Goal: Feedback & Contribution: Contribute content

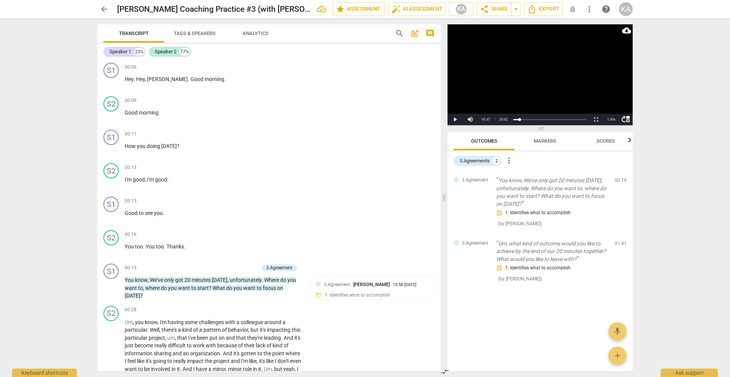
scroll to position [313, 0]
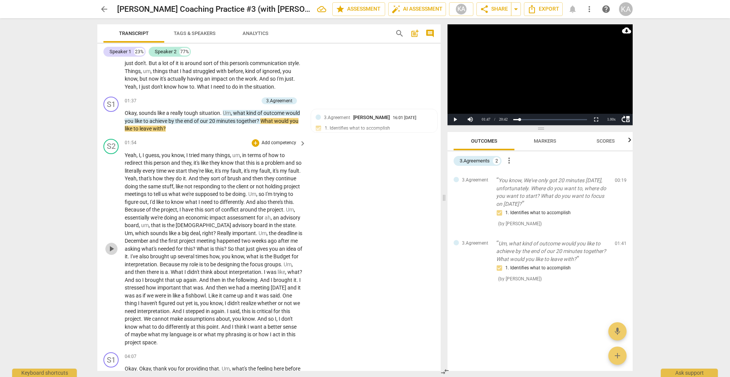
click at [109, 247] on span "play_arrow" at bounding box center [111, 248] width 9 height 9
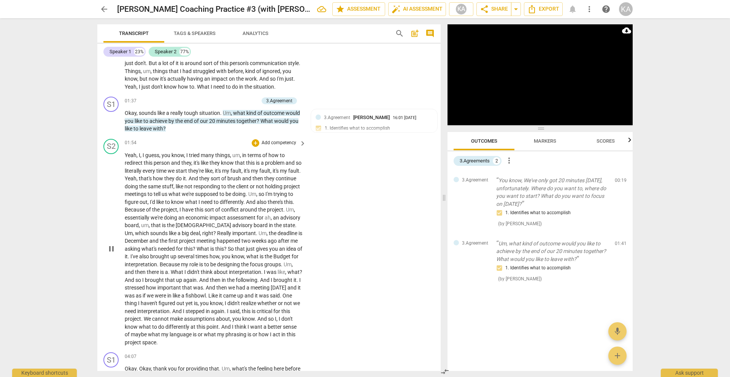
scroll to position [626, 0]
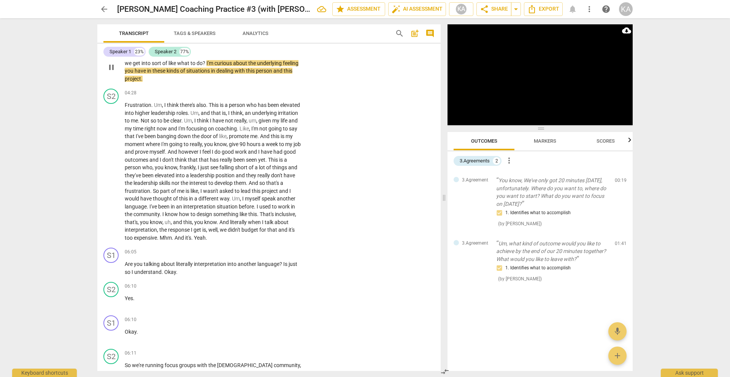
click at [113, 65] on span "pause" at bounding box center [111, 67] width 9 height 9
click at [437, 128] on div "S2 play_arrow pause 04:28 + Add competency keyboard_arrow_right Frustration . U…" at bounding box center [268, 165] width 343 height 159
click at [437, 125] on div "S2 play_arrow pause 04:28 + Add competency keyboard_arrow_right Frustration . U…" at bounding box center [268, 165] width 343 height 159
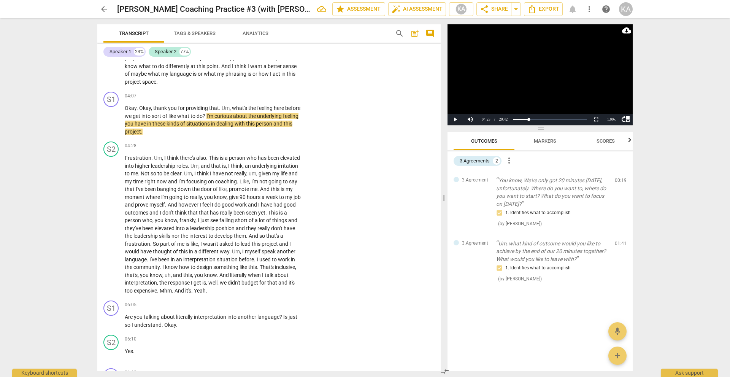
scroll to position [566, 0]
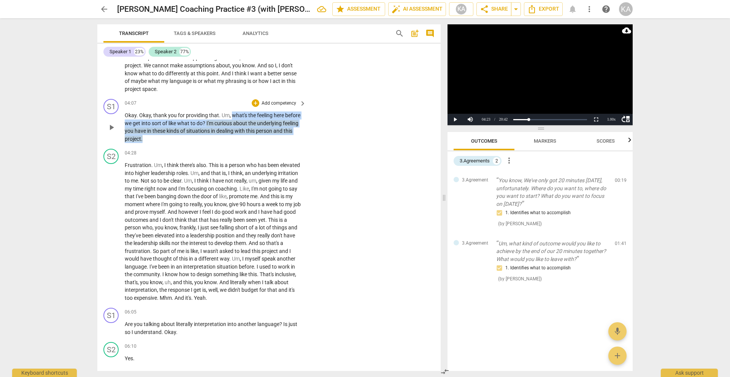
drag, startPoint x: 190, startPoint y: 140, endPoint x: 232, endPoint y: 111, distance: 51.3
click at [232, 111] on div "04:07 + Add competency keyboard_arrow_right Okay . Okay , thank you for providi…" at bounding box center [216, 121] width 182 height 44
click at [254, 102] on div "+" at bounding box center [256, 103] width 8 height 8
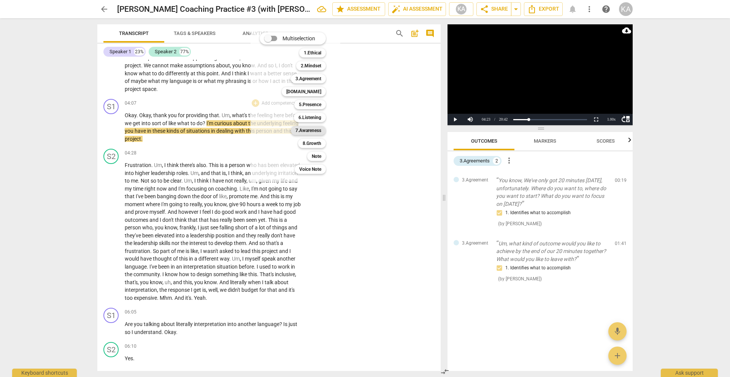
click at [308, 132] on b "7.Awareness" at bounding box center [308, 130] width 26 height 9
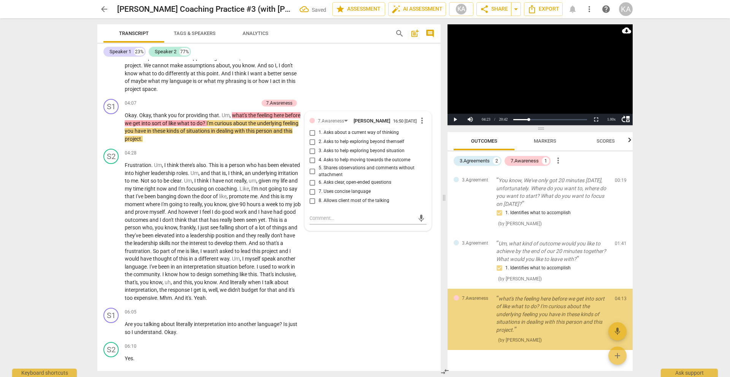
scroll to position [17, 0]
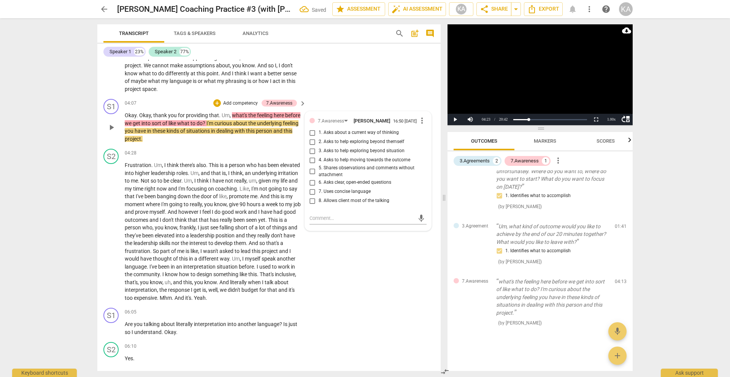
click at [334, 133] on span "1. Asks about a current way of thinking" at bounding box center [359, 132] width 80 height 7
click at [319, 133] on input "1. Asks about a current way of thinking" at bounding box center [312, 132] width 12 height 9
checkbox input "true"
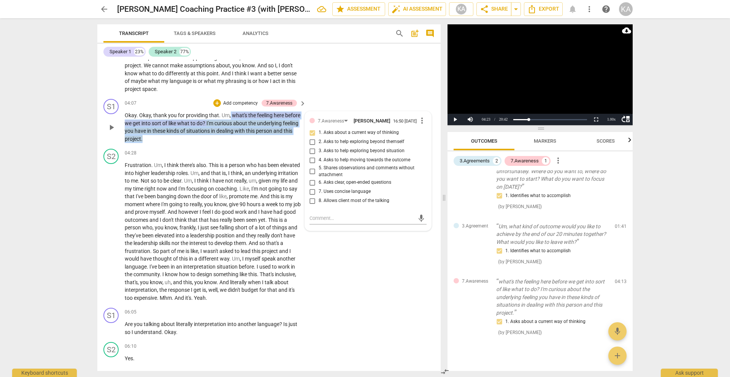
drag, startPoint x: 181, startPoint y: 137, endPoint x: 229, endPoint y: 114, distance: 53.2
click at [229, 114] on p "Okay . Okay , thank you for providing that . Um , what's the feeling here befor…" at bounding box center [213, 126] width 177 height 31
click at [217, 100] on div "+" at bounding box center [217, 103] width 8 height 8
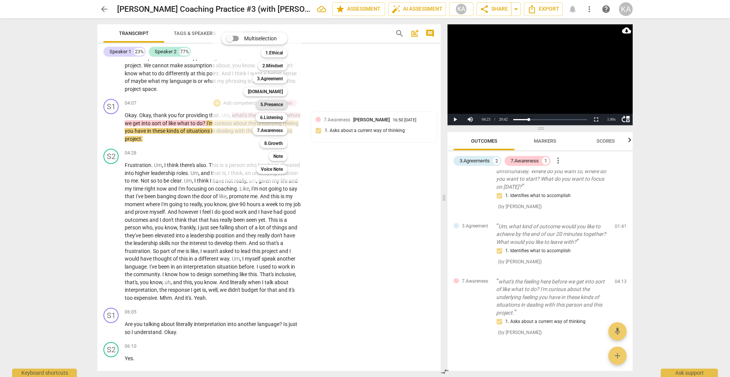
click at [273, 107] on b "5.Presence" at bounding box center [271, 104] width 22 height 9
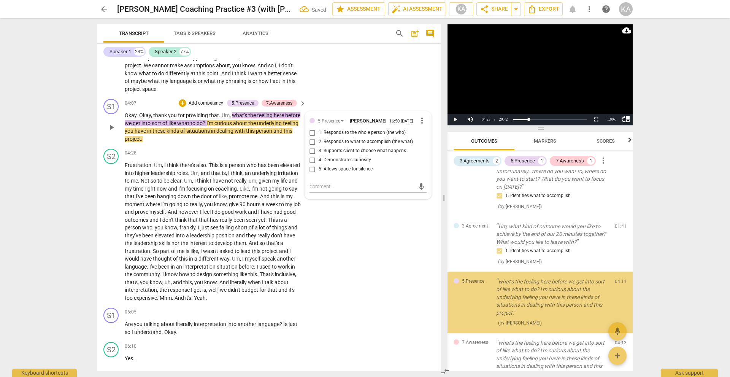
scroll to position [49, 0]
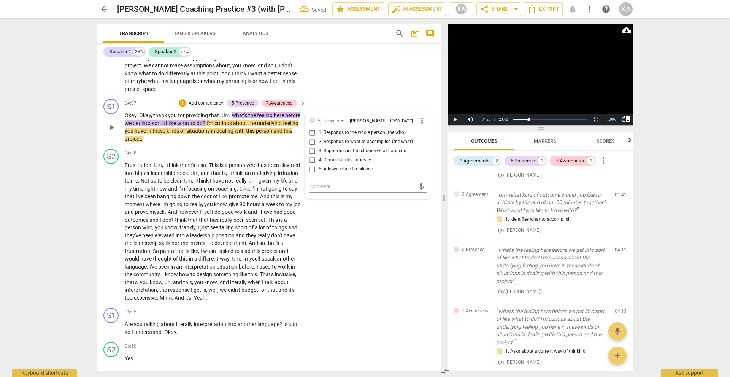
click at [359, 131] on span "1. Responds to the whole person (the who)" at bounding box center [362, 132] width 87 height 7
click at [319, 131] on input "1. Responds to the whole person (the who)" at bounding box center [312, 132] width 12 height 9
checkbox input "true"
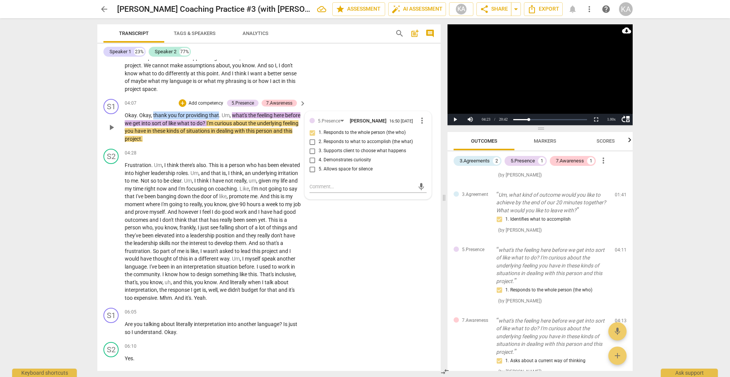
drag, startPoint x: 152, startPoint y: 111, endPoint x: 218, endPoint y: 117, distance: 66.4
click at [218, 117] on p "Okay . Okay , thank you for providing that . Um , what's the feeling here befor…" at bounding box center [213, 126] width 177 height 31
click at [223, 106] on div "+" at bounding box center [224, 105] width 8 height 8
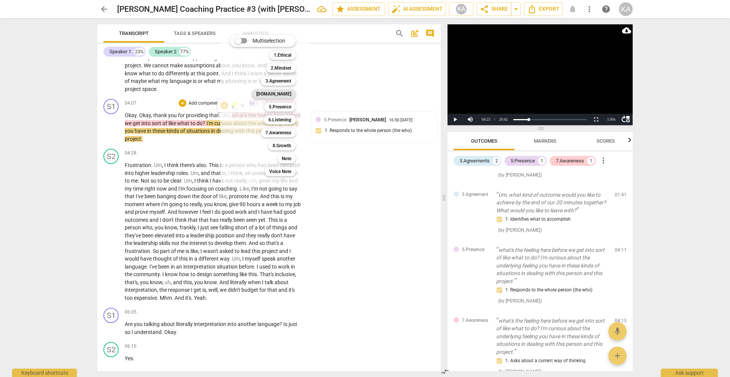
click at [281, 93] on b "[DOMAIN_NAME]" at bounding box center [273, 93] width 35 height 9
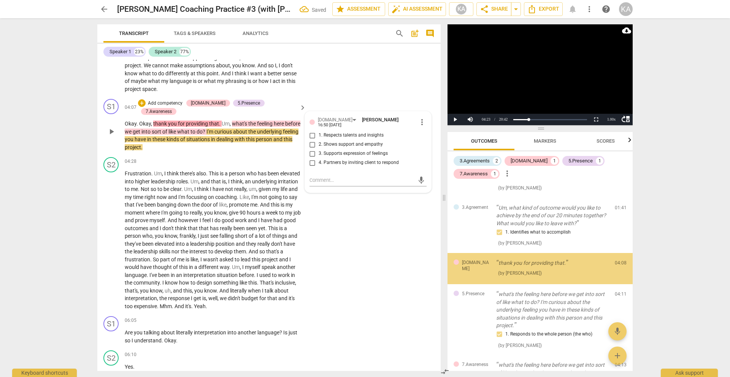
scroll to position [40, 0]
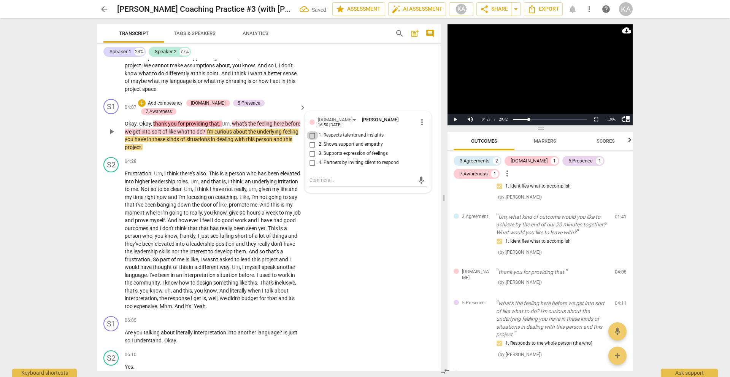
click at [312, 133] on input "1. Respects talents and insights" at bounding box center [312, 135] width 12 height 9
checkbox input "true"
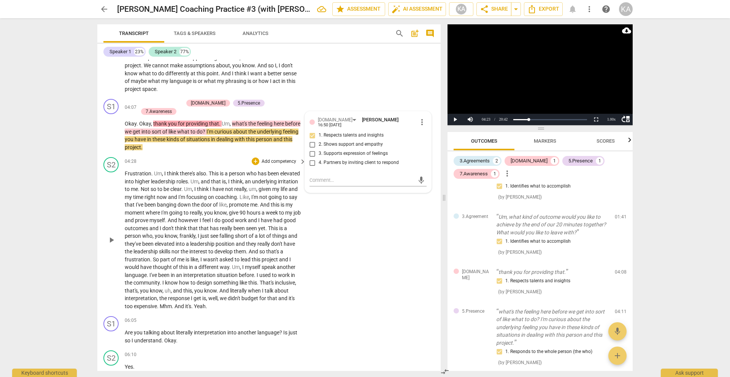
click at [114, 222] on div "play_arrow pause" at bounding box center [114, 239] width 19 height 135
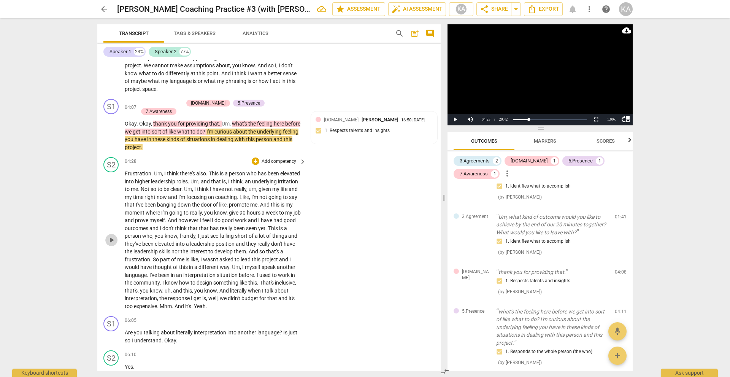
click at [112, 235] on span "play_arrow" at bounding box center [111, 239] width 9 height 9
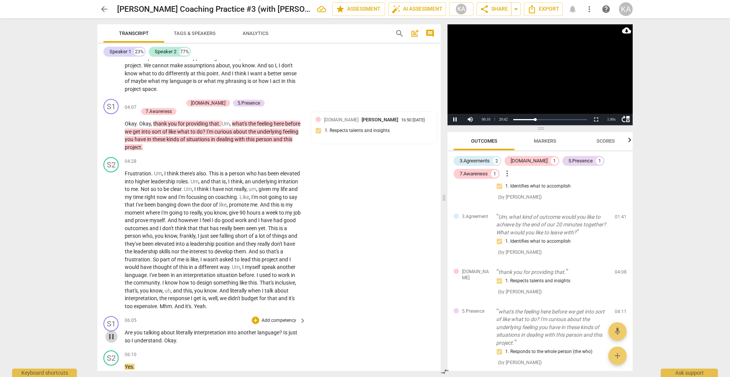
click at [109, 332] on span "pause" at bounding box center [111, 336] width 9 height 9
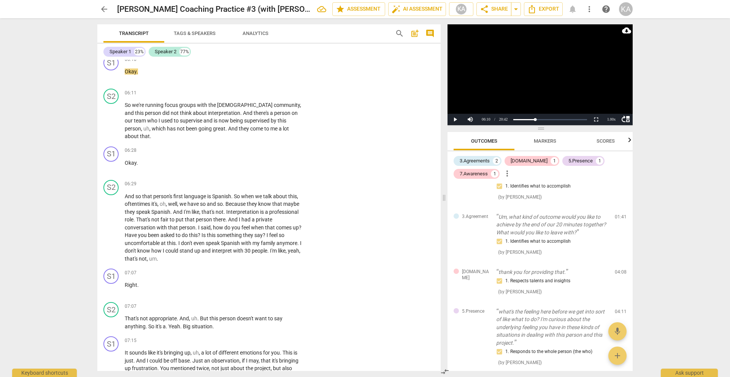
drag, startPoint x: 441, startPoint y: 160, endPoint x: 439, endPoint y: 149, distance: 10.8
click at [439, 149] on div "Transcript Tags & Speakers Analytics search post_add comment Speaker 1 23% Spea…" at bounding box center [267, 197] width 352 height 358
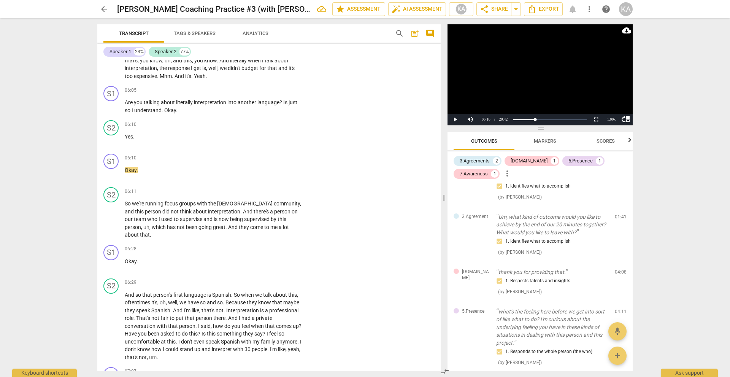
scroll to position [789, 0]
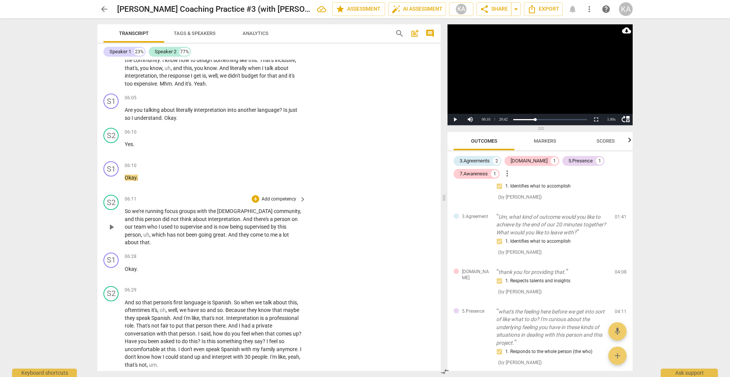
click at [113, 222] on span "play_arrow" at bounding box center [111, 226] width 9 height 9
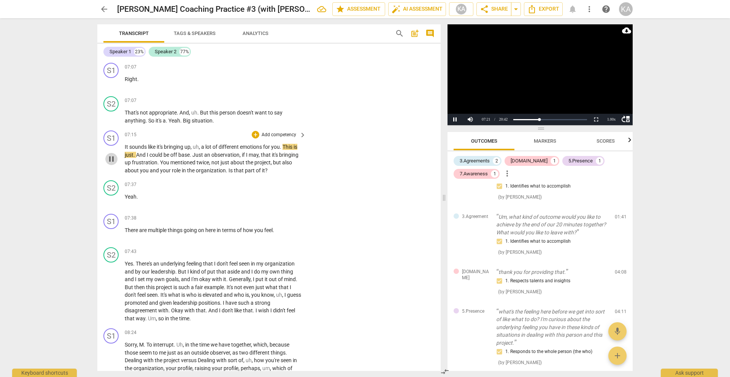
click at [113, 154] on span "pause" at bounding box center [111, 158] width 9 height 9
drag, startPoint x: 124, startPoint y: 130, endPoint x: 165, endPoint y: 133, distance: 41.2
click at [165, 133] on div "S1 play_arrow pause 07:15 + Add competency keyboard_arrow_right It sounds like …" at bounding box center [268, 152] width 343 height 50
drag, startPoint x: 124, startPoint y: 130, endPoint x: 143, endPoint y: 131, distance: 18.7
click at [143, 131] on div "S1 play_arrow pause 07:15 + Add competency keyboard_arrow_right It sounds like …" at bounding box center [268, 152] width 343 height 50
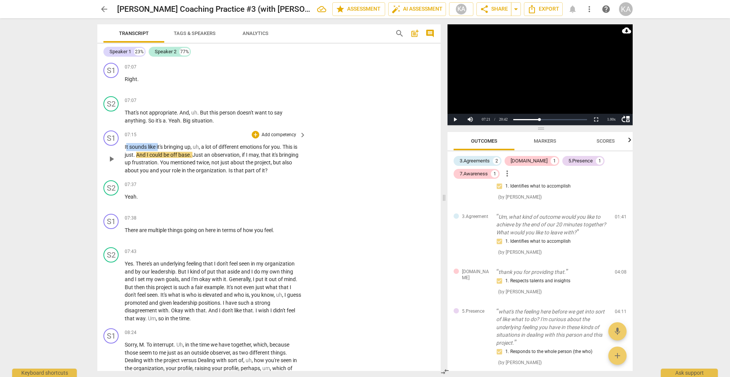
drag, startPoint x: 125, startPoint y: 130, endPoint x: 160, endPoint y: 133, distance: 34.3
click at [160, 143] on p "It sounds like it's bringing up , uh , a lot of different emotions for you . Th…" at bounding box center [213, 158] width 177 height 31
click at [146, 144] on span "sounds" at bounding box center [138, 147] width 19 height 6
drag, startPoint x: 124, startPoint y: 130, endPoint x: 141, endPoint y: 132, distance: 17.3
click at [141, 132] on div "S1 play_arrow pause 07:15 + Add competency keyboard_arrow_right It sounds like …" at bounding box center [268, 152] width 343 height 50
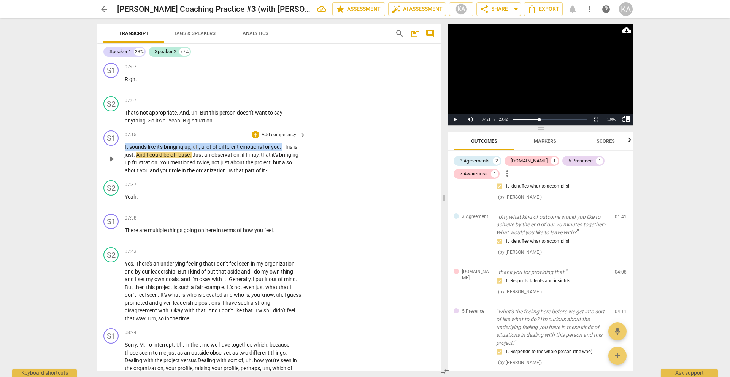
drag, startPoint x: 285, startPoint y: 131, endPoint x: 123, endPoint y: 120, distance: 162.3
click at [123, 127] on div "S1 play_arrow pause 07:15 + Add competency keyboard_arrow_right It sounds like …" at bounding box center [268, 152] width 343 height 50
click at [254, 131] on div "+" at bounding box center [256, 135] width 8 height 8
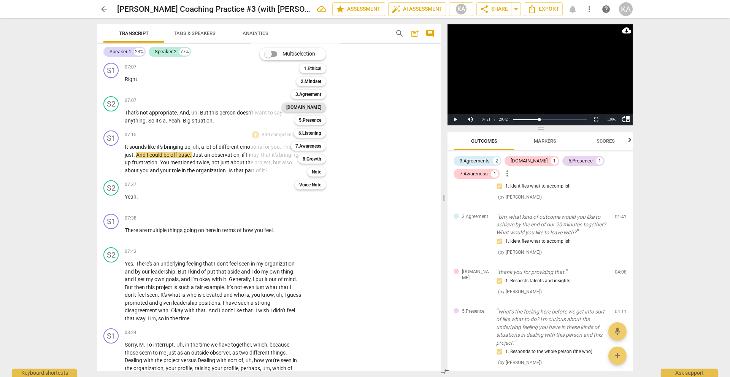
click at [311, 108] on b "[DOMAIN_NAME]" at bounding box center [303, 107] width 35 height 9
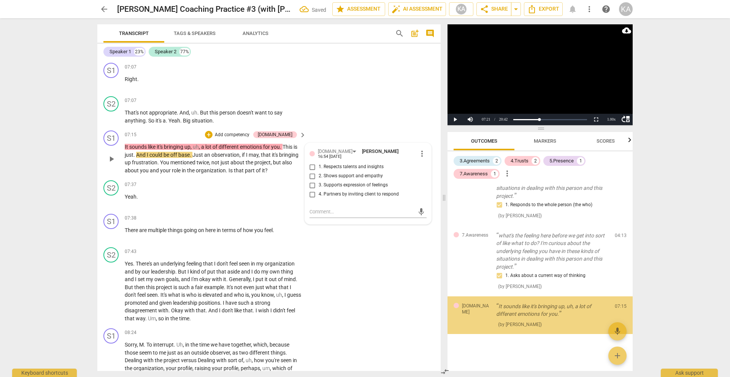
scroll to position [187, 0]
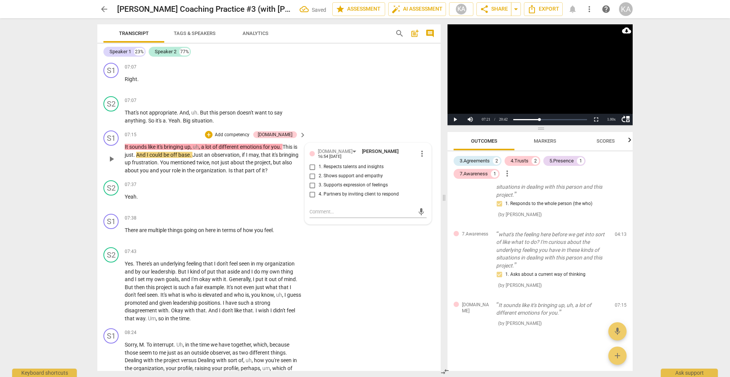
click at [340, 173] on span "2. Shows support and empathy" at bounding box center [351, 176] width 64 height 7
click at [319, 171] on input "2. Shows support and empathy" at bounding box center [312, 175] width 12 height 9
checkbox input "true"
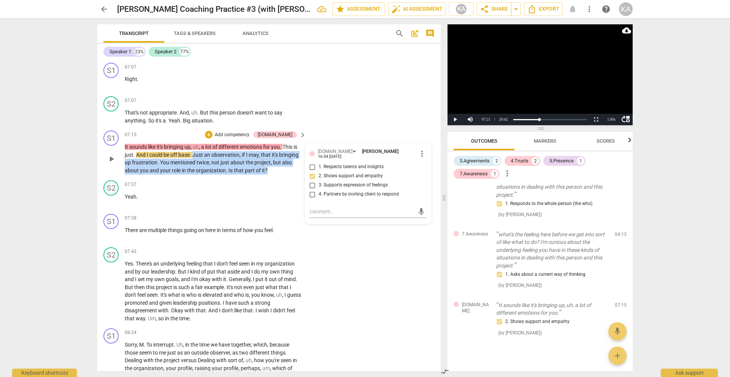
drag, startPoint x: 275, startPoint y: 151, endPoint x: 194, endPoint y: 135, distance: 82.1
click at [194, 143] on p "It sounds like it's bringing up , uh , a lot of different emotions for you . Th…" at bounding box center [213, 158] width 177 height 31
click at [212, 131] on div "+" at bounding box center [209, 135] width 8 height 8
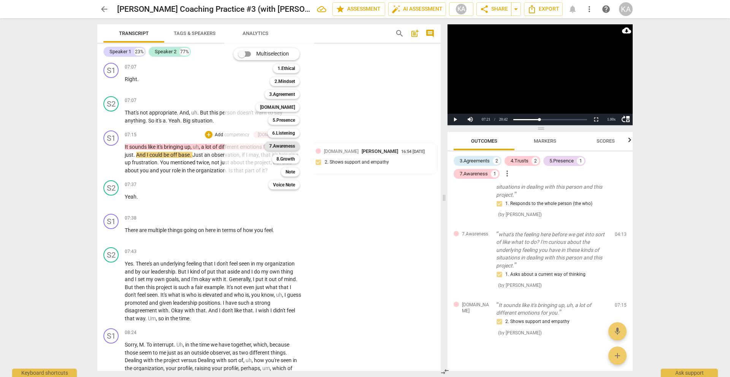
click at [279, 146] on b "7.Awareness" at bounding box center [282, 145] width 26 height 9
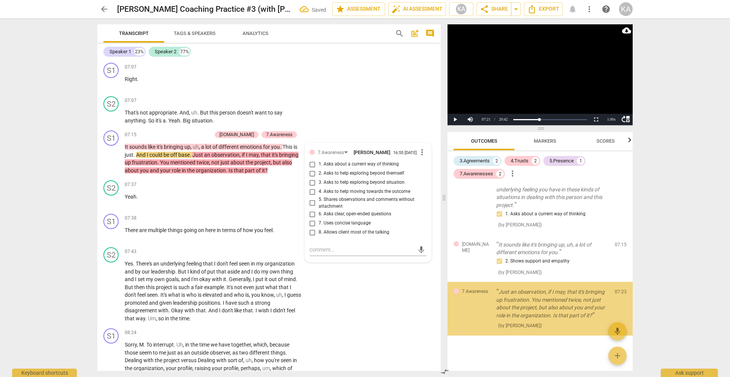
scroll to position [250, 0]
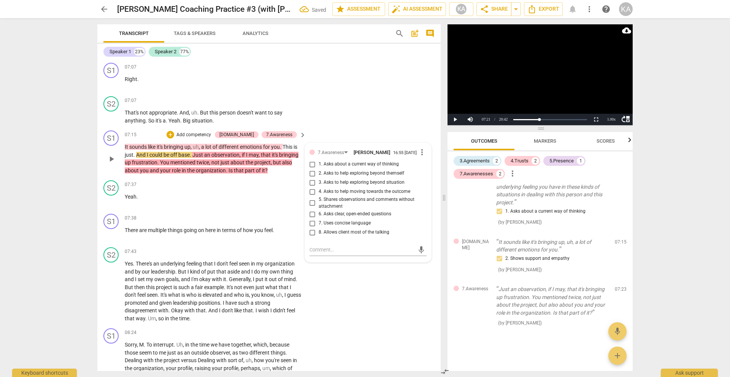
click at [362, 196] on span "5. Shares observations and comments without attachment" at bounding box center [371, 202] width 105 height 13
click at [319, 198] on input "5. Shares observations and comments without attachment" at bounding box center [312, 202] width 12 height 9
checkbox input "true"
click at [282, 152] on p "It sounds like it's bringing up , uh , a lot of different emotions for you . Th…" at bounding box center [213, 158] width 177 height 31
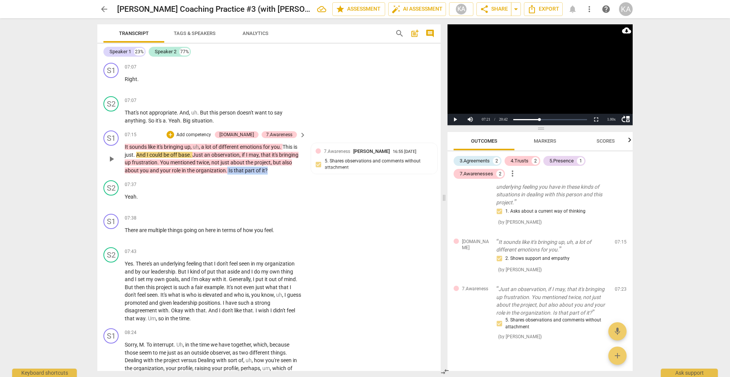
drag, startPoint x: 282, startPoint y: 152, endPoint x: 227, endPoint y: 158, distance: 55.9
click at [227, 158] on div "S1 play_arrow pause 07:15 + Add competency [DOMAIN_NAME] 7.Awareness keyboard_a…" at bounding box center [268, 152] width 343 height 50
click at [272, 143] on div "+" at bounding box center [274, 144] width 8 height 8
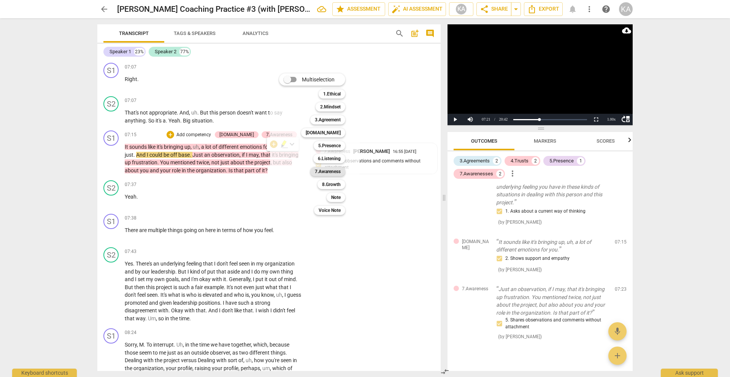
click at [326, 169] on b "7.Awareness" at bounding box center [328, 171] width 26 height 9
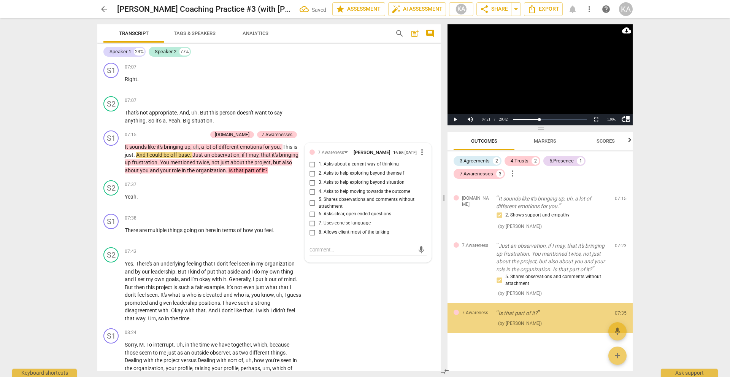
scroll to position [294, 0]
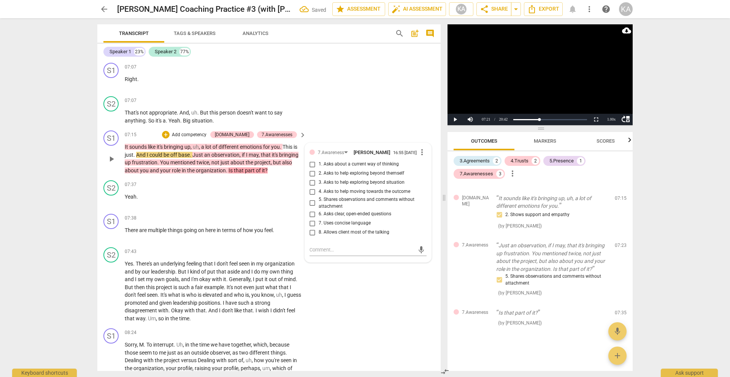
click at [335, 211] on span "6. Asks clear, open-ended questions" at bounding box center [355, 214] width 73 height 7
click at [319, 209] on input "6. Asks clear, open-ended questions" at bounding box center [312, 213] width 12 height 9
click at [335, 211] on span "6. Asks clear, open-ended questions" at bounding box center [355, 214] width 73 height 7
click at [319, 209] on input "6. Asks clear, open-ended questions" at bounding box center [312, 213] width 12 height 9
checkbox input "true"
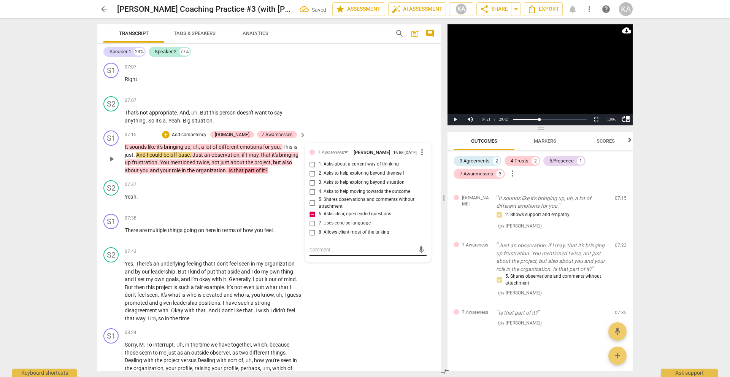
click at [335, 246] on textarea at bounding box center [361, 249] width 105 height 7
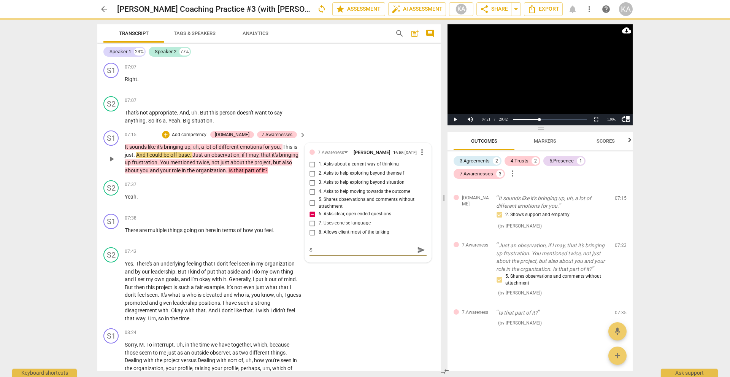
type textarea "S"
type textarea "Su"
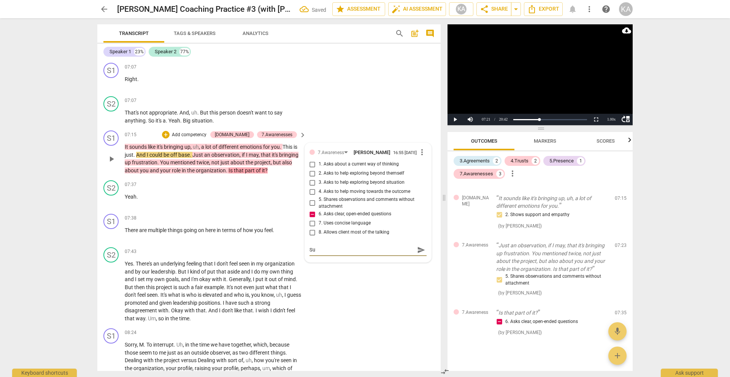
type textarea "Sug"
type textarea "[PERSON_NAME]"
type textarea "Sugge"
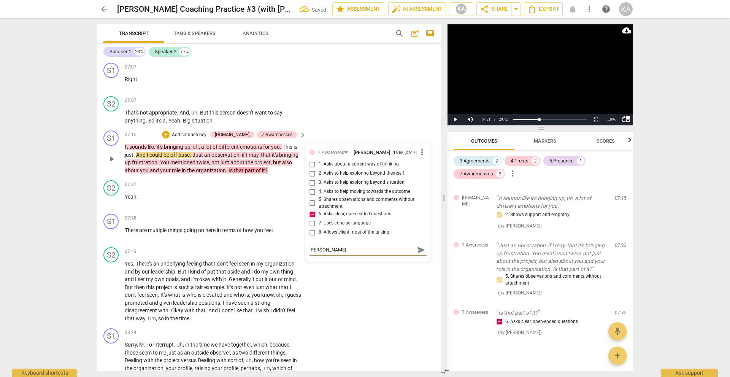
type textarea "Sugge"
type textarea "Sugges"
type textarea "Suggest"
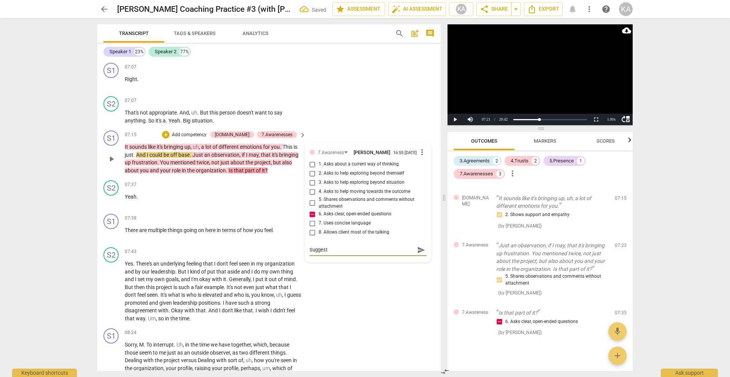
type textarea "Suggest"
type textarea "Suggest c"
type textarea "Suggest co"
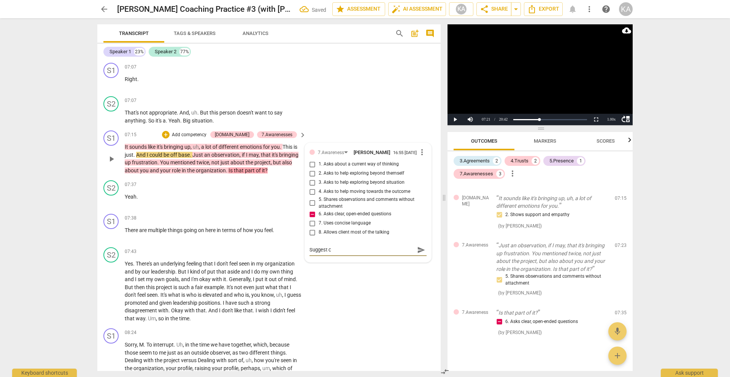
type textarea "Suggest co"
type textarea "Suggest coa"
type textarea "Suggest coac"
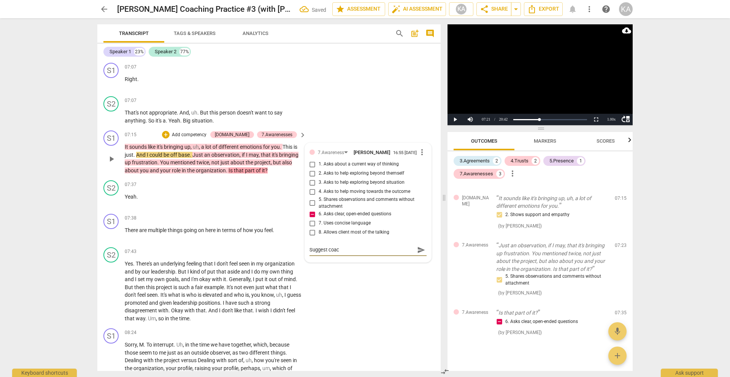
type textarea "Suggest coach"
type textarea "Suggest coach t"
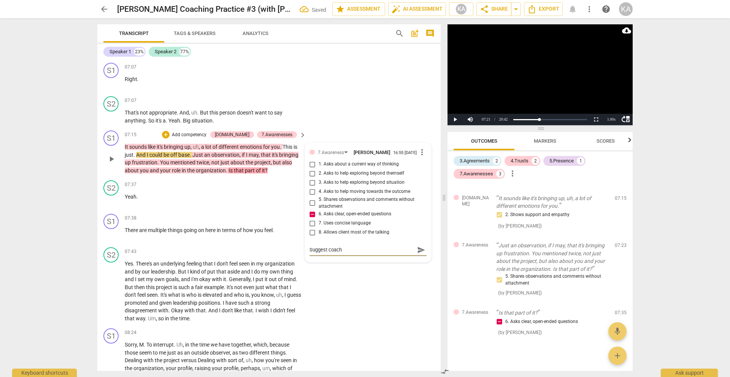
type textarea "Suggest coach t"
type textarea "Suggest coach [PERSON_NAME]"
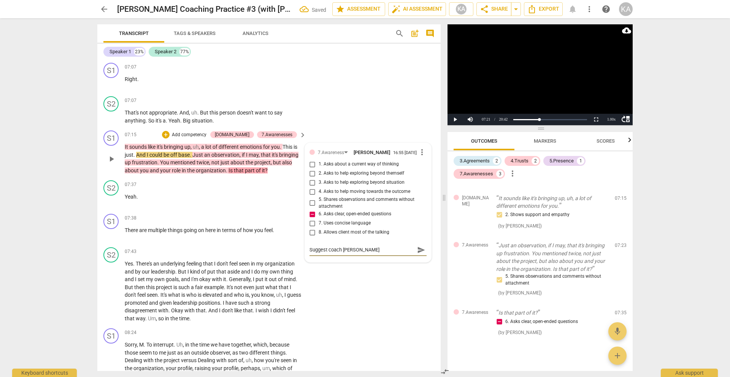
type textarea "Suggest coach to a"
type textarea "Suggest coach to as"
type textarea "Suggest coach to ask"
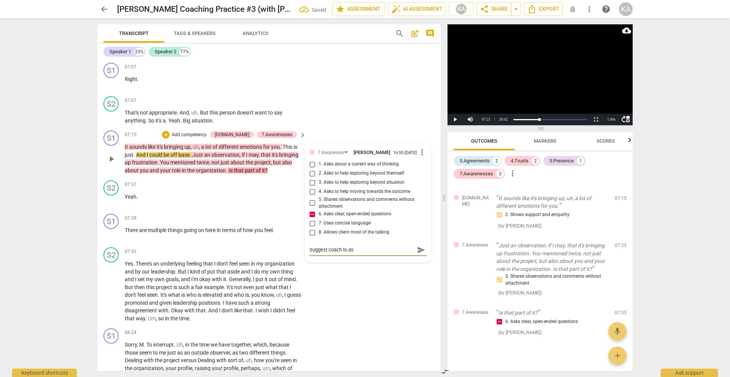
type textarea "Suggest coach to ask"
type textarea "Suggest coach to ask t"
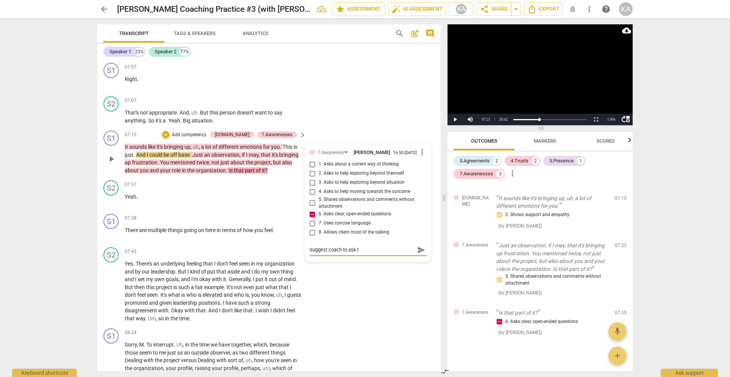
type textarea "Suggest coach to ask th"
type textarea "Suggest coach to ask thi"
type textarea "Suggest coach to ask this"
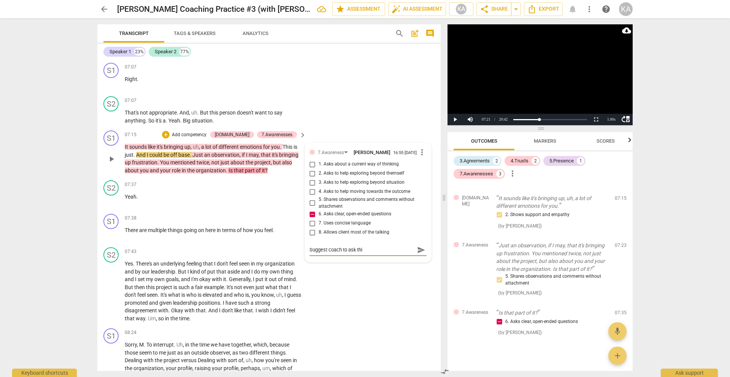
type textarea "Suggest coach to ask this"
type textarea "Suggest coach to ask this u"
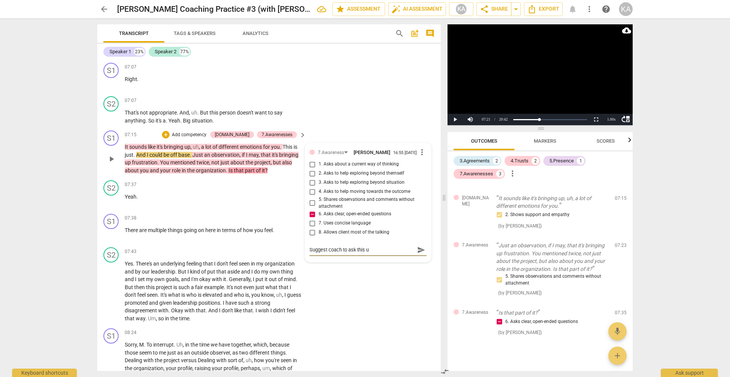
type textarea "Suggest coach to ask this ue"
type textarea "Suggest coach to ask this u"
type textarea "Suggest coach to ask this"
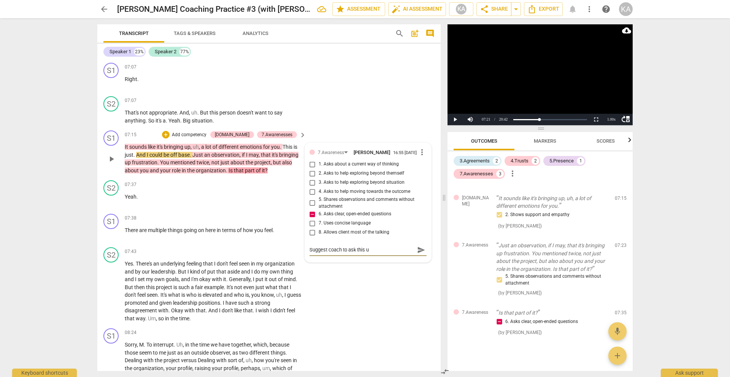
type textarea "Suggest coach to ask this"
type textarea "Suggest coach to ask thi"
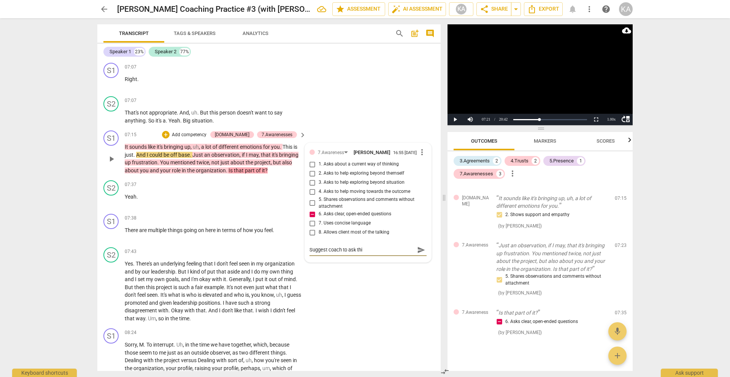
type textarea "Suggest coach to ask th"
type textarea "Suggest coach to ask the"
type textarea "Suggest coach to ask thes"
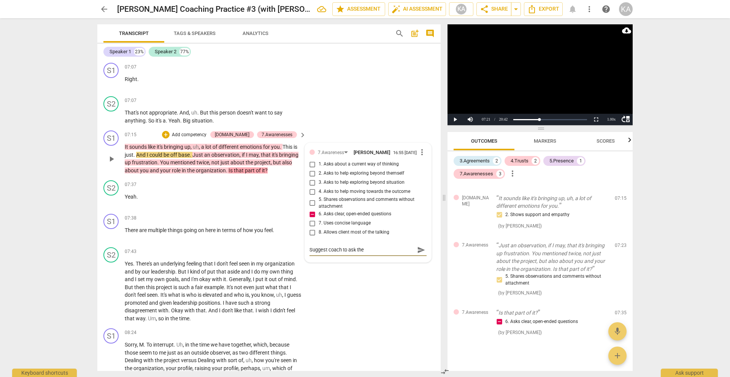
type textarea "Suggest coach to ask thes"
type textarea "Suggest coach to ask these"
type textarea "Suggest coach to ask thes"
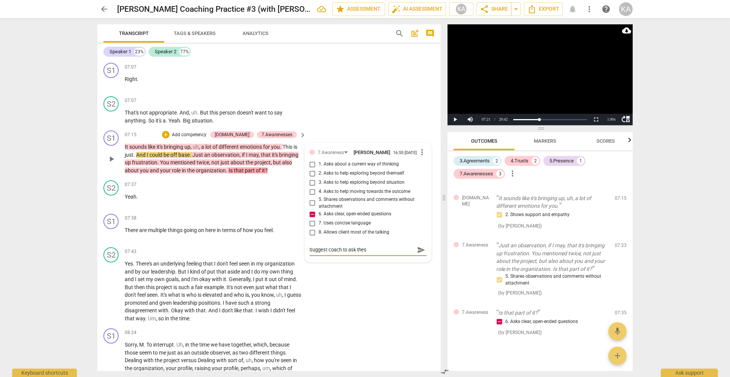
type textarea "Suggest coach to ask the"
type textarea "Suggest coach to ask th"
type textarea "Suggest coach to ask t"
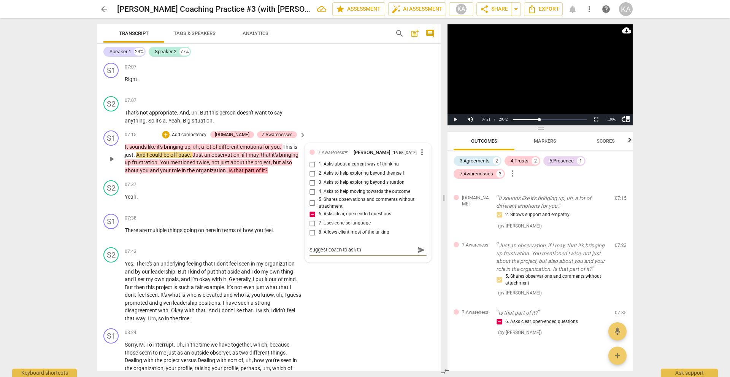
type textarea "Suggest coach to ask t"
type textarea "Suggest coach to ask"
type textarea "Suggest coach to ask q"
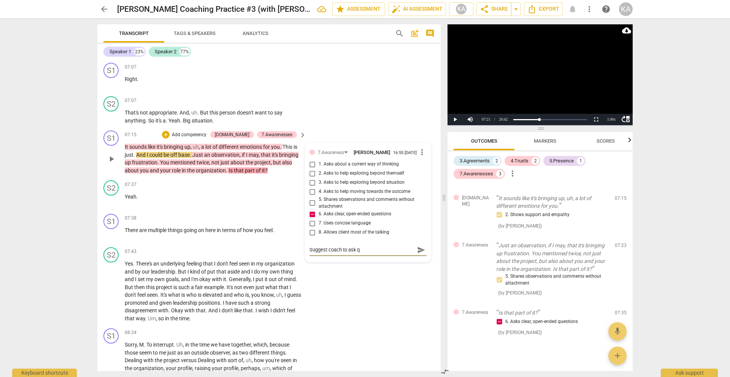
type textarea "Suggest coach to ask qu"
type textarea "Suggest coach to ask que"
type textarea "Suggest coach to ask ques"
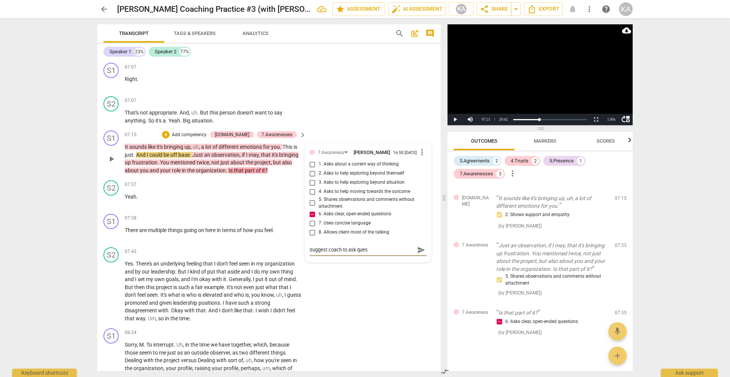
type textarea "Suggest coach to ask quest"
type textarea "Suggest coach to ask questi"
type textarea "Suggest coach to ask [PERSON_NAME]"
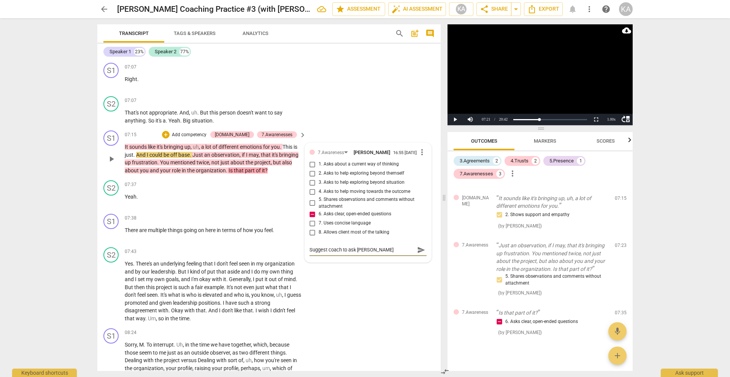
type textarea "Suggest coach to ask question"
type textarea "Suggest coach to ask questions"
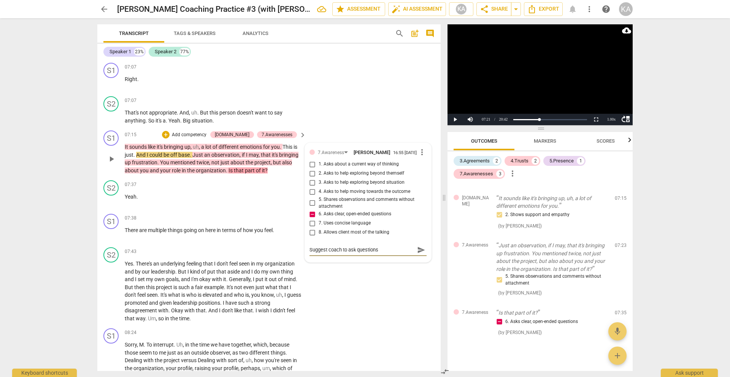
type textarea "Suggest coach to ask questions"
type textarea "Suggest coach to ask questions o"
type textarea "Suggest coach to ask questions on"
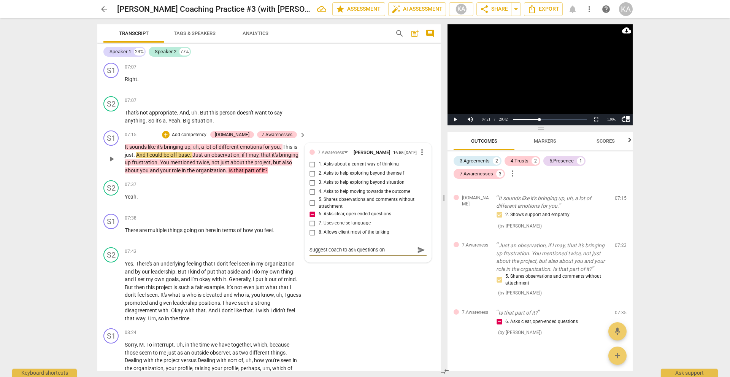
type textarea "Suggest coach to ask questions on"
type textarea "Suggest coach to ask questions o"
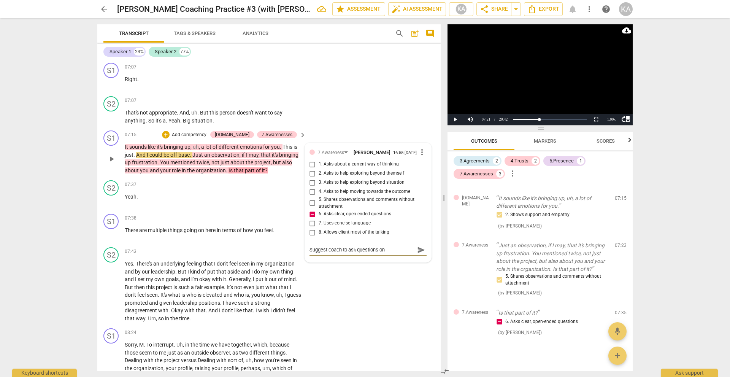
type textarea "Suggest coach to ask questions o"
type textarea "Suggest coach to ask questions"
type textarea "Suggest coach to ask questions o"
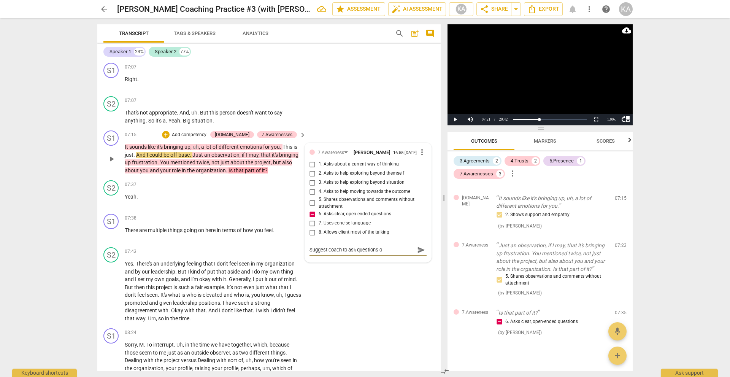
type textarea "Suggest coach to ask questions op"
type textarea "Suggest coach to ask questions ope"
type textarea "Suggest coach to ask questions open"
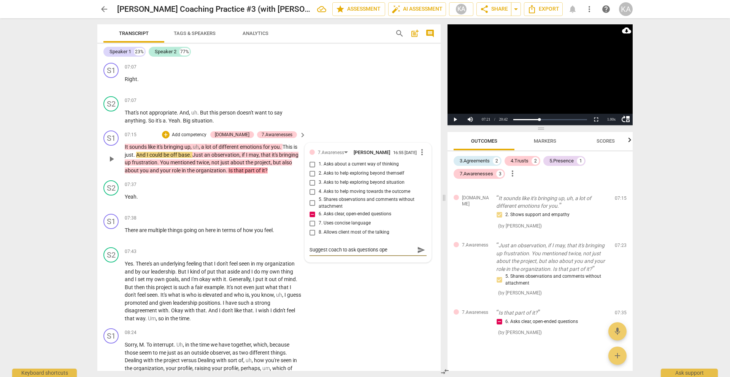
type textarea "Suggest coach to ask questions open"
type textarea "Suggest coach to ask questions open e"
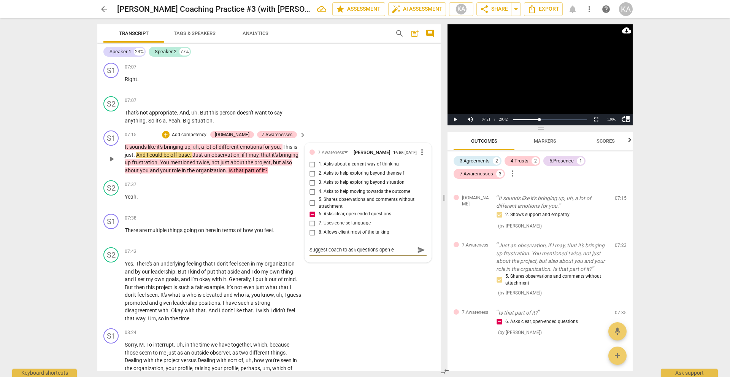
type textarea "Suggest coach to ask questions open en"
type textarea "Suggest coach to ask questions open end"
type textarea "Suggest coach to ask questions open ende"
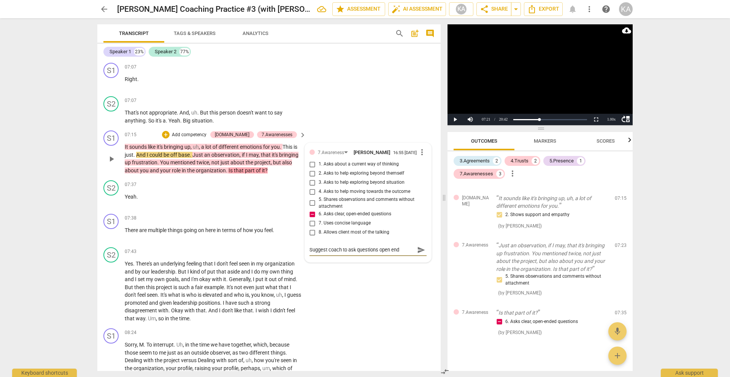
type textarea "Suggest coach to ask questions open ende"
type textarea "Suggest coach to ask questions open ended"
type textarea "Suggest coach to ask questions open endedl"
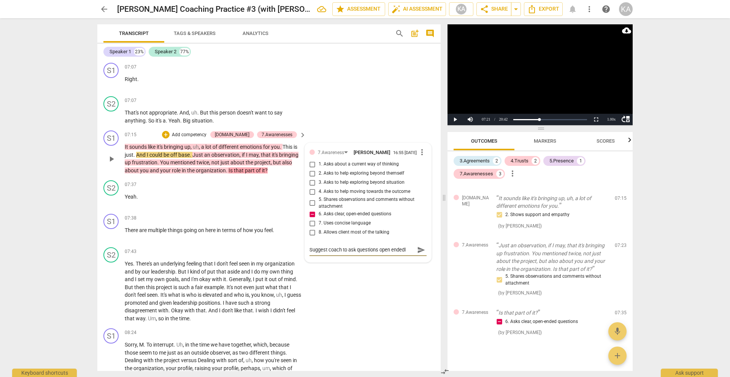
type textarea "Suggest coach to ask questions open endedly"
type textarea "Suggest coach to ask questions open endedly t"
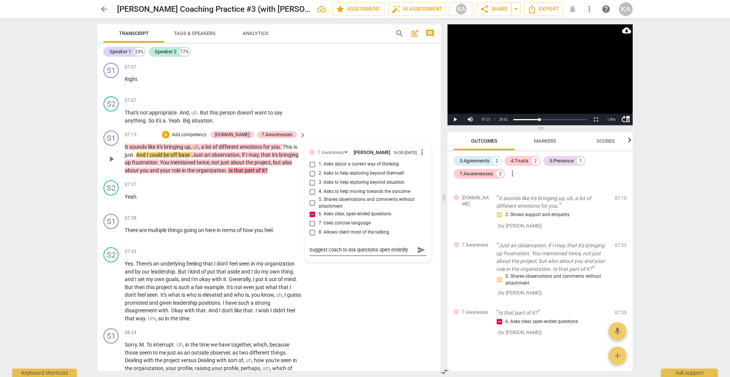
type textarea "Suggest coach to ask questions open endedly t"
type textarea "Suggest coach to ask questions open endedly to"
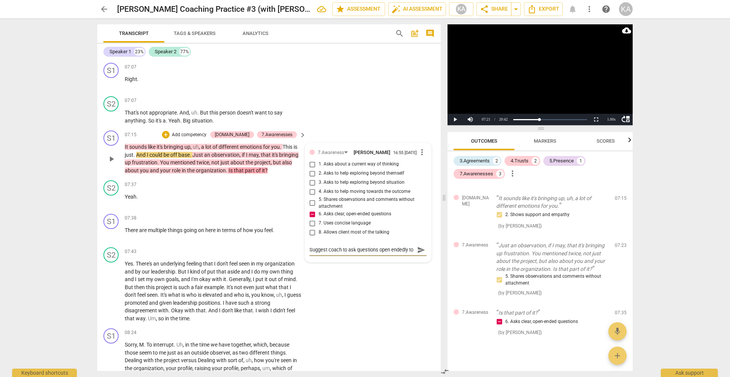
type textarea "Suggest coach to ask questions open endedly to"
type textarea "Suggest coach to ask questions open endedly t"
type textarea "Suggest coach to ask questions open endedly"
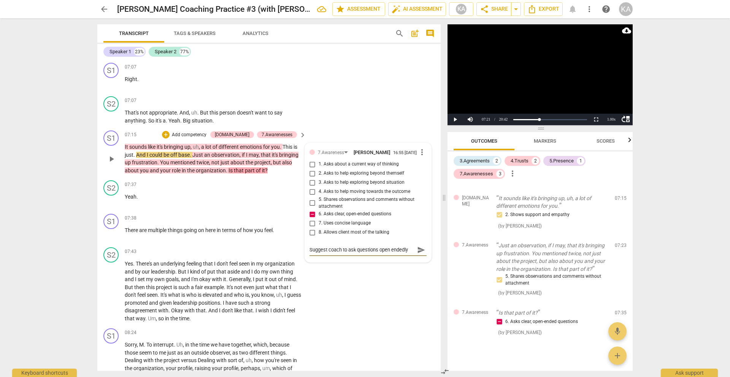
scroll to position [0, 0]
type textarea "Suggest coach to ask questions open endedly"
type textarea "Suggest coach to ask questions open endedl"
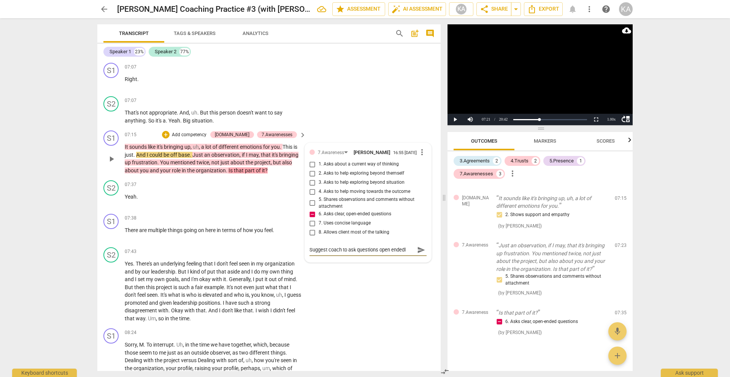
type textarea "Suggest coach to ask questions open ended"
type textarea "Suggest coach to ask questions open ended t"
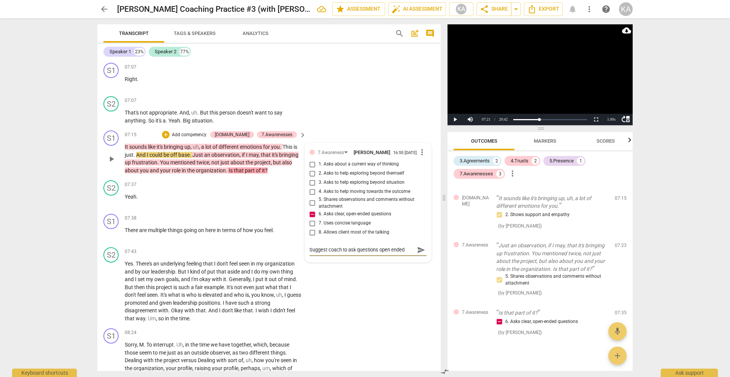
type textarea "Suggest coach to ask questions open ended t"
type textarea "Suggest coach to ask questions open ended to"
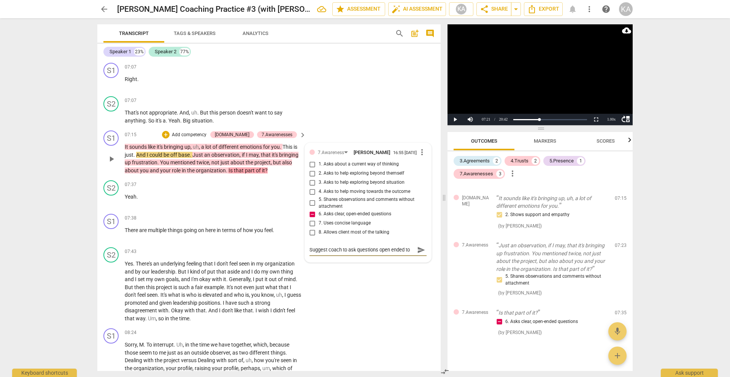
type textarea "Suggest coach to ask questions open ended to a"
type textarea "Suggest coach to ask questions open ended to av"
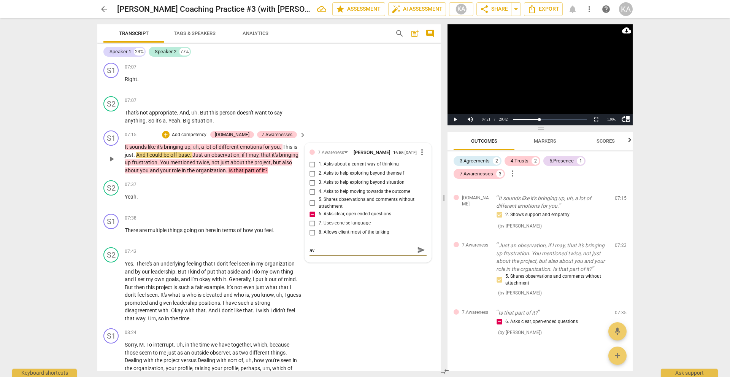
type textarea "Suggest coach to ask questions open ended to avo"
type textarea "Suggest coach to ask questions open ended to avoi"
type textarea "Suggest coach to ask questions open ended to avoid"
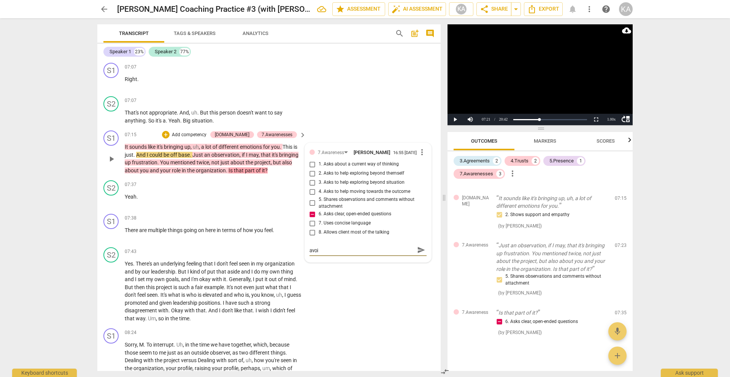
type textarea "Suggest coach to ask questions open ended to avoid"
type textarea "Suggest coach to ask questions open ended to avoid i"
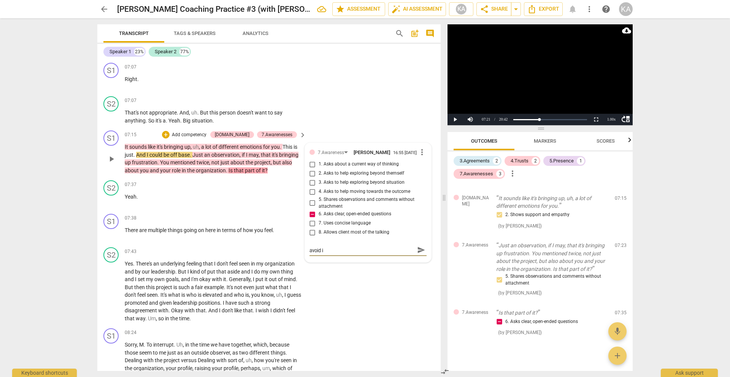
scroll to position [0, 0]
type textarea "Suggest coach to ask questions open ended to avoid in"
type textarea "Suggest coach to ask questions open ended to avoid int"
type textarea "Suggest coach to ask questions open ended to avoid inte"
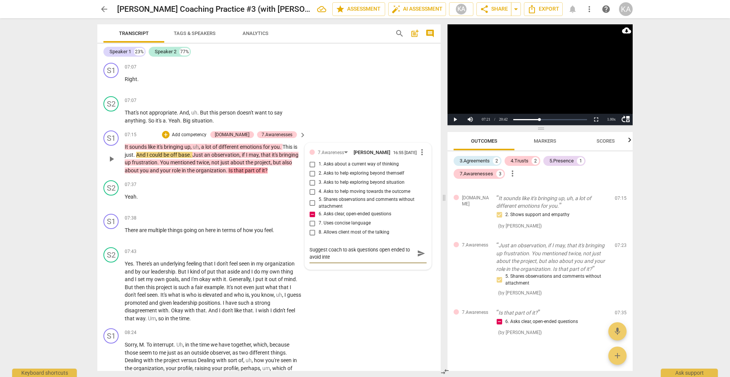
type textarea "Suggest coach to ask questions open ended to avoid inter"
type textarea "Suggest coach to ask questions open ended to avoid interp"
type textarea "Suggest coach to ask questions open ended to avoid interpr"
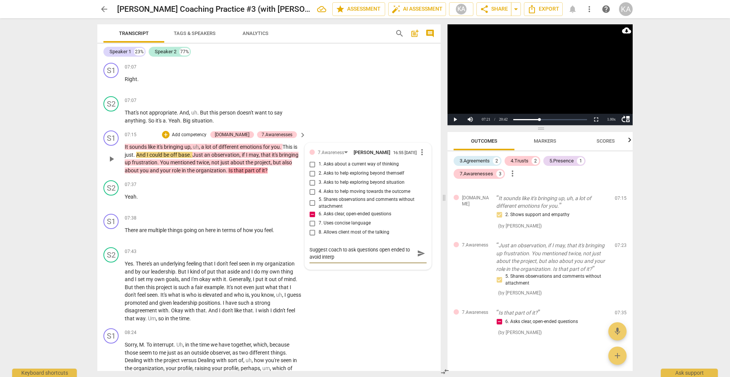
type textarea "Suggest coach to ask questions open ended to avoid interpr"
type textarea "Suggest coach to ask questions open ended to avoid interpre"
type textarea "Suggest coach to ask questions open ended to avoid interpret"
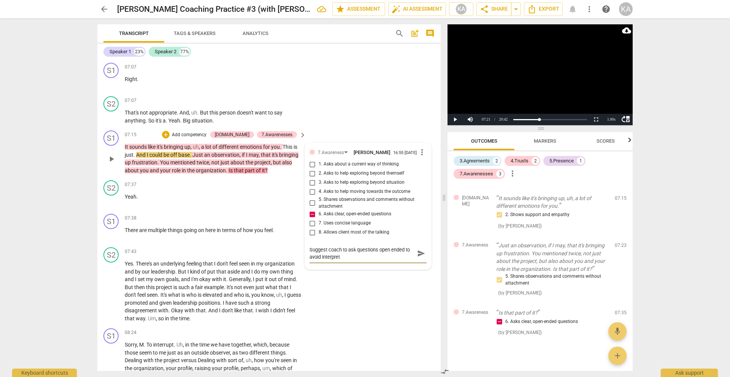
type textarea "Suggest coach to ask questions open ended to avoid interpreta"
type textarea "Suggest coach to ask questions open ended to avoid interpretat"
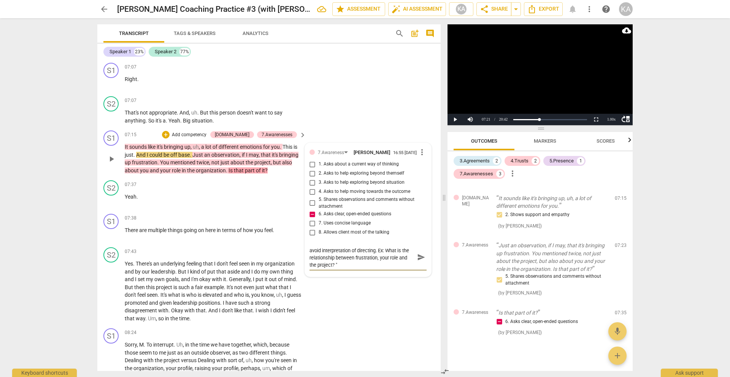
click at [420, 253] on span "send" at bounding box center [421, 257] width 8 height 8
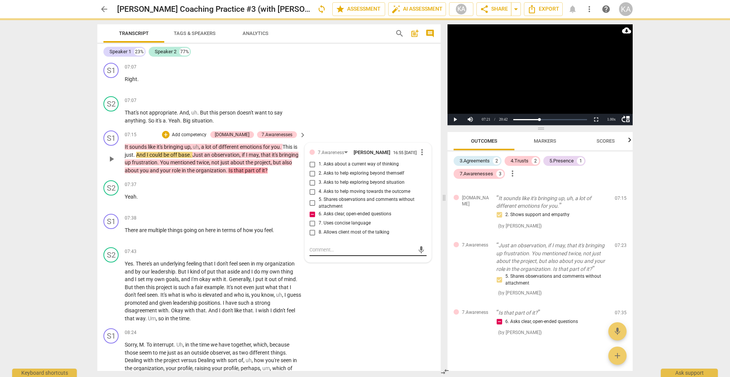
scroll to position [0, 0]
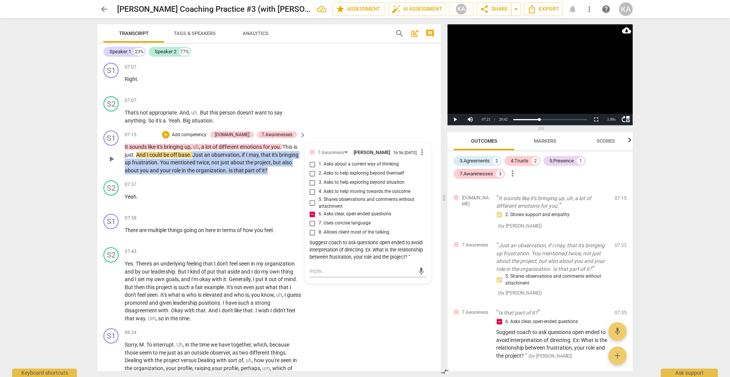
drag, startPoint x: 276, startPoint y: 155, endPoint x: 195, endPoint y: 140, distance: 82.7
click at [195, 143] on p "It sounds like it's bringing up , uh , a lot of different emotions for you . Th…" at bounding box center [213, 158] width 177 height 31
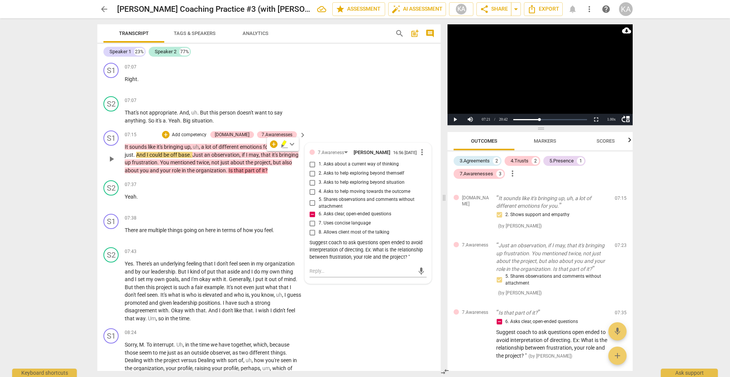
click at [328, 161] on span "1. Asks about a current way of thinking" at bounding box center [359, 164] width 80 height 7
click at [319, 160] on input "1. Asks about a current way of thinking" at bounding box center [312, 164] width 12 height 9
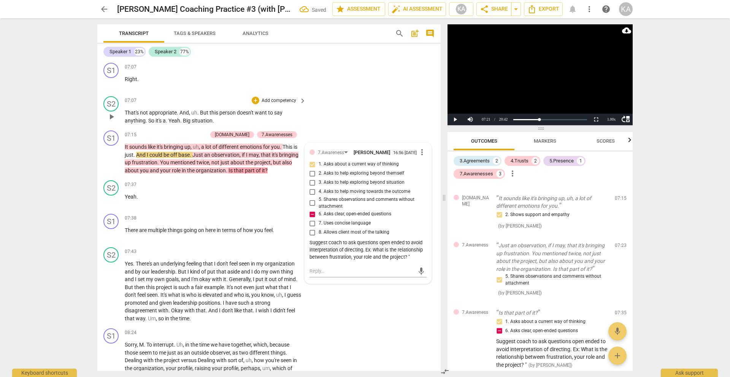
click at [345, 93] on div "S2 play_arrow pause 07:07 + Add competency keyboard_arrow_right That's not appr…" at bounding box center [268, 110] width 343 height 34
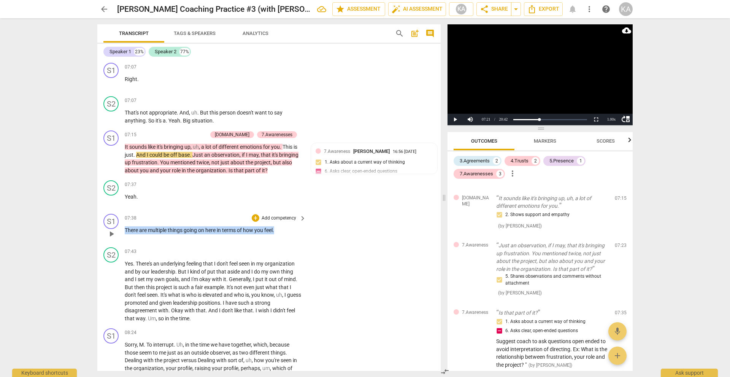
drag, startPoint x: 126, startPoint y: 213, endPoint x: 294, endPoint y: 218, distance: 168.1
click at [294, 218] on div "07:38 + Add competency keyboard_arrow_right There are multiple things going on …" at bounding box center [216, 227] width 182 height 27
click at [252, 214] on div "+" at bounding box center [256, 218] width 8 height 8
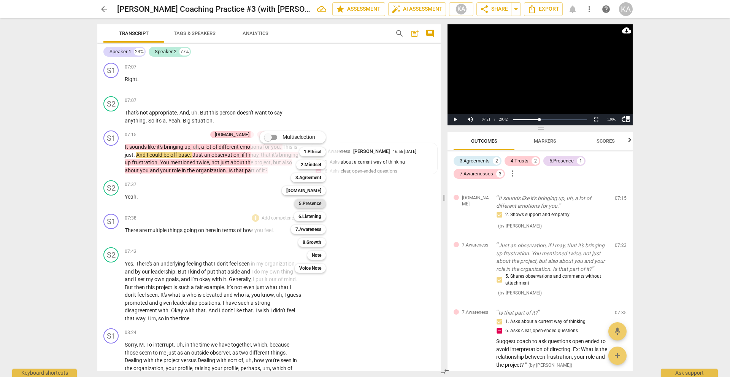
click at [312, 203] on b "5.Presence" at bounding box center [310, 203] width 22 height 9
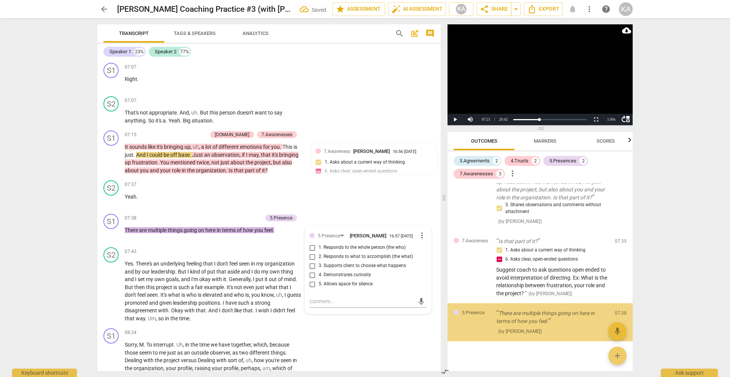
scroll to position [374, 0]
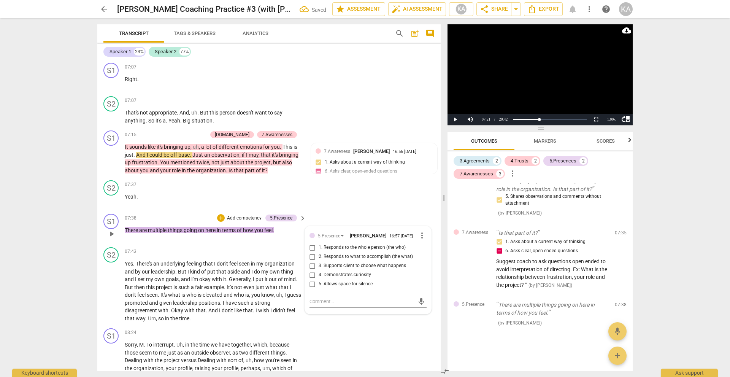
click at [386, 244] on span "1. Responds to the whole person (the who)" at bounding box center [362, 247] width 87 height 7
click at [319, 243] on input "1. Responds to the whole person (the who)" at bounding box center [312, 247] width 12 height 9
click at [284, 226] on p "There are multiple things going on here in terms of how you feel ." at bounding box center [213, 230] width 177 height 8
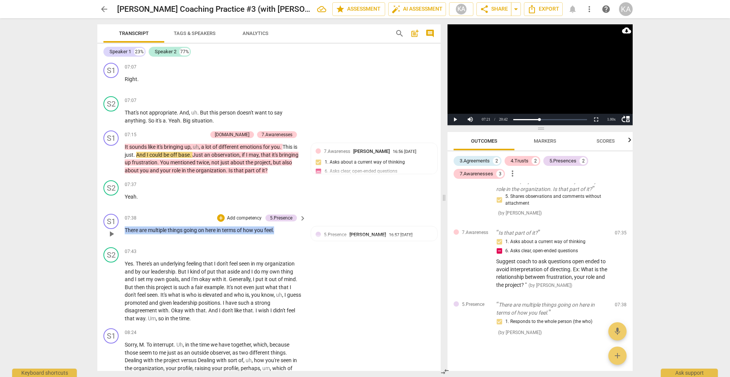
drag, startPoint x: 284, startPoint y: 213, endPoint x: 124, endPoint y: 213, distance: 160.4
click at [124, 213] on div "S1 play_arrow pause 07:38 + Add competency 5.Presence keyboard_arrow_right Ther…" at bounding box center [268, 227] width 343 height 33
click at [219, 214] on div "+" at bounding box center [221, 218] width 8 height 8
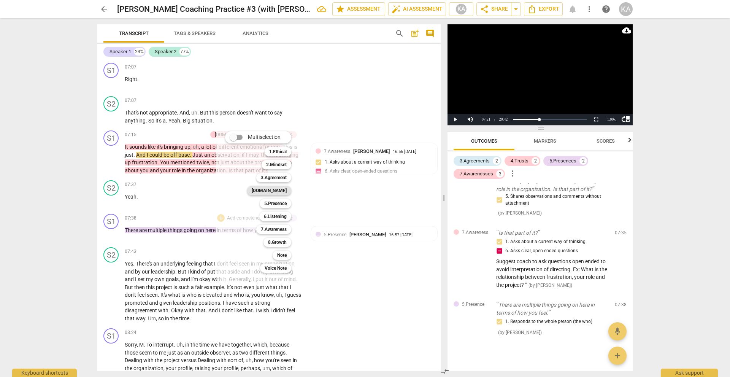
click at [278, 189] on b "[DOMAIN_NAME]" at bounding box center [269, 190] width 35 height 9
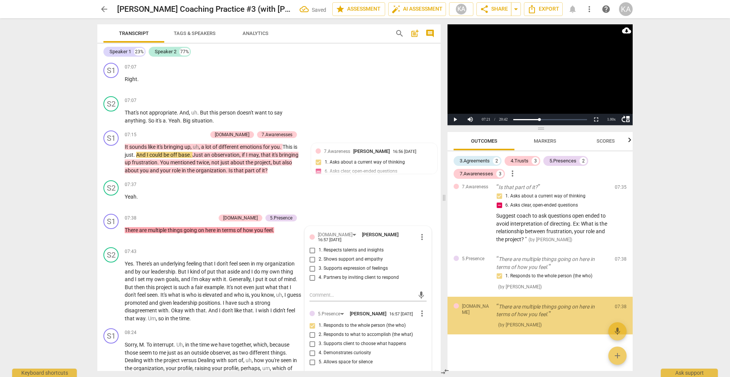
scroll to position [421, 0]
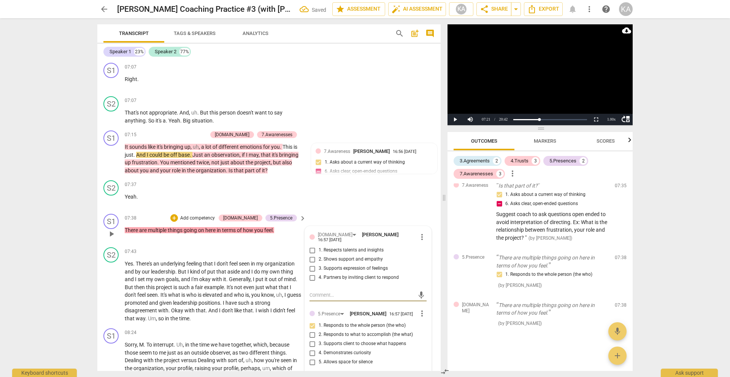
click at [365, 256] on span "2. Shows support and empathy" at bounding box center [351, 259] width 64 height 7
click at [319, 255] on input "2. Shows support and empathy" at bounding box center [312, 259] width 12 height 9
click at [113, 287] on span "play_arrow" at bounding box center [111, 291] width 9 height 9
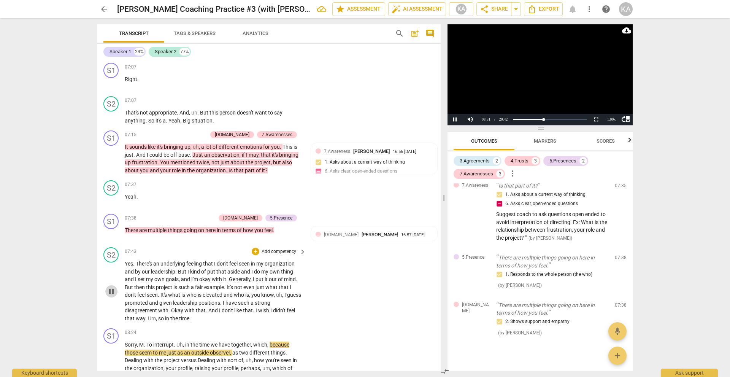
click at [114, 287] on span "pause" at bounding box center [111, 291] width 9 height 9
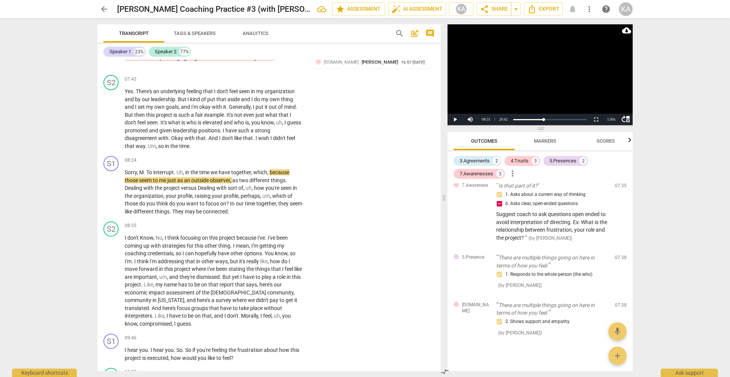
scroll to position [1276, 0]
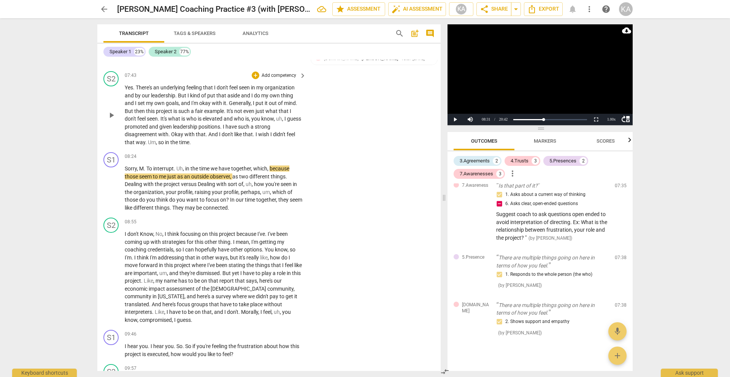
click at [105, 98] on div "S2 play_arrow pause" at bounding box center [113, 108] width 21 height 75
click at [111, 111] on span "play_arrow" at bounding box center [111, 115] width 9 height 9
click at [109, 184] on span "pause" at bounding box center [111, 188] width 9 height 9
drag, startPoint x: 174, startPoint y: 151, endPoint x: 125, endPoint y: 151, distance: 49.4
click at [125, 165] on p "Sorry , [PERSON_NAME] To interrupt . Uh , in the time we have together , which …" at bounding box center [213, 188] width 177 height 47
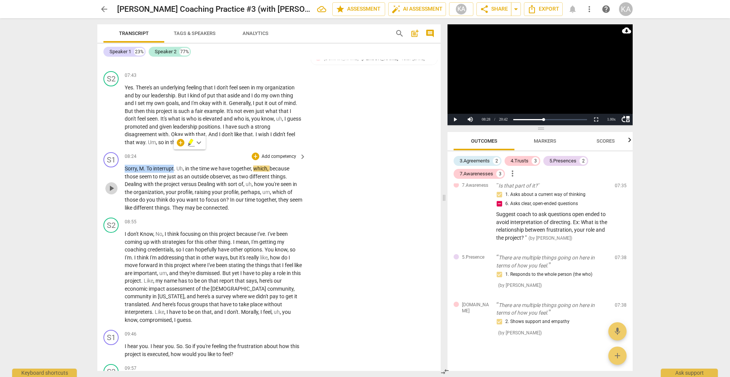
click at [115, 184] on span "play_arrow" at bounding box center [111, 188] width 9 height 9
click at [108, 184] on span "pause" at bounding box center [111, 188] width 9 height 9
drag, startPoint x: 252, startPoint y: 195, endPoint x: 234, endPoint y: 162, distance: 37.6
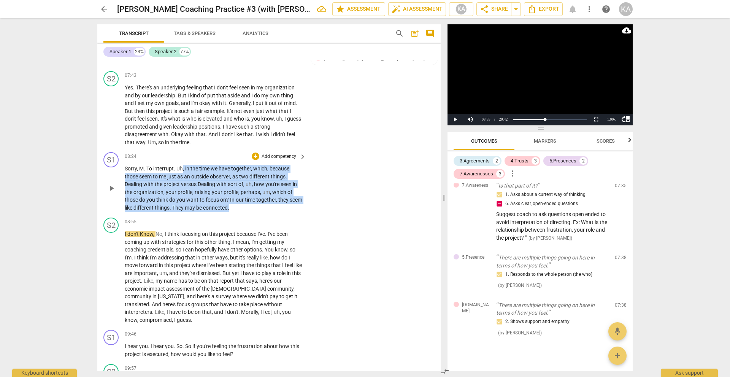
drag, startPoint x: 248, startPoint y: 193, endPoint x: 183, endPoint y: 151, distance: 77.0
click at [183, 165] on p "Sorry , [PERSON_NAME] To interrupt . Uh , in the time we have together , which …" at bounding box center [213, 188] width 177 height 47
click at [224, 189] on span "profile" at bounding box center [230, 192] width 15 height 6
drag, startPoint x: 246, startPoint y: 189, endPoint x: 177, endPoint y: 151, distance: 79.1
click at [177, 165] on p "Sorry , [PERSON_NAME] To interrupt . Uh , in the time we have together , which …" at bounding box center [213, 188] width 177 height 47
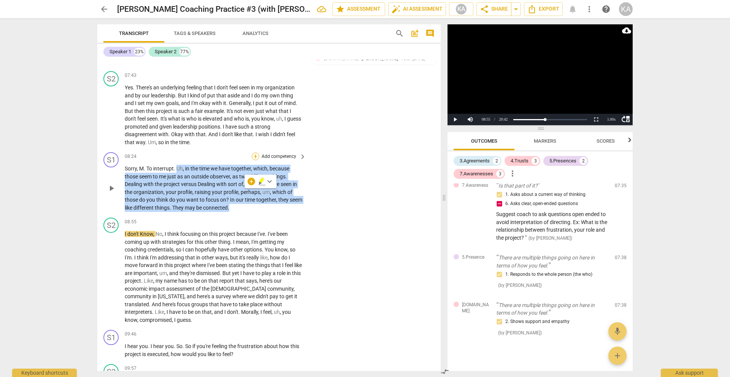
click at [253, 152] on div "+" at bounding box center [256, 156] width 8 height 8
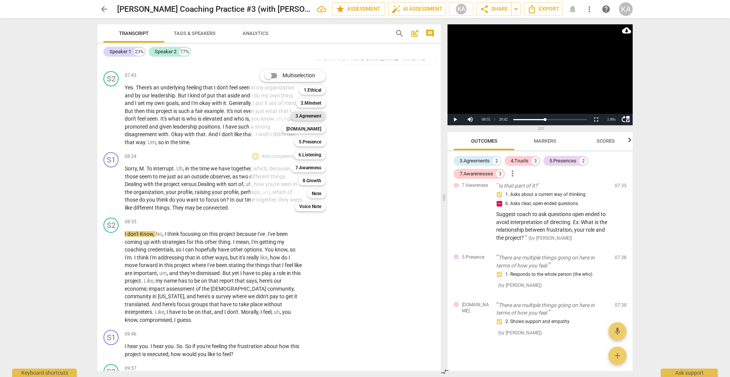
click at [311, 115] on b "3.Agreement" at bounding box center [308, 115] width 26 height 9
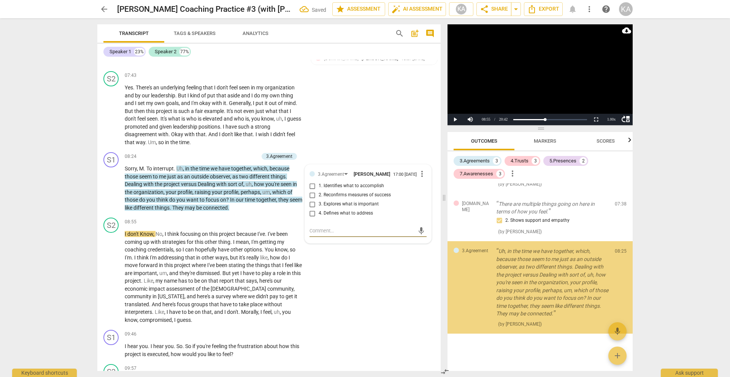
scroll to position [523, 0]
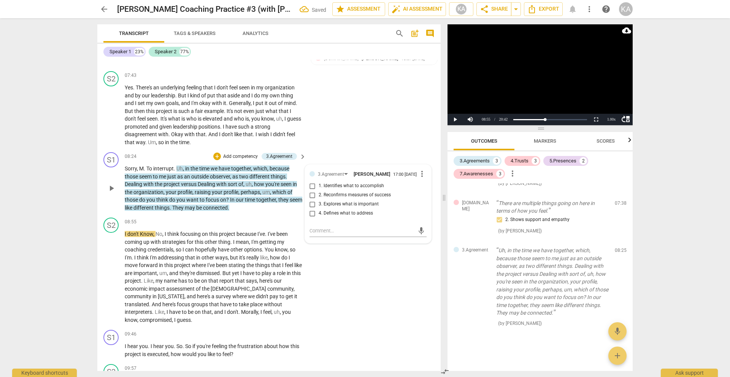
click at [352, 182] on span "1. Identifies what to accomplish" at bounding box center [351, 185] width 65 height 7
click at [319, 181] on input "1. Identifies what to accomplish" at bounding box center [312, 185] width 12 height 9
drag, startPoint x: 175, startPoint y: 151, endPoint x: 125, endPoint y: 151, distance: 50.6
click at [125, 165] on p "Sorry , [PERSON_NAME] To interrupt . Uh , in the time we have together , which …" at bounding box center [213, 188] width 177 height 47
click at [182, 141] on div "+" at bounding box center [183, 143] width 8 height 8
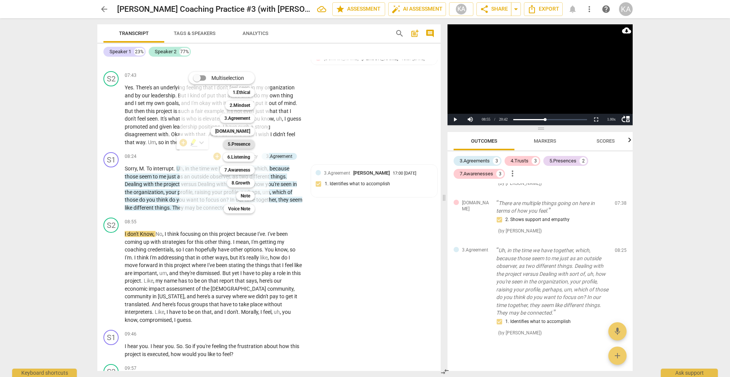
click at [241, 143] on b "5.Presence" at bounding box center [239, 143] width 22 height 9
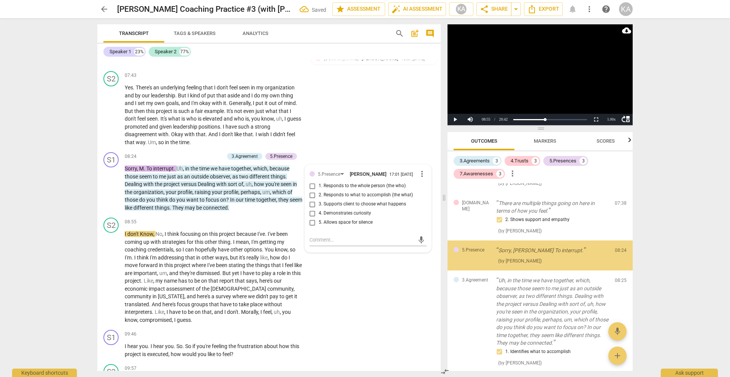
scroll to position [501, 0]
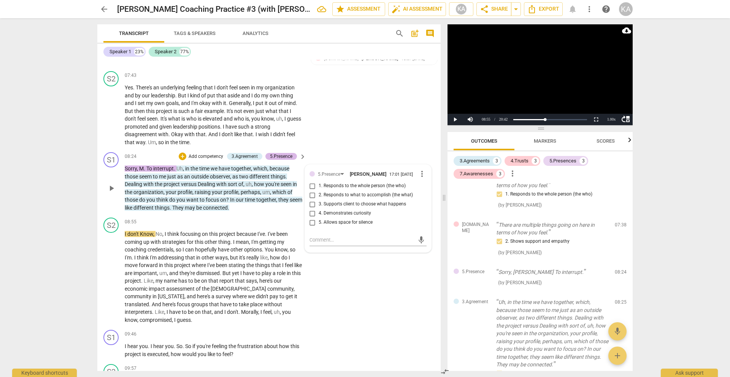
click at [275, 153] on div "5.Presence" at bounding box center [281, 156] width 22 height 7
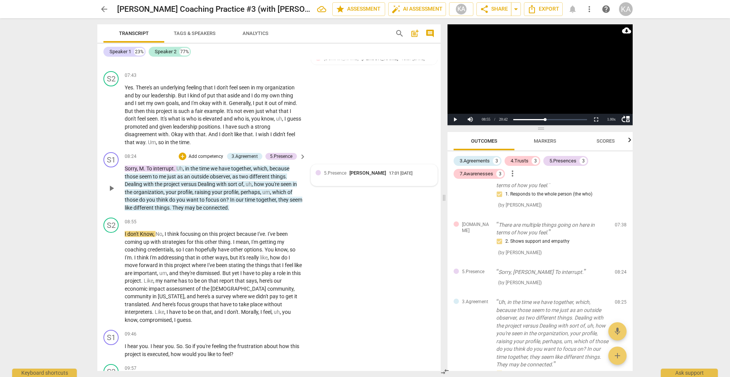
click at [425, 169] on div "5.Presence Kaan Aksu 17:01 [DATE]" at bounding box center [378, 172] width 109 height 7
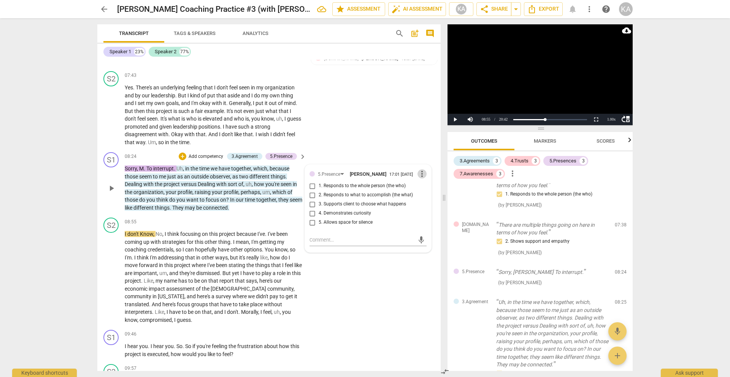
click at [419, 169] on span "more_vert" at bounding box center [421, 173] width 9 height 9
click at [426, 175] on li "Delete" at bounding box center [428, 172] width 26 height 14
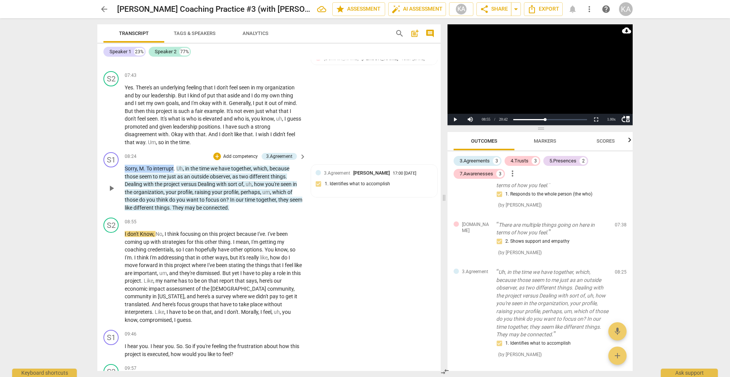
drag, startPoint x: 173, startPoint y: 152, endPoint x: 124, endPoint y: 151, distance: 49.4
click at [124, 151] on div "S1 play_arrow pause 08:24 + Add competency 3.Agreement keyboard_arrow_right Sor…" at bounding box center [268, 181] width 343 height 65
click at [181, 139] on div "+" at bounding box center [181, 143] width 8 height 8
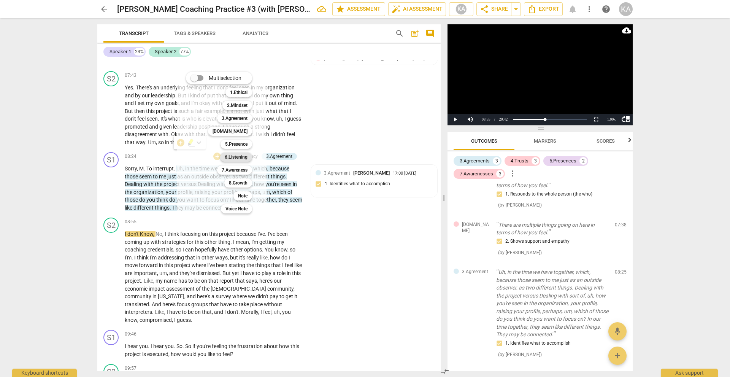
click at [238, 157] on b "6.Listening" at bounding box center [236, 156] width 23 height 9
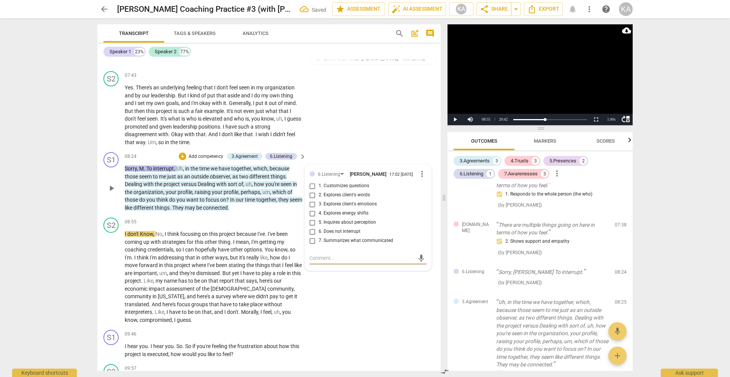
click at [351, 228] on span "6. Does not interrupt" at bounding box center [340, 231] width 42 height 7
click at [319, 227] on input "6. Does not interrupt" at bounding box center [312, 231] width 12 height 9
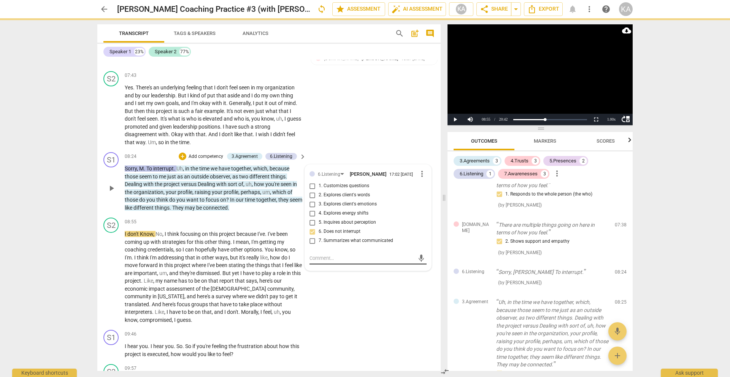
click at [332, 254] on textarea at bounding box center [361, 257] width 105 height 7
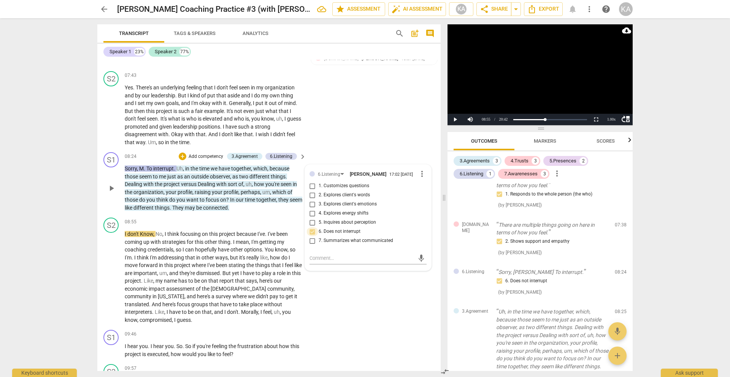
click at [312, 227] on input "6. Does not interrupt" at bounding box center [312, 231] width 12 height 9
click at [314, 254] on textarea at bounding box center [361, 257] width 105 height 7
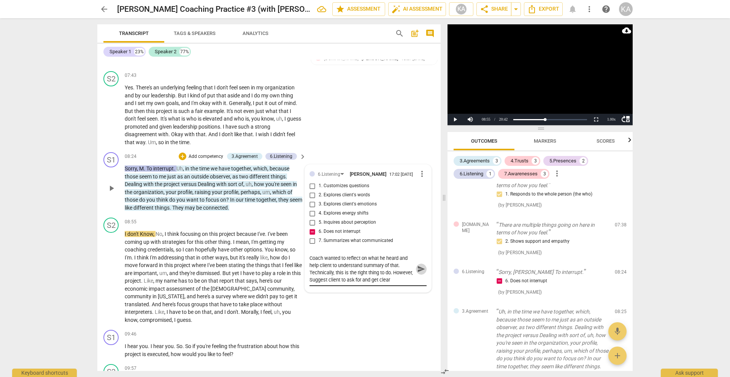
click at [417, 265] on span "send" at bounding box center [421, 269] width 8 height 8
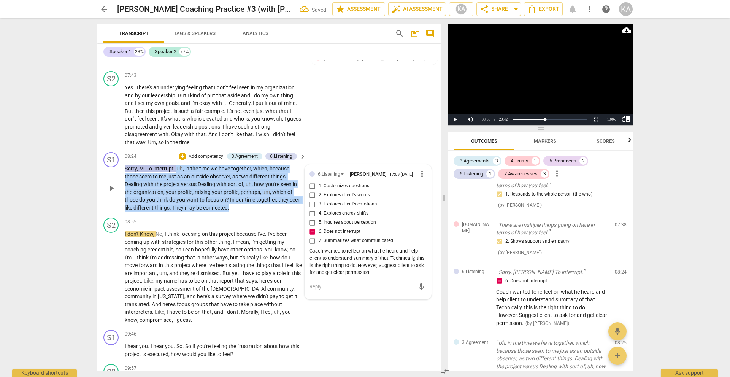
drag, startPoint x: 259, startPoint y: 192, endPoint x: 178, endPoint y: 151, distance: 91.1
click at [178, 165] on p "Sorry , [PERSON_NAME] To interrupt . Uh , in the time we have together , which …" at bounding box center [213, 188] width 177 height 47
click at [182, 152] on div "+" at bounding box center [183, 156] width 8 height 8
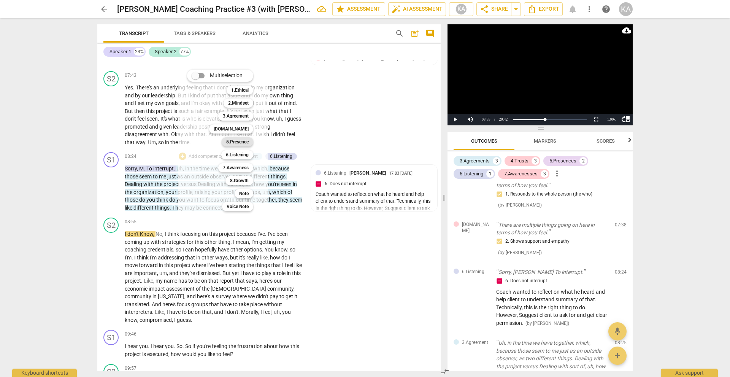
click at [239, 143] on b "5.Presence" at bounding box center [237, 141] width 22 height 9
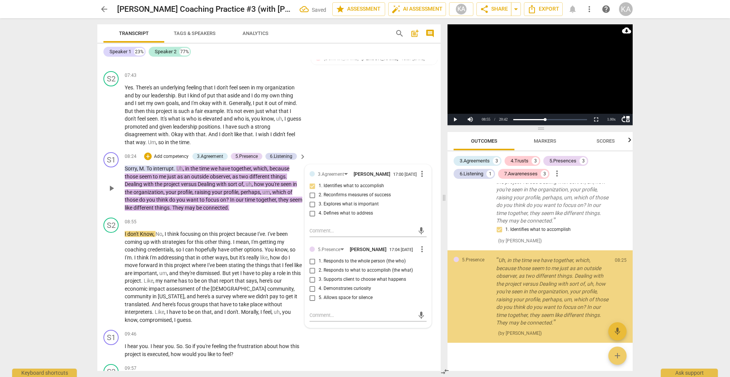
scroll to position [696, 0]
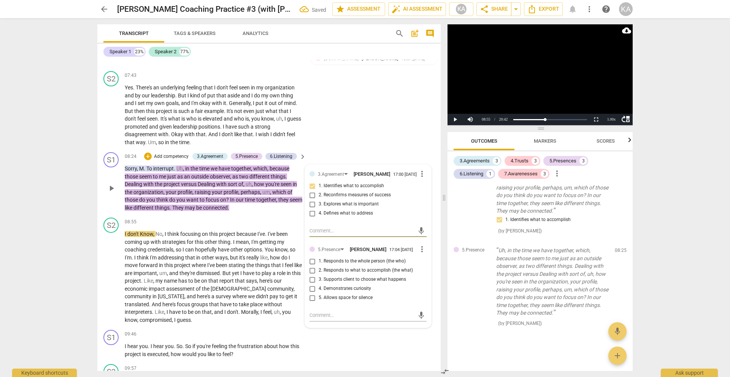
click at [352, 276] on span "3. Supports client to choose what happens" at bounding box center [362, 279] width 87 height 7
click at [319, 275] on input "3. Supports client to choose what happens" at bounding box center [312, 279] width 12 height 9
click at [111, 273] on span "play_arrow" at bounding box center [111, 277] width 9 height 9
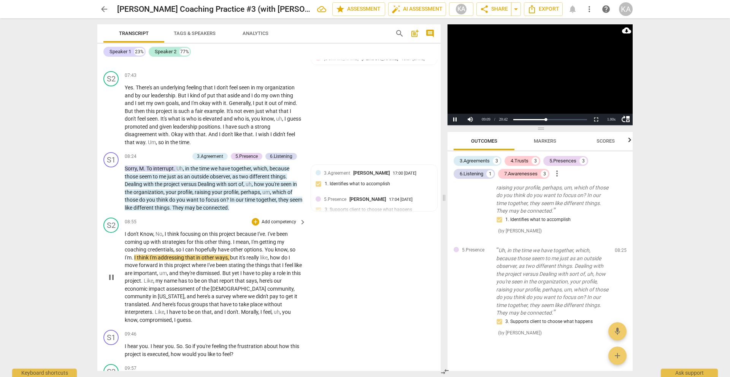
click at [111, 273] on span "pause" at bounding box center [111, 277] width 9 height 9
click at [284, 153] on div "6.Listening" at bounding box center [281, 156] width 22 height 7
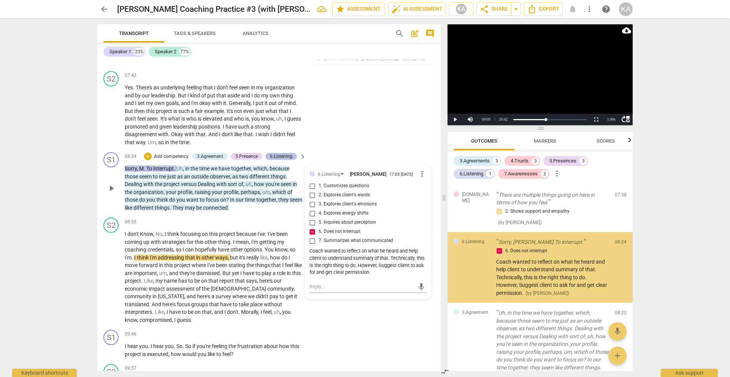
scroll to position [522, 0]
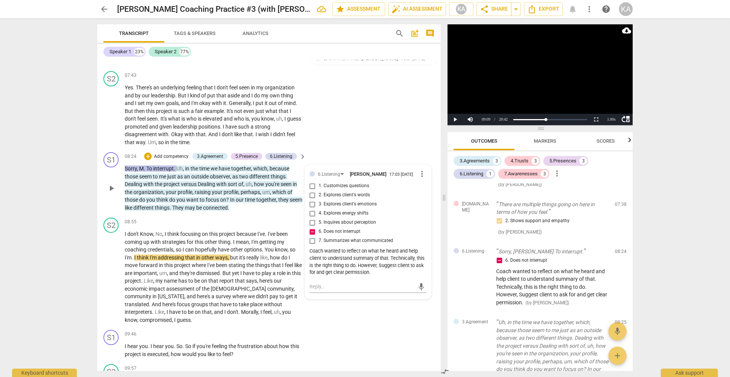
click at [388, 277] on div "mic" at bounding box center [367, 285] width 117 height 17
click at [418, 169] on span "more_vert" at bounding box center [421, 173] width 9 height 9
click at [429, 159] on li "Edit" at bounding box center [428, 158] width 26 height 14
click at [392, 266] on textarea "Coach wanted to reflect on what he heard and help client to understand summary …" at bounding box center [367, 268] width 117 height 29
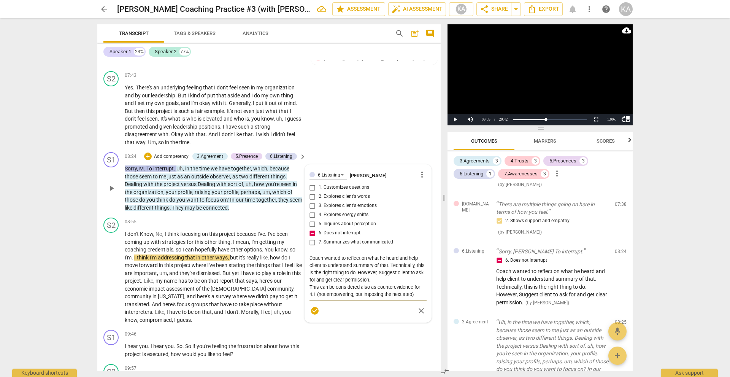
click at [311, 306] on span "check_circle" at bounding box center [314, 310] width 9 height 9
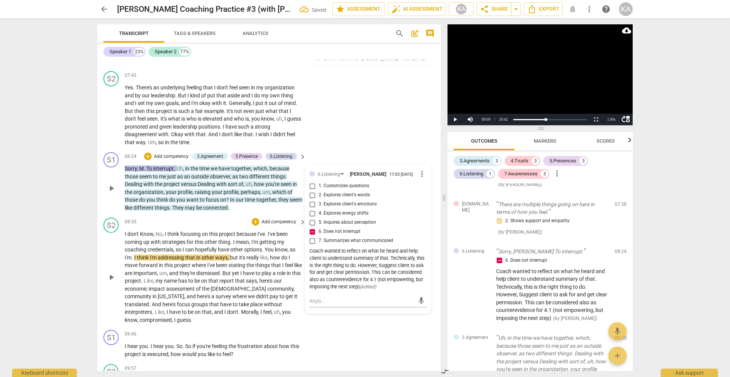
click at [107, 273] on span "play_arrow" at bounding box center [111, 277] width 9 height 9
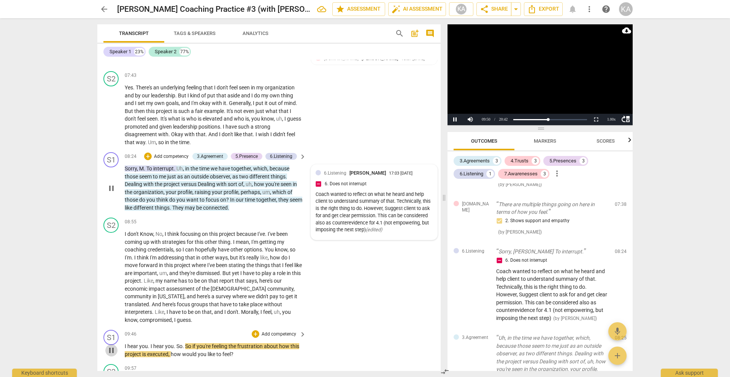
click at [109, 345] on span "pause" at bounding box center [111, 349] width 9 height 9
drag, startPoint x: 176, startPoint y: 329, endPoint x: 122, endPoint y: 331, distance: 53.6
click at [122, 331] on div "S1 play_arrow pause 09:46 + Add competency keyboard_arrow_right I hear you . I …" at bounding box center [268, 343] width 343 height 34
click at [181, 319] on div "+" at bounding box center [183, 320] width 8 height 8
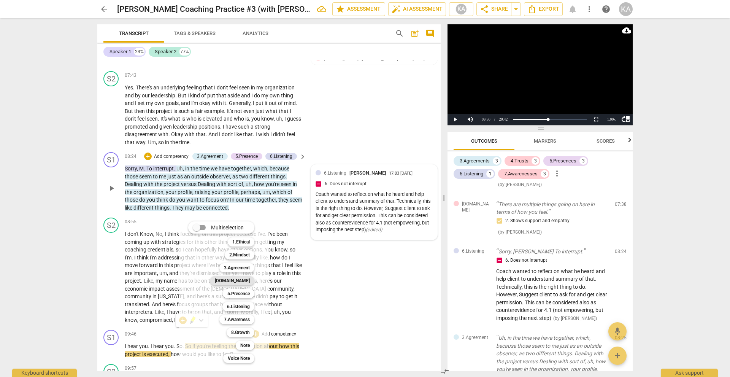
click at [251, 279] on div "[DOMAIN_NAME]" at bounding box center [232, 280] width 44 height 9
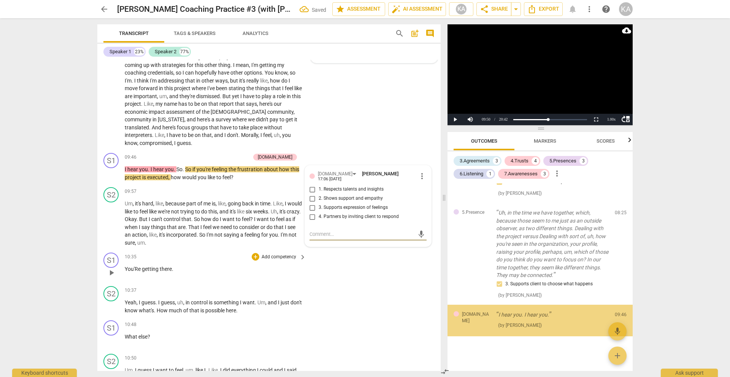
scroll to position [751, 0]
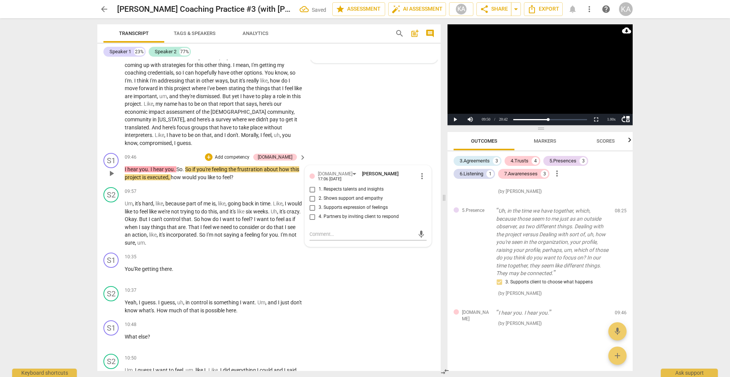
click at [348, 204] on span "3. Supports expression of feelings" at bounding box center [353, 207] width 69 height 7
click at [319, 203] on input "3. Supports expression of feelings" at bounding box center [312, 207] width 12 height 9
click at [309, 194] on input "2. Shows support and empathy" at bounding box center [312, 198] width 12 height 9
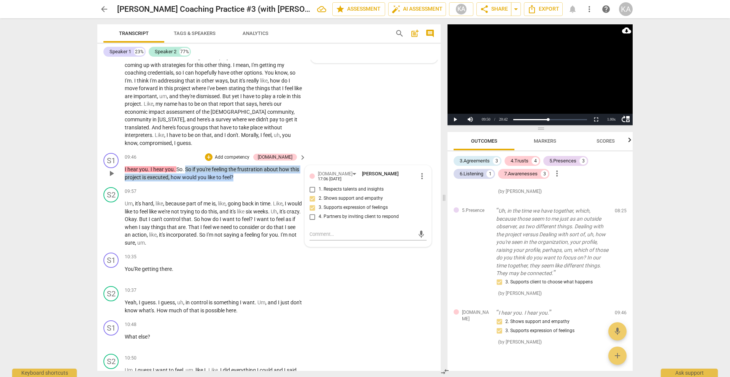
drag, startPoint x: 238, startPoint y: 162, endPoint x: 185, endPoint y: 155, distance: 53.0
click at [185, 165] on p "I hear you . I hear you . So . So if you're feeling the frustration about how t…" at bounding box center [213, 173] width 177 height 16
click at [212, 153] on div "+" at bounding box center [209, 157] width 8 height 8
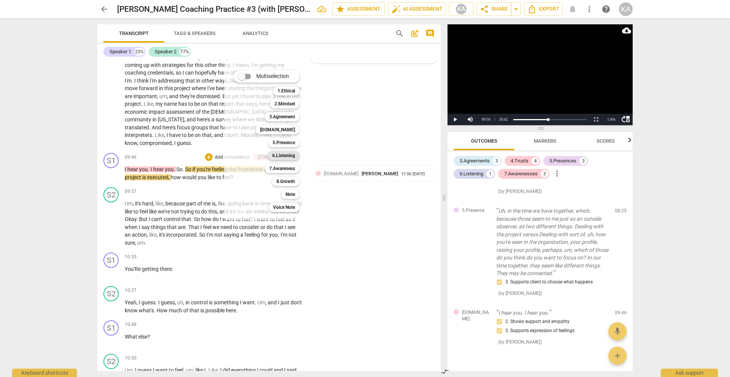
click at [283, 155] on b "6.Listening" at bounding box center [283, 155] width 23 height 9
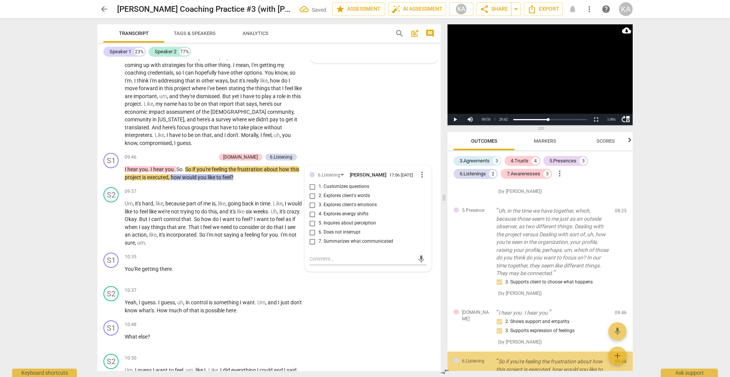
scroll to position [815, 0]
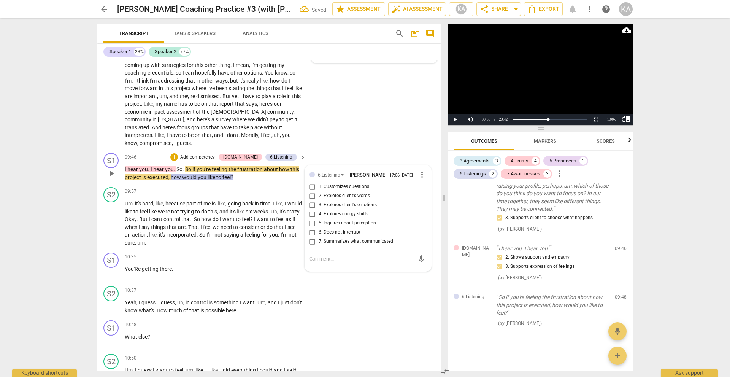
click at [360, 183] on span "1. Customizes questions" at bounding box center [344, 186] width 51 height 7
click at [319, 182] on input "1. Customizes questions" at bounding box center [312, 186] width 12 height 9
click at [362, 201] on span "3. Explores client's emotions" at bounding box center [348, 204] width 58 height 7
click at [319, 200] on input "3. Explores client's emotions" at bounding box center [312, 204] width 12 height 9
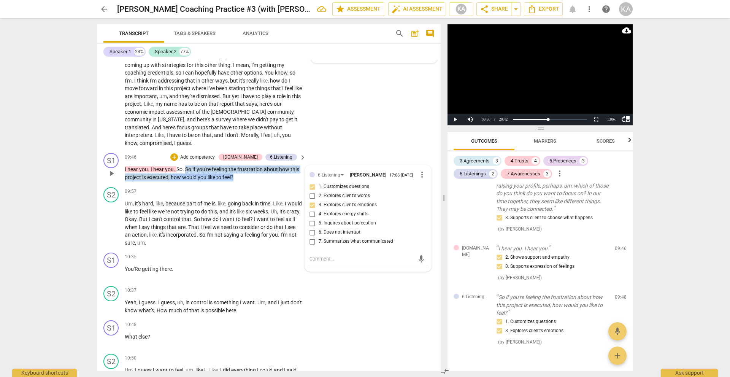
drag, startPoint x: 238, startPoint y: 160, endPoint x: 185, endPoint y: 152, distance: 53.4
click at [185, 165] on p "I hear you . I hear you . So . So if you're feeling the frustration about how t…" at bounding box center [213, 173] width 177 height 16
click at [178, 153] on div "+" at bounding box center [174, 157] width 8 height 8
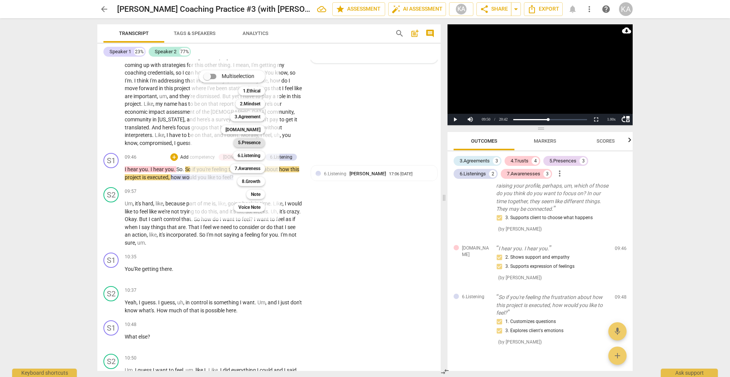
click at [252, 140] on b "5.Presence" at bounding box center [249, 142] width 22 height 9
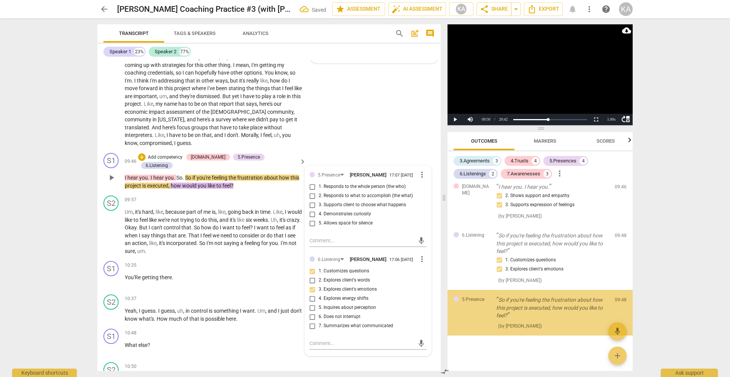
scroll to position [879, 0]
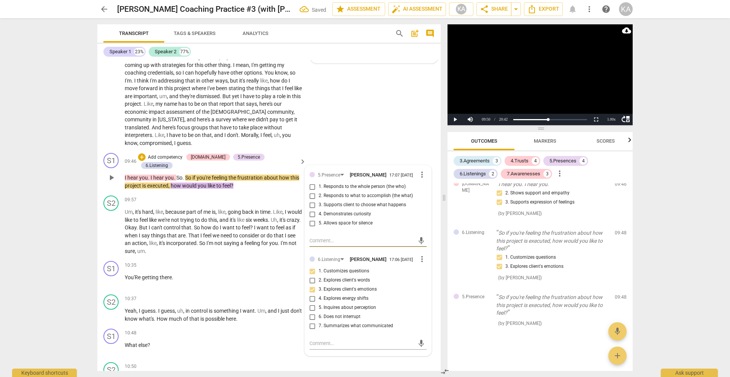
click at [371, 183] on span "1. Responds to the whole person (the who)" at bounding box center [362, 186] width 87 height 7
click at [319, 182] on input "1. Responds to the whole person (the who)" at bounding box center [312, 186] width 12 height 9
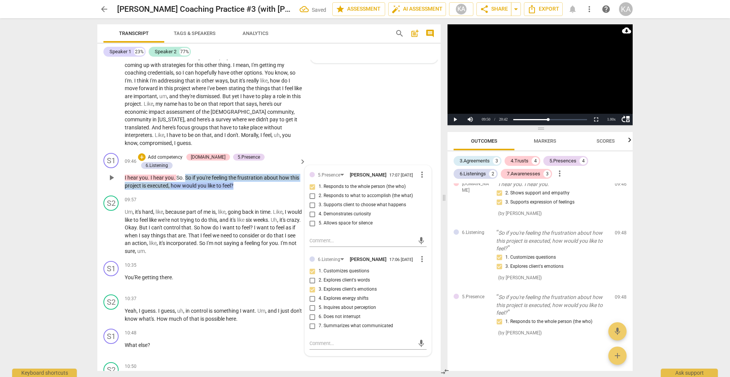
drag, startPoint x: 242, startPoint y: 159, endPoint x: 186, endPoint y: 151, distance: 56.5
click at [186, 174] on p "I hear you . I hear you . So . So if you're feeling the frustration about how t…" at bounding box center [213, 182] width 177 height 16
click at [146, 153] on div "+" at bounding box center [142, 157] width 8 height 8
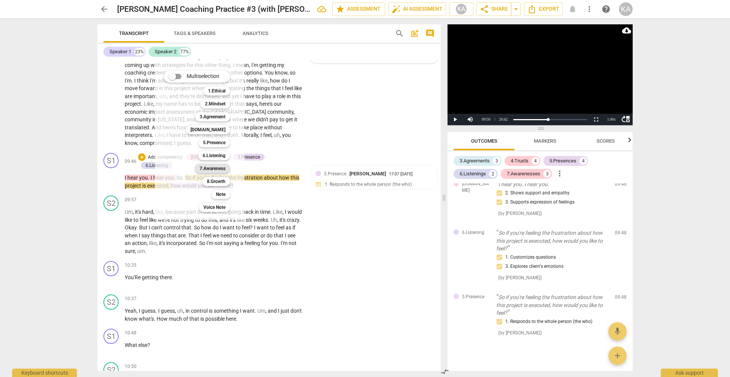
click at [206, 165] on b "7.Awareness" at bounding box center [213, 168] width 26 height 9
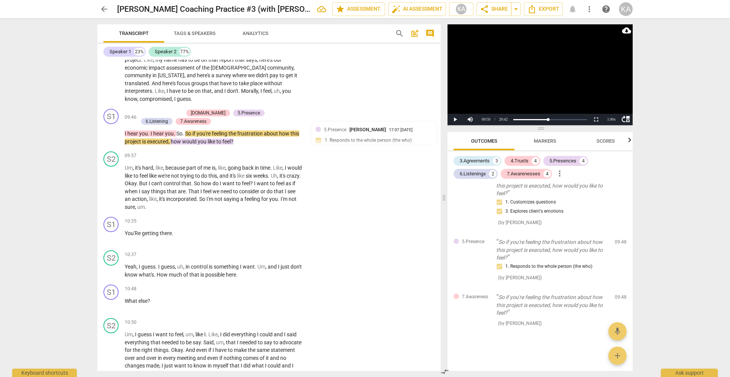
scroll to position [1485, 0]
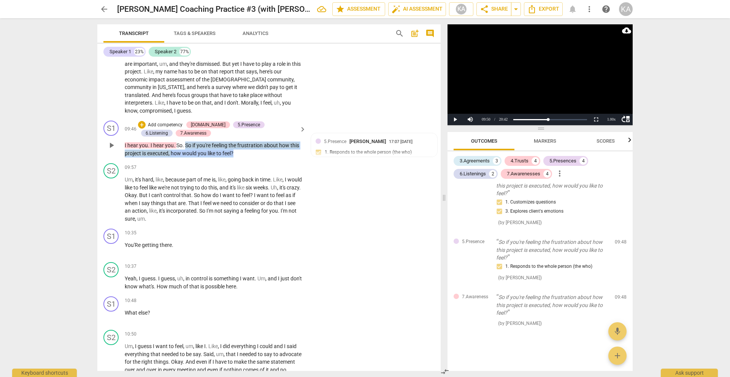
drag, startPoint x: 238, startPoint y: 134, endPoint x: 186, endPoint y: 128, distance: 52.4
click at [186, 141] on p "I hear you . I hear you . So . So if you're feeling the frustration about how t…" at bounding box center [213, 149] width 177 height 16
click at [180, 130] on div "7.Awareness" at bounding box center [193, 133] width 26 height 7
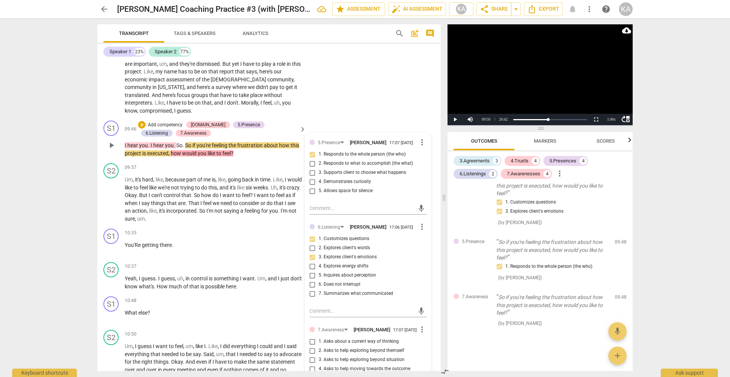
click at [389, 338] on span "1. Asks about a current way of thinking" at bounding box center [359, 341] width 80 height 7
click at [319, 337] on input "1. Asks about a current way of thinking" at bounding box center [312, 341] width 12 height 9
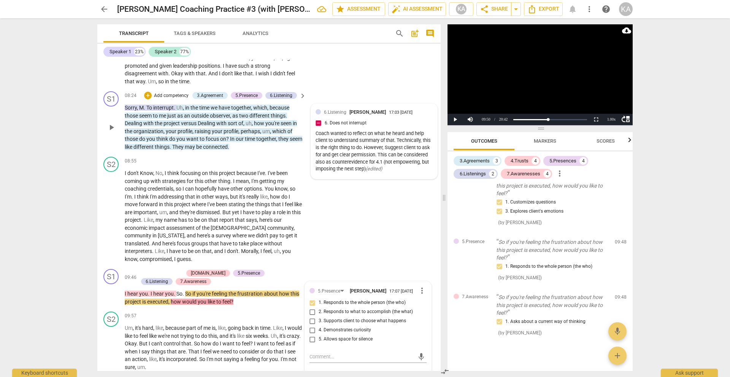
scroll to position [1333, 0]
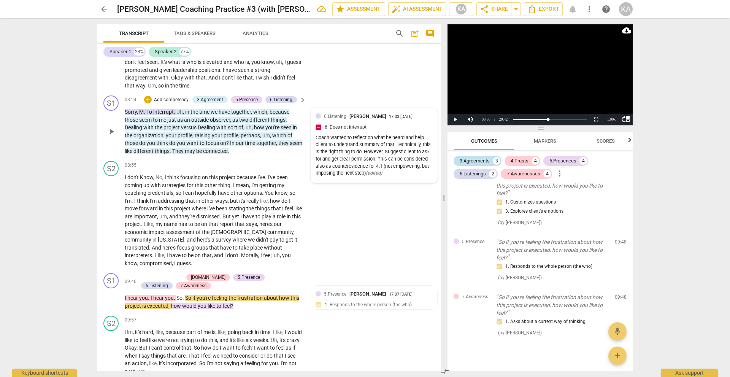
click at [475, 160] on div "3.Agreements" at bounding box center [475, 161] width 30 height 8
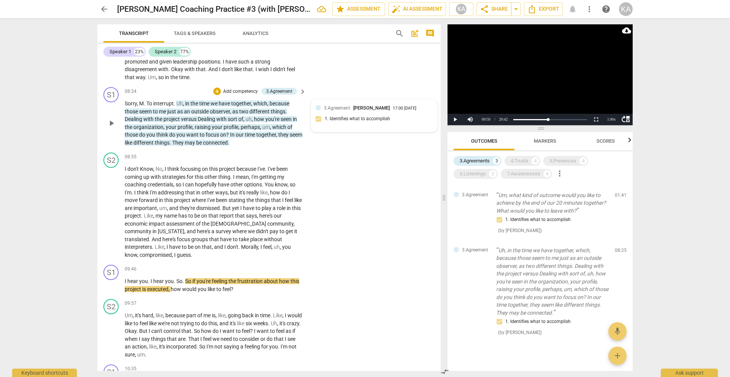
click at [540, 142] on span "Markers" at bounding box center [545, 141] width 22 height 6
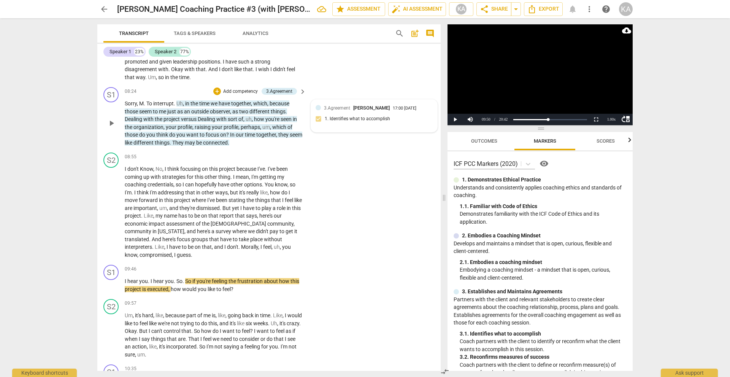
click at [560, 249] on p "Develops and maintains a mindset that is open, curious, flexible and client-cen…" at bounding box center [539, 247] width 173 height 16
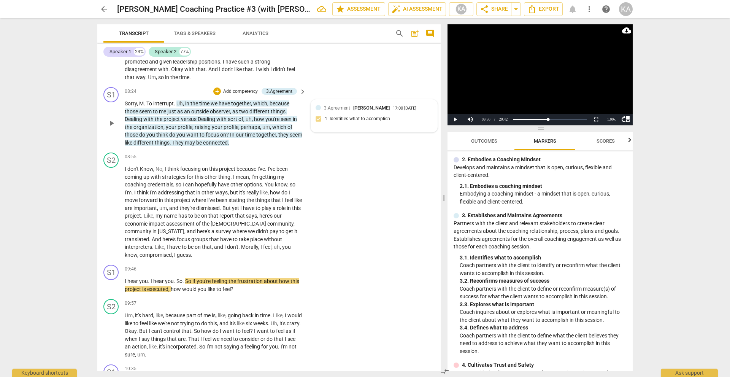
scroll to position [91, 0]
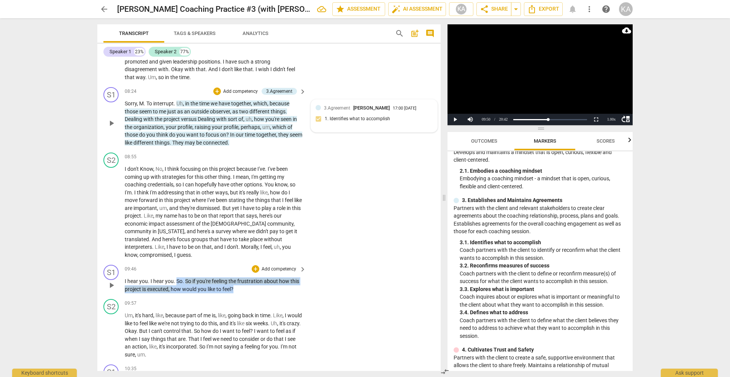
drag, startPoint x: 235, startPoint y: 279, endPoint x: 177, endPoint y: 275, distance: 58.3
click at [177, 277] on p "I hear you . I hear you . So . So if you're feeling the frustration about how t…" at bounding box center [213, 285] width 177 height 16
click at [240, 269] on div "+" at bounding box center [242, 271] width 8 height 8
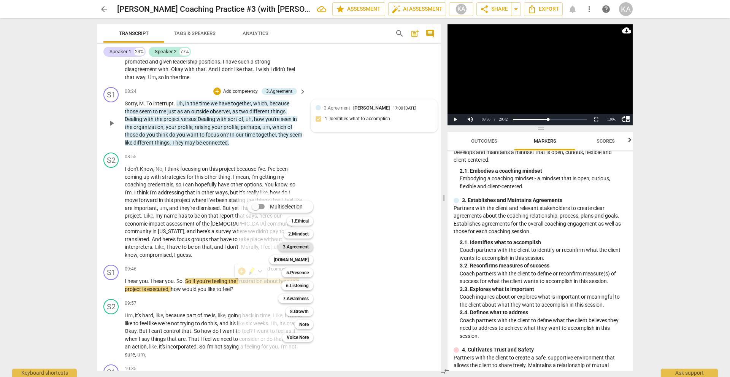
click at [296, 248] on b "3.Agreement" at bounding box center [296, 246] width 26 height 9
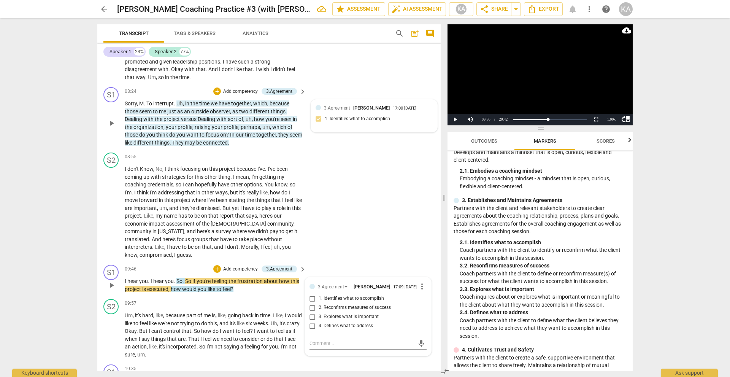
drag, startPoint x: 361, startPoint y: 307, endPoint x: 352, endPoint y: 307, distance: 9.5
click at [352, 313] on span "3. Explores what is important" at bounding box center [349, 316] width 60 height 7
click at [319, 312] on input "3. Explores what is important" at bounding box center [312, 316] width 12 height 9
click at [359, 226] on div "S2 play_arrow pause 08:55 + Add competency keyboard_arrow_right I don't Know , …" at bounding box center [268, 205] width 343 height 112
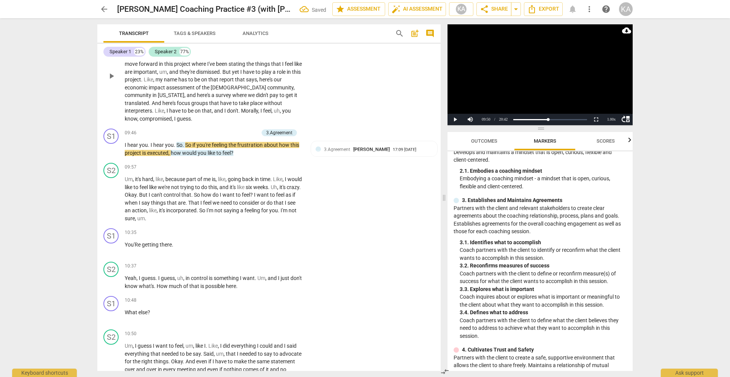
scroll to position [1470, 0]
click at [115, 193] on span "play_arrow" at bounding box center [111, 197] width 9 height 9
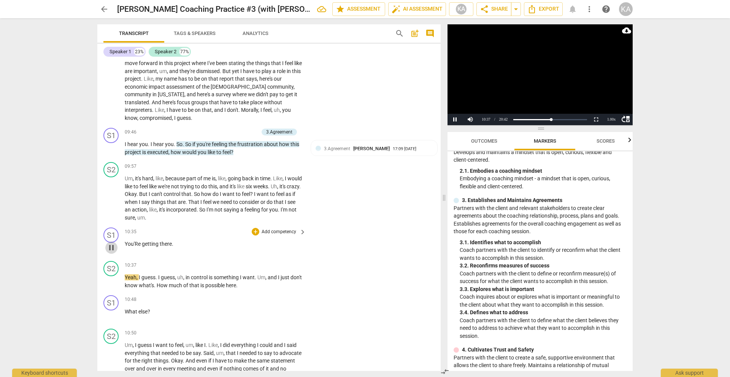
click at [112, 243] on span "pause" at bounding box center [111, 247] width 9 height 9
click at [110, 277] on span "play_arrow" at bounding box center [111, 281] width 9 height 9
click at [110, 277] on span "pause" at bounding box center [111, 281] width 9 height 9
drag, startPoint x: 265, startPoint y: 276, endPoint x: 185, endPoint y: 273, distance: 79.1
click at [185, 273] on p "Yeah , I guess . I guess , uh , in control is something I want . Um , and I jus…" at bounding box center [213, 281] width 177 height 16
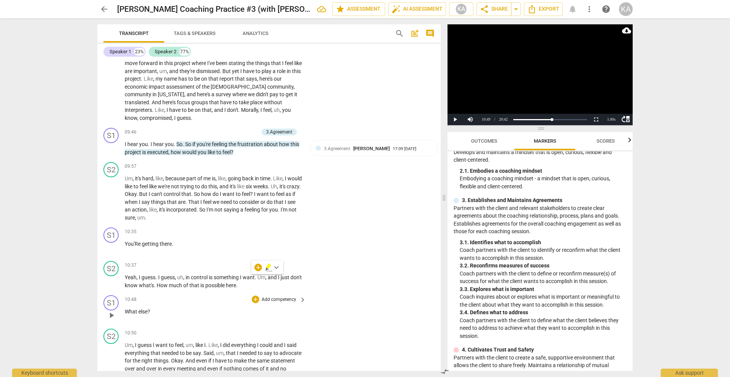
click at [210, 298] on div "10:48 + Add competency keyboard_arrow_right What else ?" at bounding box center [216, 308] width 182 height 27
drag, startPoint x: 155, startPoint y: 307, endPoint x: 123, endPoint y: 301, distance: 32.7
click at [123, 301] on div "S1 play_arrow pause 10:48 + Add competency keyboard_arrow_right What else ?" at bounding box center [268, 308] width 343 height 33
click at [155, 292] on div "+" at bounding box center [158, 294] width 8 height 8
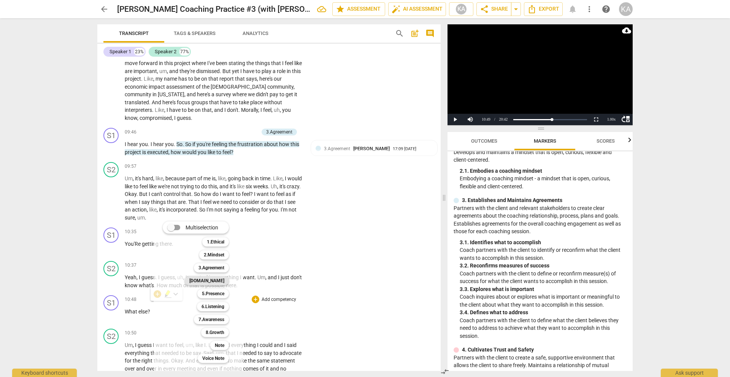
click at [217, 277] on b "[DOMAIN_NAME]" at bounding box center [206, 280] width 35 height 9
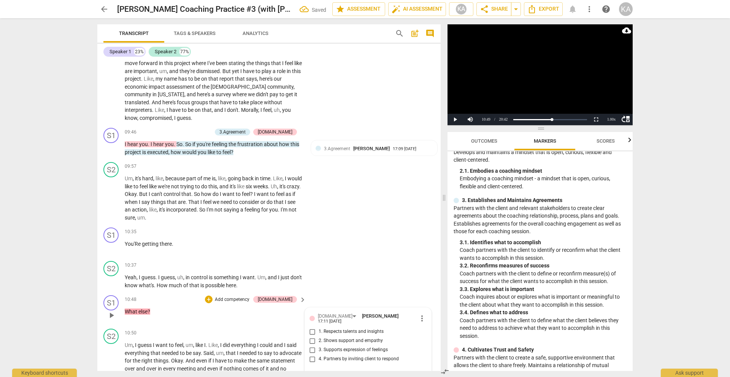
click at [344, 346] on span "3. Supports expression of feelings" at bounding box center [353, 349] width 69 height 7
click at [319, 345] on input "3. Supports expression of feelings" at bounding box center [312, 349] width 12 height 9
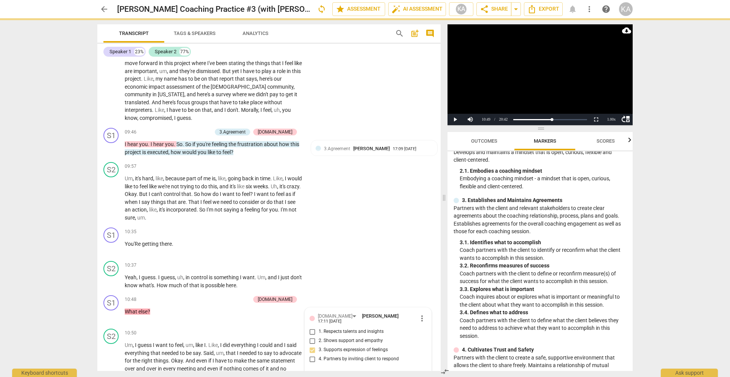
click at [57, 261] on div "arrow_back [PERSON_NAME] Coaching Practice #3 (with [PERSON_NAME]) sync edit st…" at bounding box center [365, 188] width 730 height 377
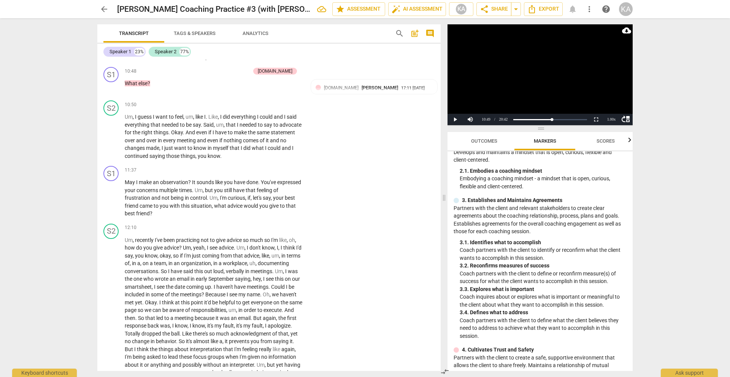
scroll to position [1702, 0]
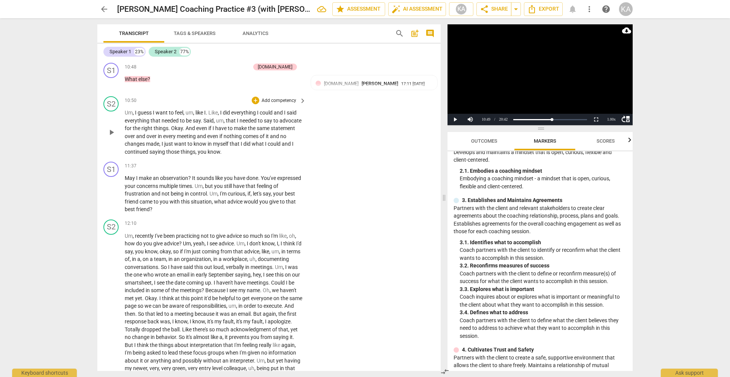
click at [110, 128] on span "play_arrow" at bounding box center [111, 132] width 9 height 9
click at [110, 128] on span "pause" at bounding box center [111, 132] width 9 height 9
click at [111, 189] on span "play_arrow" at bounding box center [111, 193] width 9 height 9
click at [111, 189] on span "pause" at bounding box center [111, 193] width 9 height 9
click at [111, 189] on span "play_arrow" at bounding box center [111, 193] width 9 height 9
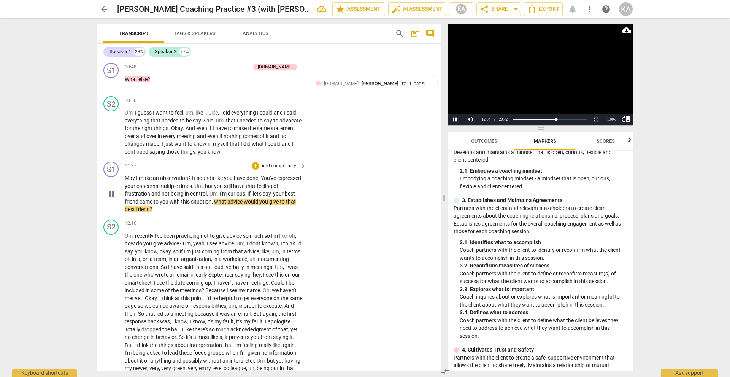
click at [277, 177] on span "expressed" at bounding box center [289, 178] width 24 height 6
click at [112, 189] on span "pause" at bounding box center [111, 193] width 9 height 9
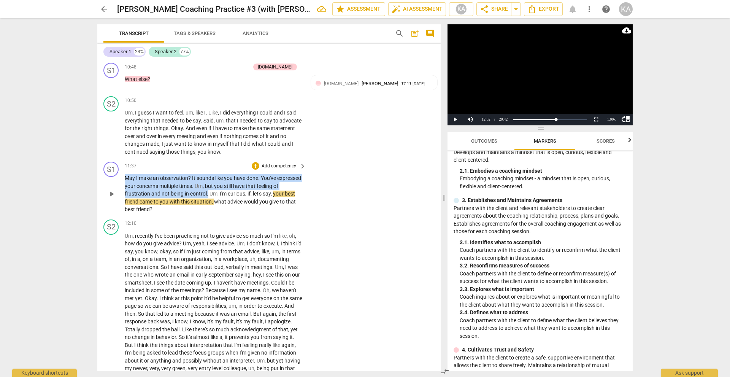
drag, startPoint x: 214, startPoint y: 185, endPoint x: 125, endPoint y: 169, distance: 90.5
click at [125, 174] on p "May I make an observation ? It sounds like you have done . You've expressed you…" at bounding box center [213, 193] width 177 height 39
click at [254, 162] on div "+" at bounding box center [256, 166] width 8 height 8
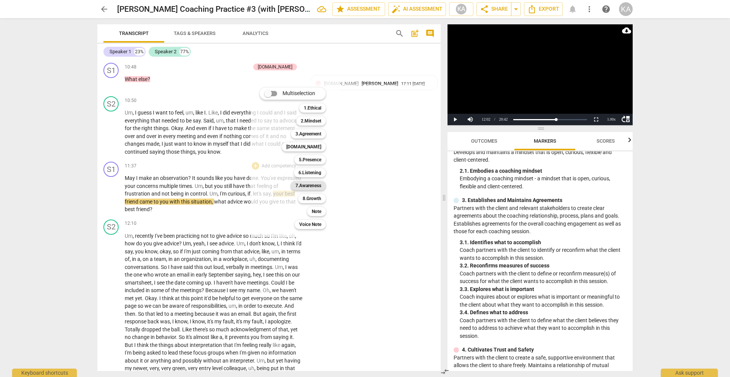
click at [316, 187] on b "7.Awareness" at bounding box center [308, 185] width 26 height 9
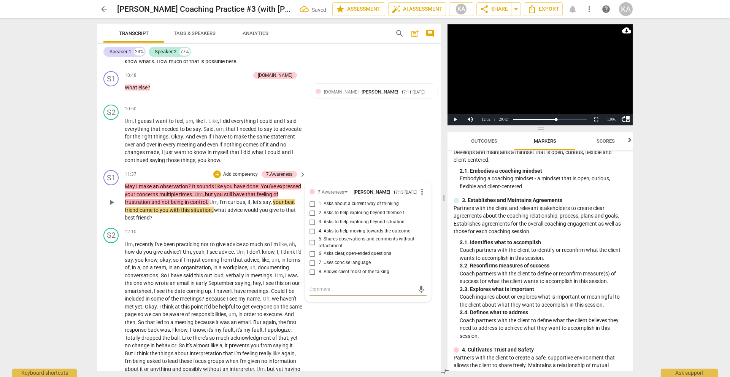
click at [338, 236] on span "5. Shares observations and comments without attachment" at bounding box center [371, 242] width 105 height 13
click at [319, 238] on input "5. Shares observations and comments without attachment" at bounding box center [312, 242] width 12 height 9
click at [338, 236] on span "5. Shares observations and comments without attachment" at bounding box center [371, 242] width 105 height 13
click at [319, 238] on input "5. Shares observations and comments without attachment" at bounding box center [312, 242] width 12 height 9
click at [331, 285] on textarea at bounding box center [361, 288] width 105 height 7
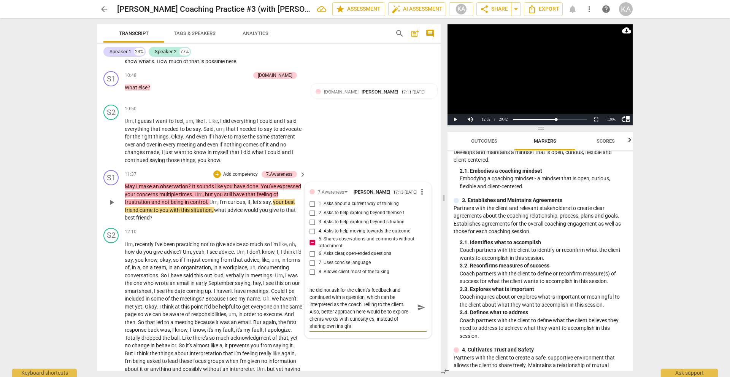
scroll to position [0, 0]
click at [390, 323] on textarea "Although coach asked for permission, at the end he did not ask for the client's…" at bounding box center [361, 314] width 105 height 58
click at [418, 310] on span "send" at bounding box center [421, 314] width 8 height 8
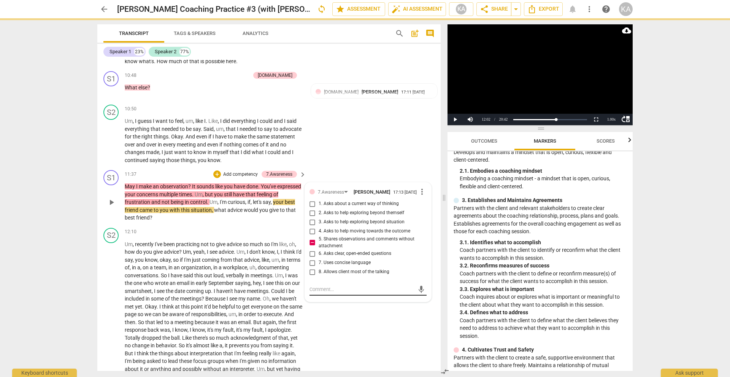
scroll to position [0, 0]
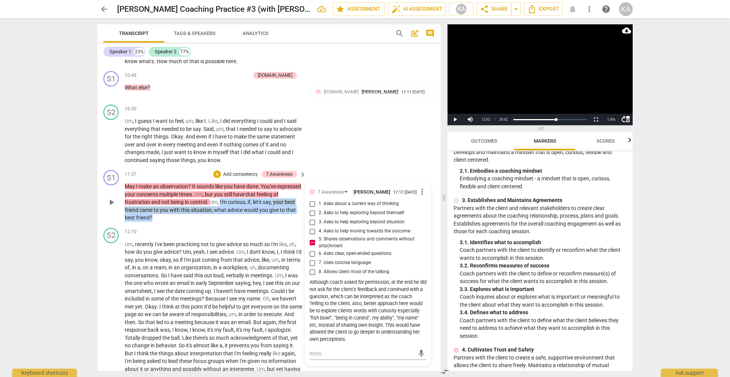
drag, startPoint x: 234, startPoint y: 201, endPoint x: 225, endPoint y: 185, distance: 18.0
click at [225, 185] on p "May I make an observation ? It sounds like you have done . You've expressed you…" at bounding box center [213, 201] width 177 height 39
click at [169, 191] on div "+" at bounding box center [170, 192] width 8 height 8
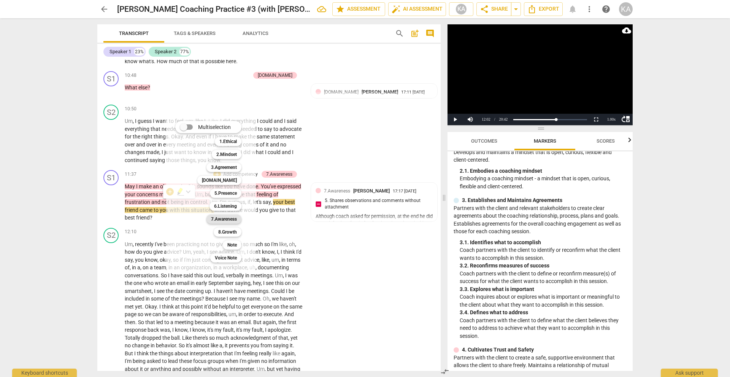
click at [229, 217] on b "7.Awareness" at bounding box center [224, 218] width 26 height 9
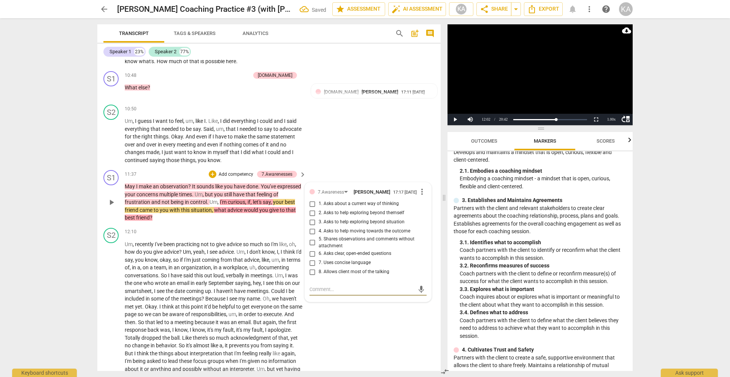
click at [390, 219] on span "3. Asks to help exploring beyond situation" at bounding box center [362, 222] width 86 height 7
click at [319, 217] on input "3. Asks to help exploring beyond situation" at bounding box center [312, 221] width 12 height 9
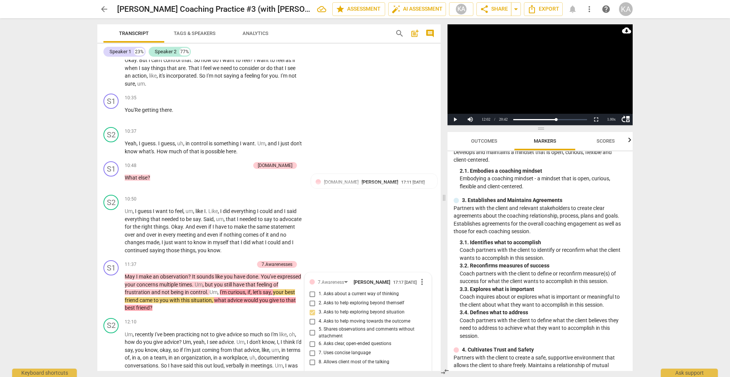
scroll to position [1662, 0]
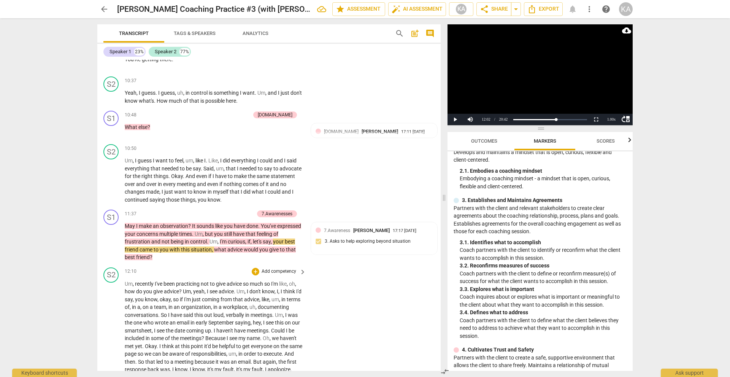
click at [158, 312] on span "conversations" at bounding box center [141, 315] width 33 height 6
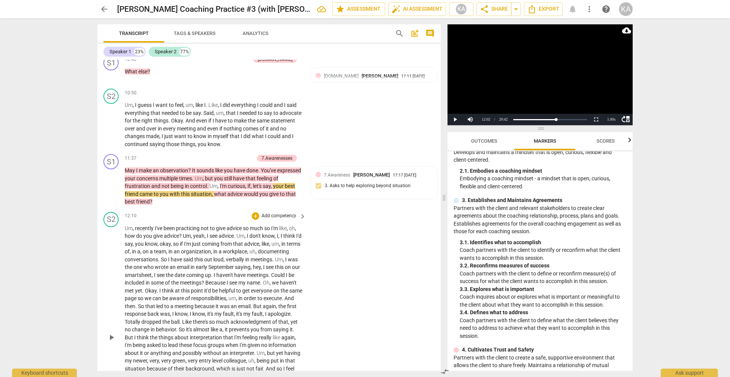
scroll to position [1726, 0]
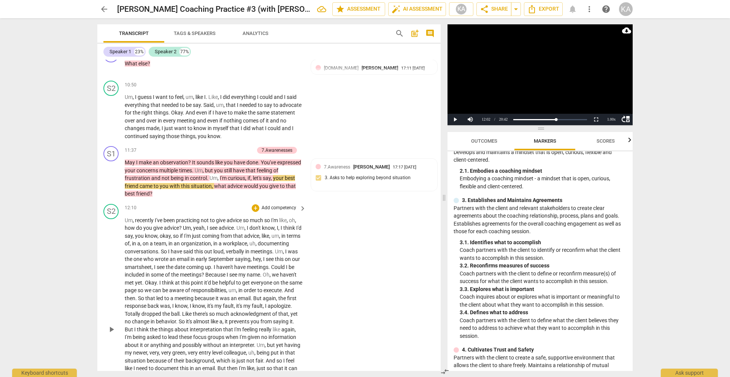
click at [115, 325] on span "play_arrow" at bounding box center [111, 329] width 9 height 9
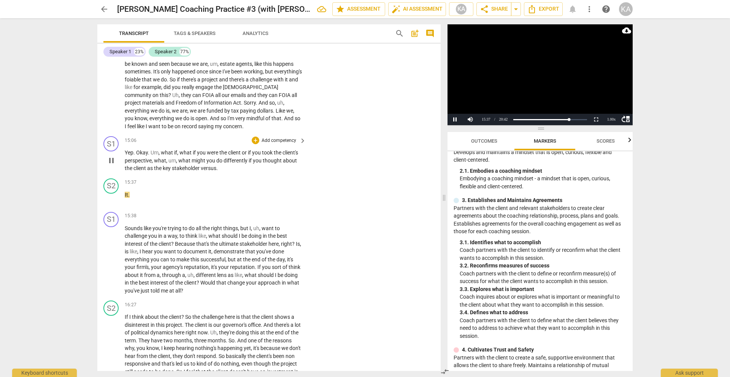
click at [224, 163] on p "Yep . Okay . Um , what if , what if you were the client or if you took the clie…" at bounding box center [213, 161] width 177 height 24
click at [133, 191] on p "It ." at bounding box center [213, 195] width 177 height 8
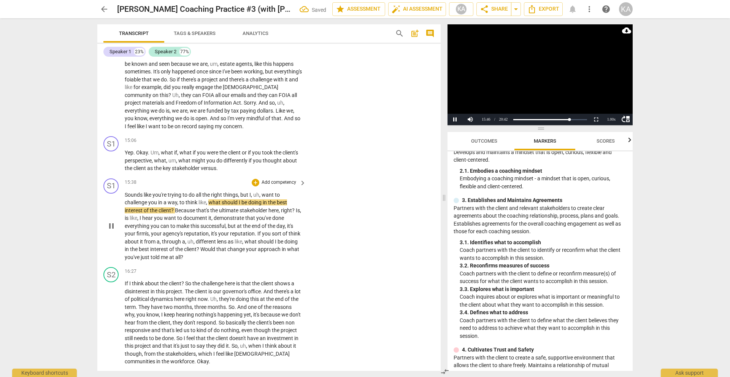
click at [127, 192] on span "Sounds" at bounding box center [134, 195] width 19 height 6
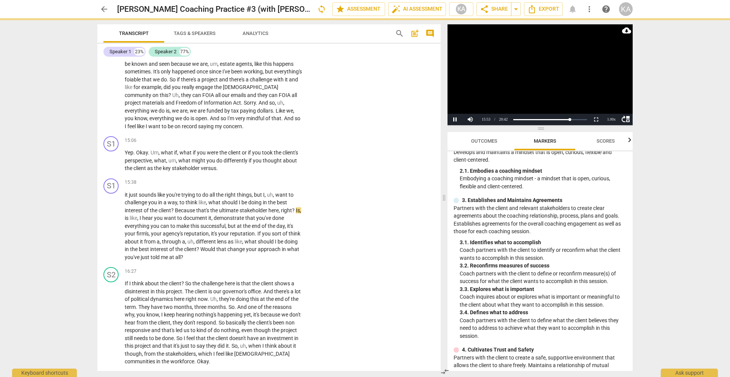
click at [70, 230] on div "arrow_back [PERSON_NAME] Coaching Practice #3 (with [PERSON_NAME]) sync edit st…" at bounding box center [365, 188] width 730 height 377
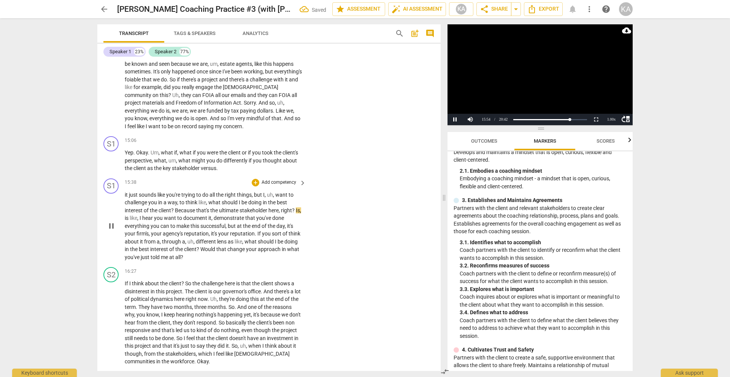
click at [124, 193] on div "play_arrow pause" at bounding box center [114, 225] width 19 height 65
click at [126, 192] on span "it" at bounding box center [127, 195] width 4 height 6
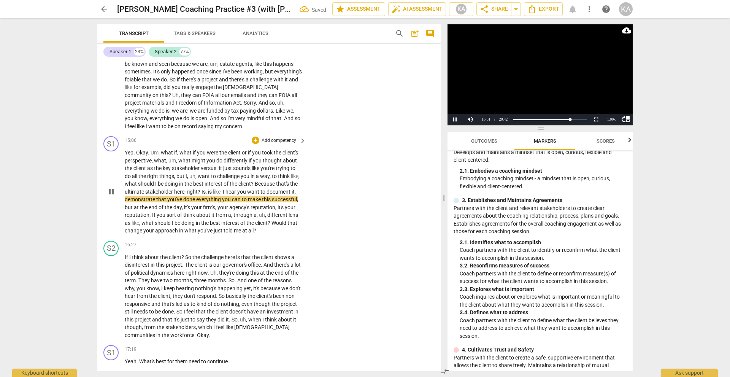
click at [111, 187] on span "pause" at bounding box center [111, 191] width 9 height 9
click at [141, 165] on span "client" at bounding box center [140, 168] width 14 height 6
click at [109, 187] on span "pause" at bounding box center [111, 191] width 9 height 9
click at [200, 189] on span "?" at bounding box center [200, 192] width 4 height 6
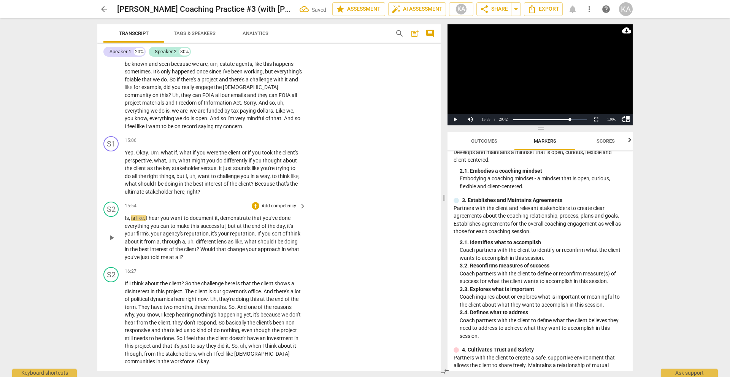
click at [127, 215] on span "Is" at bounding box center [127, 218] width 4 height 6
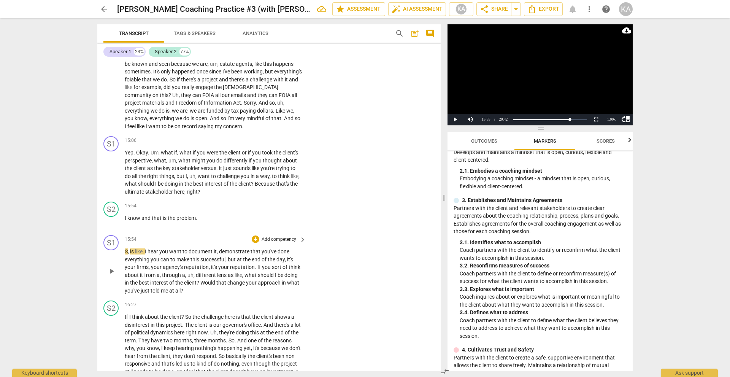
click at [128, 248] on span "," at bounding box center [129, 251] width 2 height 6
click at [123, 250] on div "play_arrow pause" at bounding box center [114, 271] width 19 height 42
click at [125, 248] on span "S" at bounding box center [126, 251] width 3 height 6
click at [127, 248] on span "S" at bounding box center [126, 251] width 3 height 6
click at [199, 189] on span "?" at bounding box center [199, 192] width 3 height 6
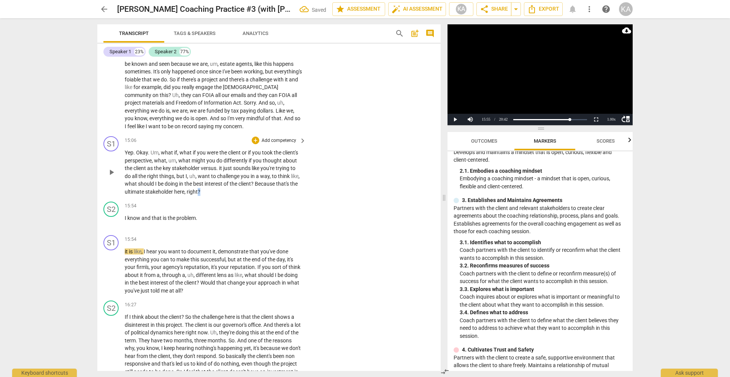
click at [199, 189] on span "?" at bounding box center [199, 192] width 3 height 6
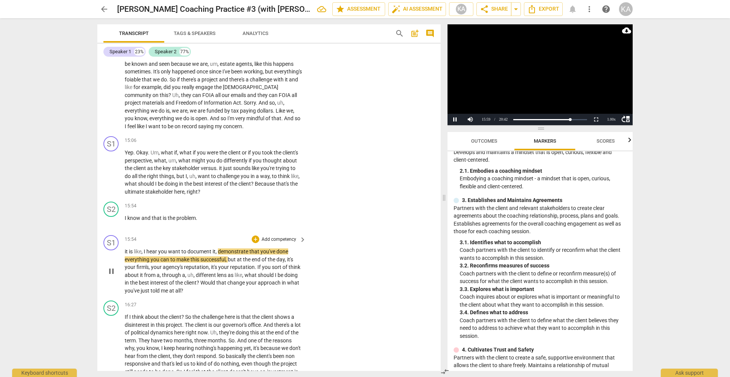
click at [109, 266] on span "pause" at bounding box center [111, 270] width 9 height 9
click at [113, 266] on span "play_arrow" at bounding box center [111, 270] width 9 height 9
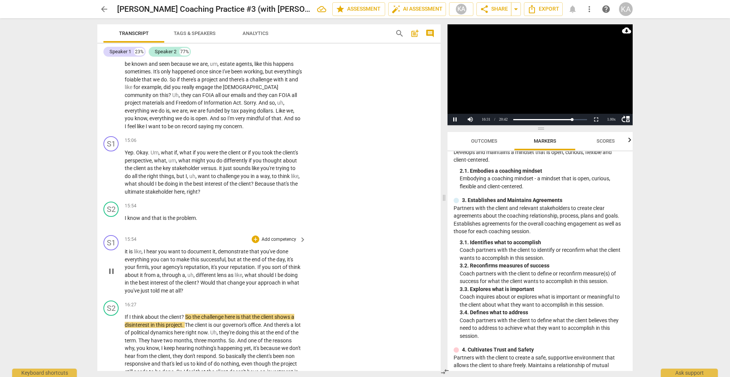
click at [113, 266] on span "pause" at bounding box center [111, 270] width 9 height 9
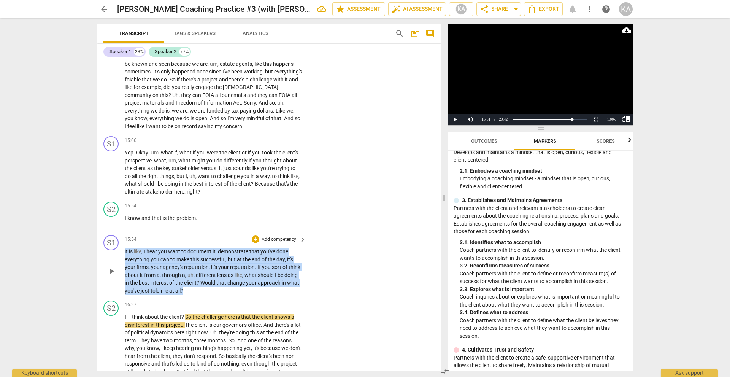
drag, startPoint x: 191, startPoint y: 283, endPoint x: 112, endPoint y: 247, distance: 87.1
click at [112, 247] on div "S1 play_arrow pause 15:54 + Add competency keyboard_arrow_right it is like , I …" at bounding box center [268, 264] width 343 height 65
click at [192, 271] on div "+" at bounding box center [191, 272] width 8 height 8
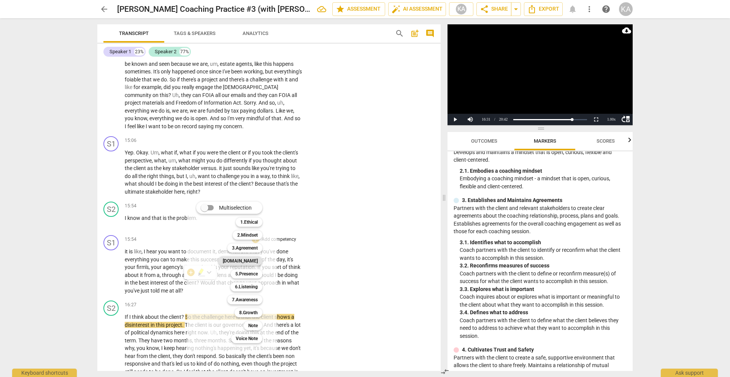
click at [247, 262] on b "[DOMAIN_NAME]" at bounding box center [240, 260] width 35 height 9
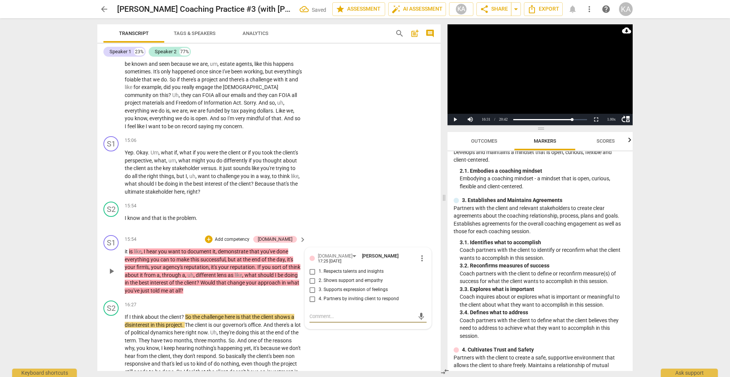
click at [345, 295] on span "4. Partners by inviting client to respond" at bounding box center [359, 298] width 80 height 7
click at [319, 294] on input "4. Partners by inviting client to respond" at bounding box center [312, 298] width 12 height 9
click at [345, 295] on span "4. Partners by inviting client to respond" at bounding box center [359, 298] width 80 height 7
click at [319, 294] on input "4. Partners by inviting client to respond" at bounding box center [312, 298] width 12 height 9
click at [339, 312] on textarea at bounding box center [361, 315] width 105 height 7
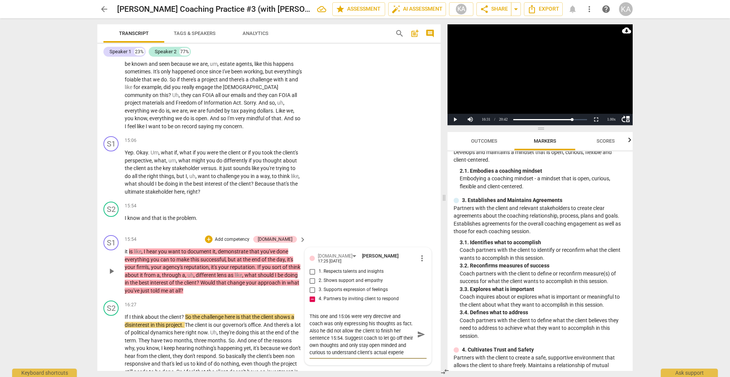
scroll to position [6, 0]
click at [417, 330] on span "send" at bounding box center [421, 334] width 8 height 8
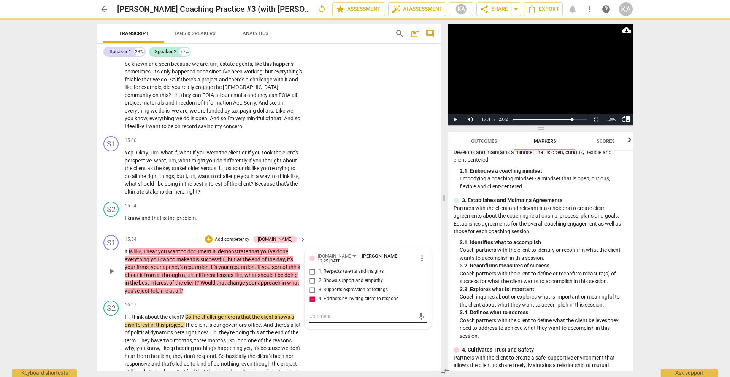
scroll to position [0, 0]
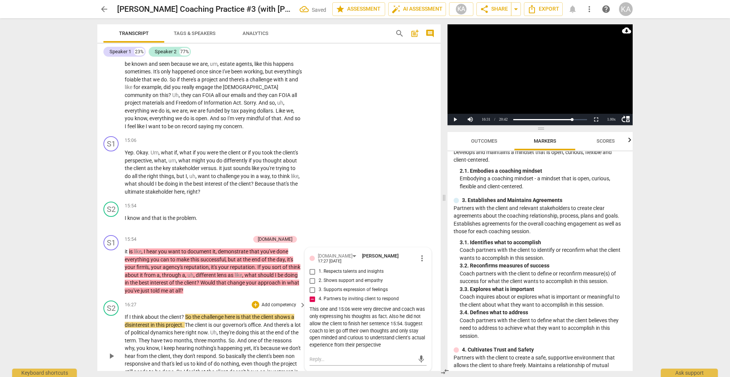
click at [114, 351] on span "play_arrow" at bounding box center [111, 355] width 9 height 9
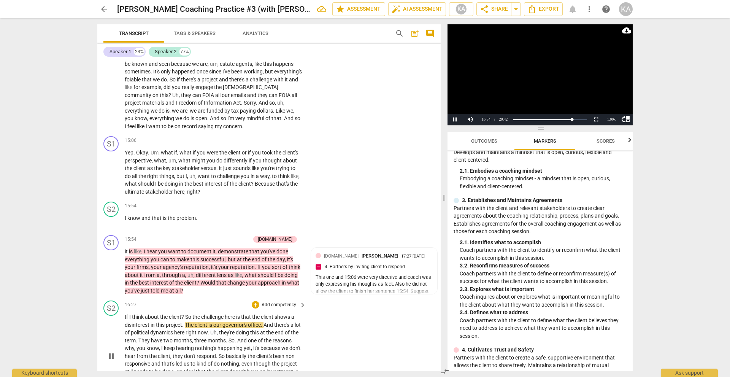
click at [152, 314] on span "about" at bounding box center [152, 317] width 15 height 6
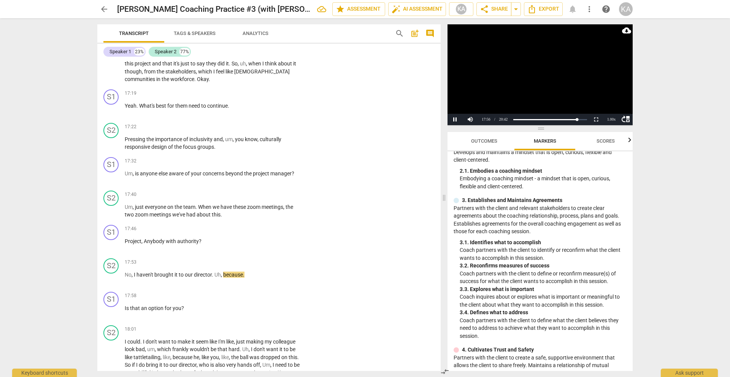
drag, startPoint x: 441, startPoint y: 298, endPoint x: 440, endPoint y: 276, distance: 22.8
click at [440, 276] on div "Transcript Tags & Speakers Analytics search post_add comment Speaker 1 23% Spea…" at bounding box center [267, 197] width 352 height 358
drag, startPoint x: 437, startPoint y: 293, endPoint x: 437, endPoint y: 268, distance: 24.3
click at [437, 268] on div "S1 play_arrow pause 00:06 + Add competency keyboard_arrow_right Hey . Hey , [PE…" at bounding box center [268, 215] width 343 height 311
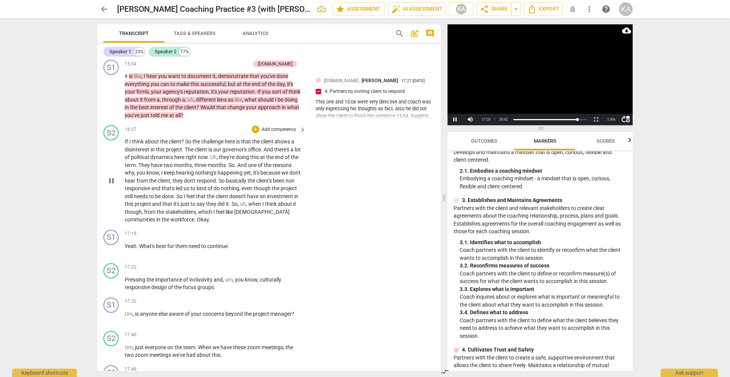
scroll to position [2209, 0]
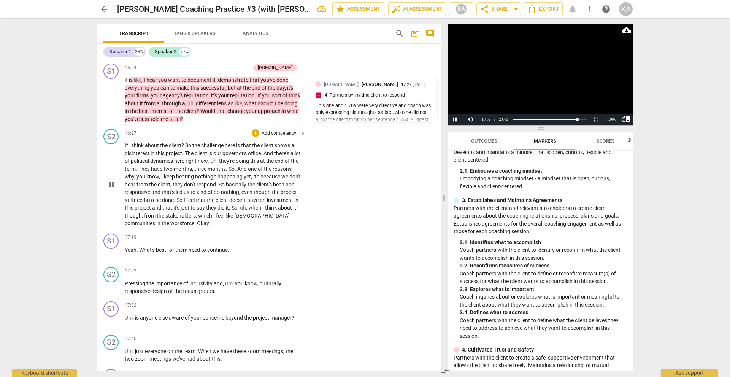
click at [113, 200] on div "play_arrow pause" at bounding box center [114, 184] width 19 height 81
click at [260, 197] on span "an" at bounding box center [263, 200] width 7 height 6
click at [110, 249] on span "pause" at bounding box center [111, 253] width 9 height 9
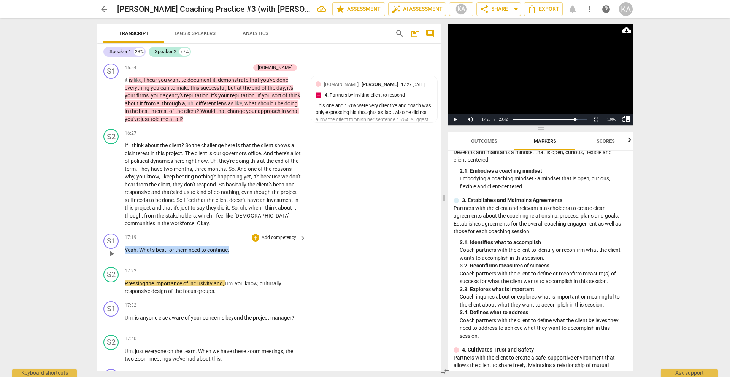
drag, startPoint x: 125, startPoint y: 241, endPoint x: 236, endPoint y: 244, distance: 111.0
click at [236, 246] on p "Yeah . What's best for them need to continue ." at bounding box center [213, 250] width 177 height 8
click at [191, 247] on span "need" at bounding box center [195, 250] width 13 height 6
click at [187, 247] on span "them" at bounding box center [181, 250] width 13 height 6
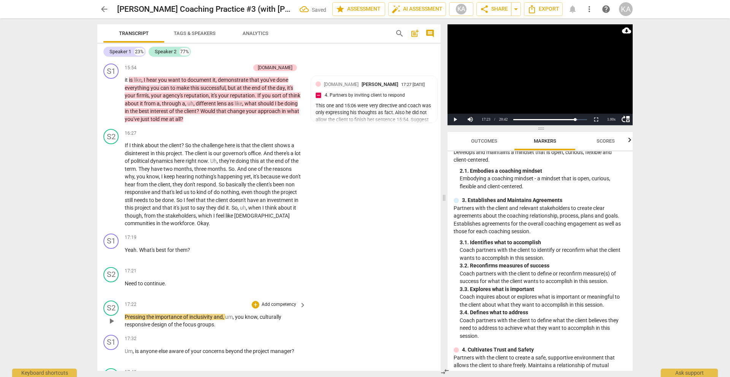
click at [142, 314] on span "Pressing" at bounding box center [136, 317] width 22 height 6
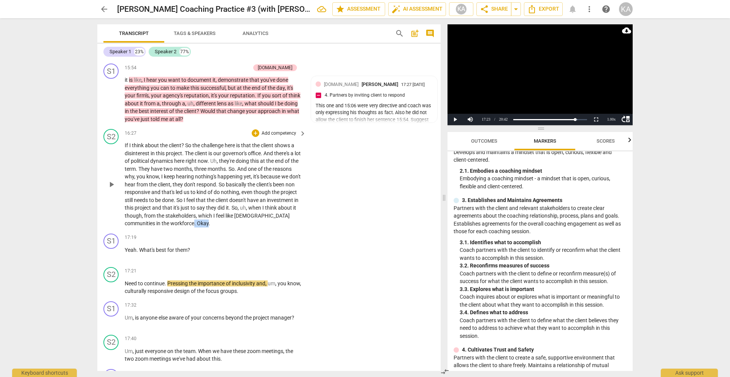
drag, startPoint x: 195, startPoint y: 216, endPoint x: 209, endPoint y: 216, distance: 14.1
click at [209, 216] on p "If I think about the client ? So the challenge here is that the client shows a …" at bounding box center [213, 184] width 177 height 86
drag, startPoint x: 191, startPoint y: 242, endPoint x: 123, endPoint y: 241, distance: 67.7
click at [123, 241] on div "S1 play_arrow pause 17:19 + Add competency keyboard_arrow_right Yeah . What's b…" at bounding box center [268, 246] width 343 height 33
click at [194, 232] on div "+" at bounding box center [197, 232] width 8 height 8
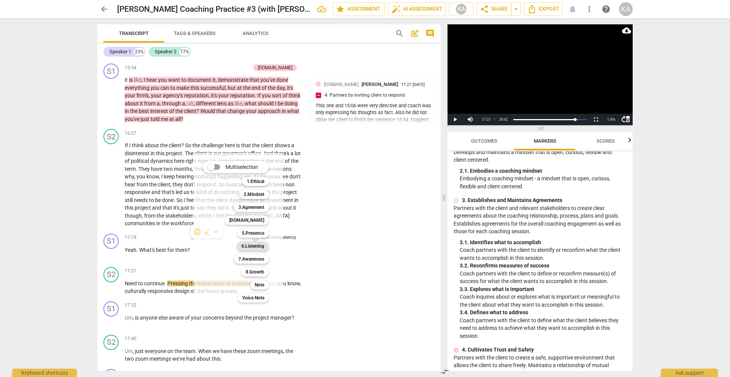
click at [253, 244] on b "6.Listening" at bounding box center [252, 245] width 23 height 9
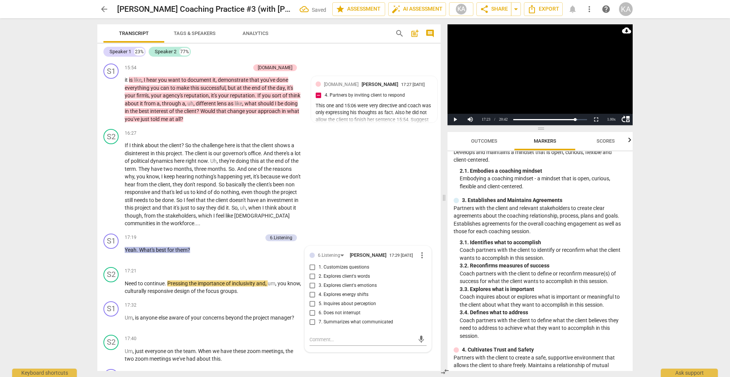
scroll to position [2218, 0]
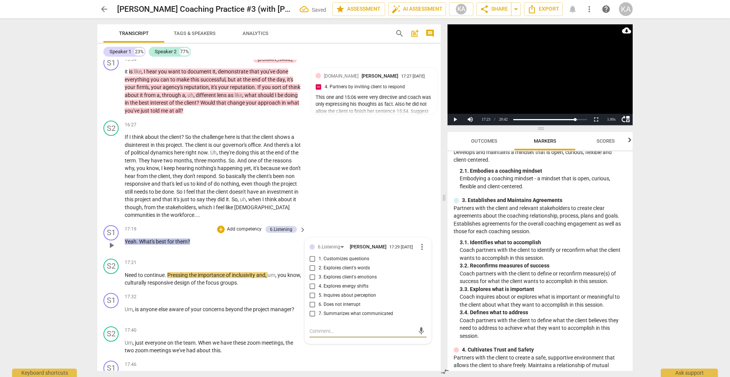
click at [336, 304] on span "6. Does not interrupt" at bounding box center [340, 304] width 42 height 7
click at [319, 304] on input "6. Does not interrupt" at bounding box center [312, 304] width 12 height 9
click at [336, 304] on span "6. Does not interrupt" at bounding box center [340, 304] width 42 height 7
click at [319, 304] on input "6. Does not interrupt" at bounding box center [312, 304] width 12 height 9
drag, startPoint x: 195, startPoint y: 241, endPoint x: 124, endPoint y: 238, distance: 71.1
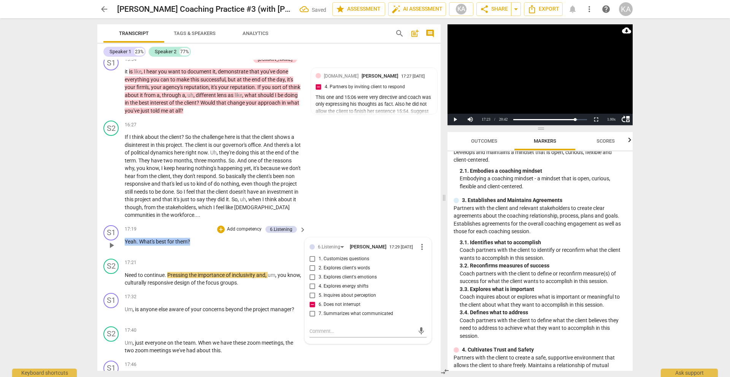
click at [124, 238] on div "S1 play_arrow pause 17:19 + Add competency 6.Listening keyboard_arrow_right Yea…" at bounding box center [268, 238] width 343 height 33
click at [197, 230] on div "+" at bounding box center [197, 232] width 8 height 8
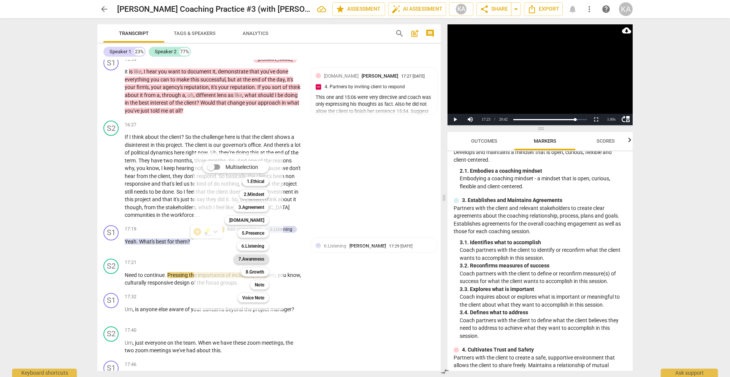
click at [251, 256] on b "7.Awareness" at bounding box center [251, 258] width 26 height 9
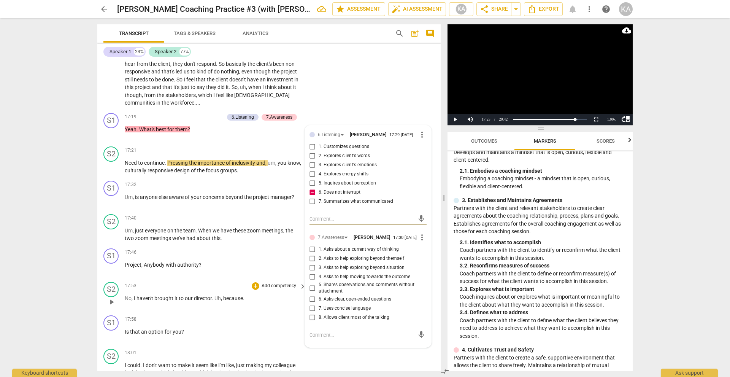
scroll to position [2334, 0]
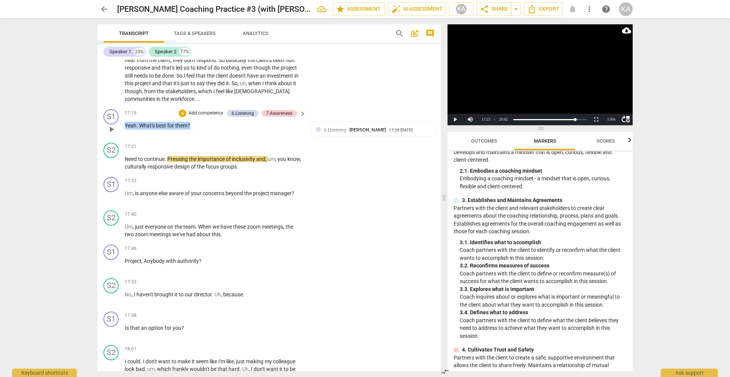
drag, startPoint x: 197, startPoint y: 127, endPoint x: 124, endPoint y: 122, distance: 73.5
click at [124, 122] on div "S1 play_arrow pause 17:19 + Add competency 6.Listening 7.Awareness keyboard_arr…" at bounding box center [268, 122] width 343 height 33
click at [184, 114] on div "+" at bounding box center [183, 113] width 8 height 8
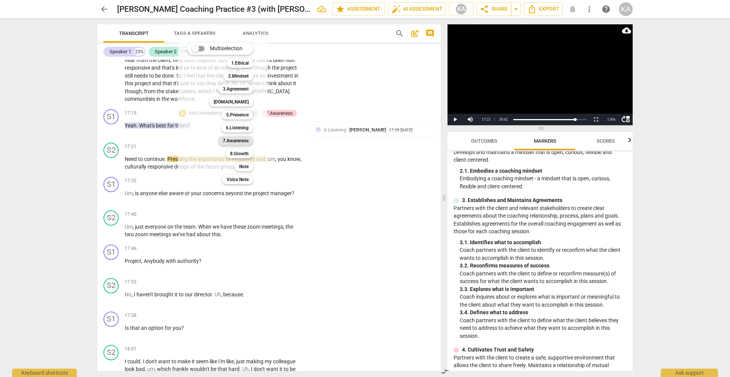
click at [233, 143] on b "7.Awareness" at bounding box center [236, 140] width 26 height 9
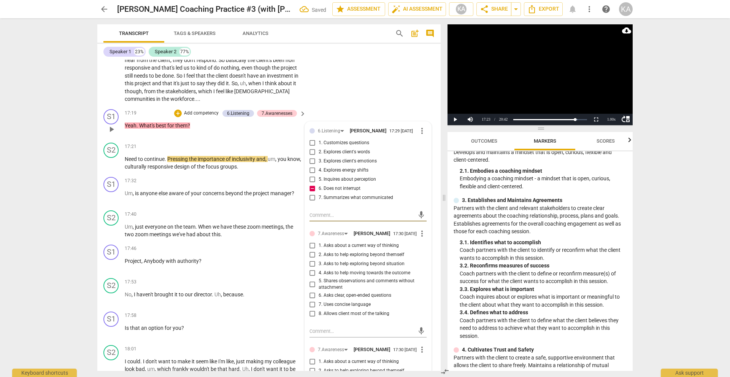
click at [352, 262] on span "3. Asks to help exploring beyond situation" at bounding box center [362, 263] width 86 height 7
click at [319, 262] on input "3. Asks to help exploring beyond situation" at bounding box center [312, 263] width 12 height 9
click at [352, 262] on span "3. Asks to help exploring beyond situation" at bounding box center [362, 263] width 86 height 7
click at [319, 262] on input "3. Asks to help exploring beyond situation" at bounding box center [312, 263] width 12 height 9
click at [333, 326] on div "mic" at bounding box center [367, 331] width 117 height 12
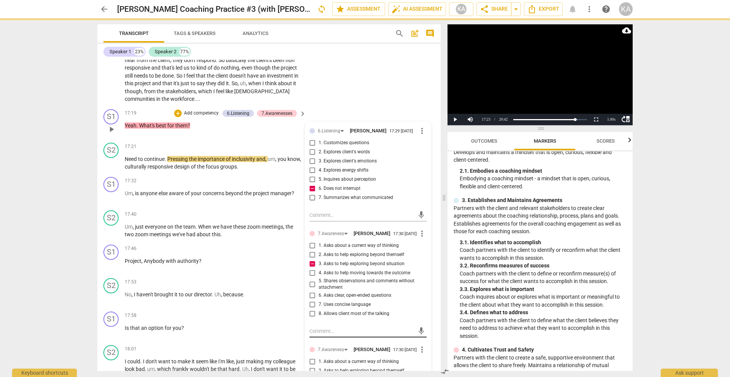
click at [332, 331] on textarea at bounding box center [361, 330] width 105 height 7
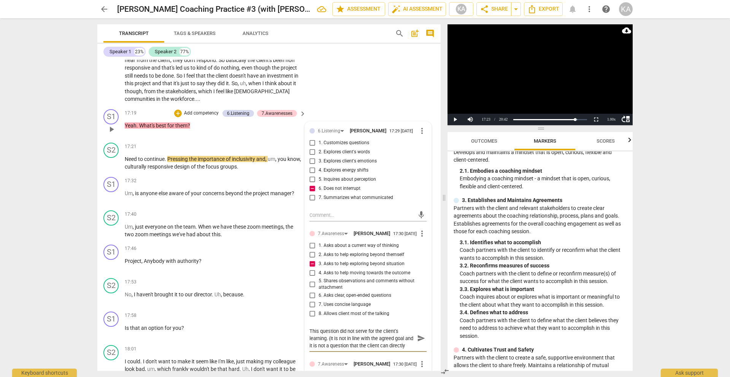
scroll to position [6, 0]
click at [370, 333] on textarea "This question did not serve for the client's learning. (It is not in line with …" at bounding box center [361, 338] width 105 height 22
click at [417, 336] on span "send" at bounding box center [421, 338] width 8 height 8
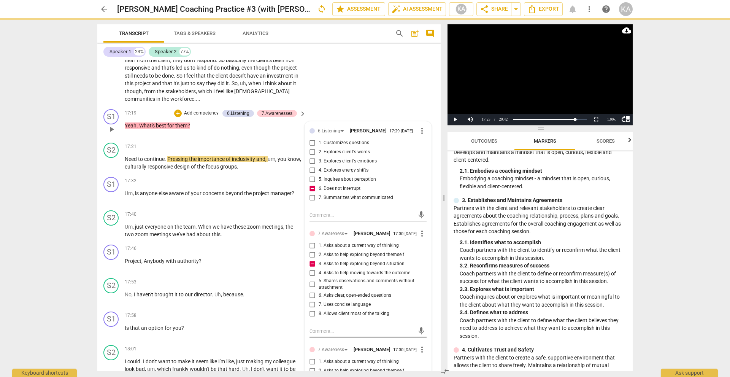
scroll to position [0, 0]
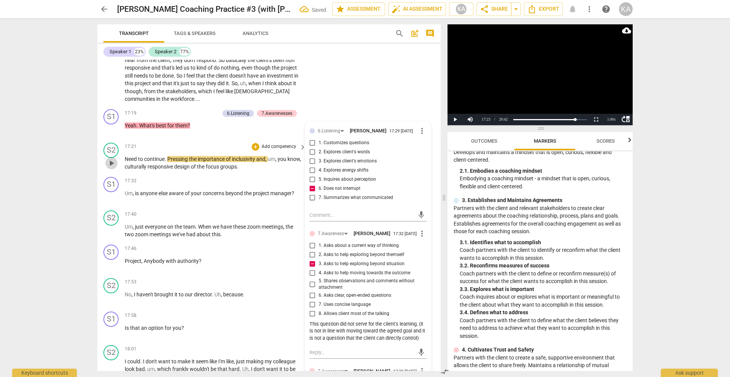
click at [111, 166] on span "play_arrow" at bounding box center [111, 162] width 9 height 9
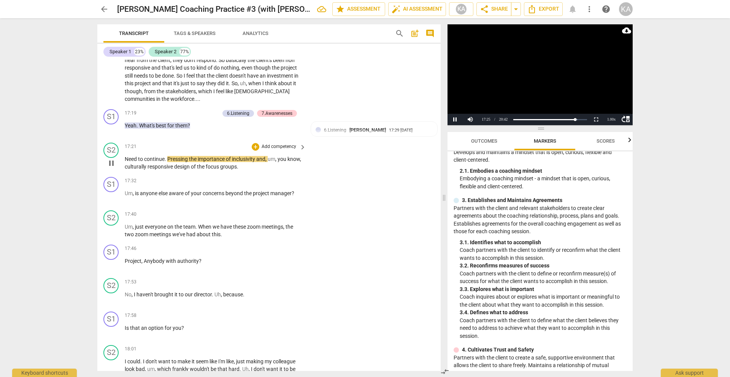
click at [125, 158] on span "Need" at bounding box center [131, 159] width 13 height 6
click at [171, 160] on span "Pressing" at bounding box center [178, 159] width 22 height 6
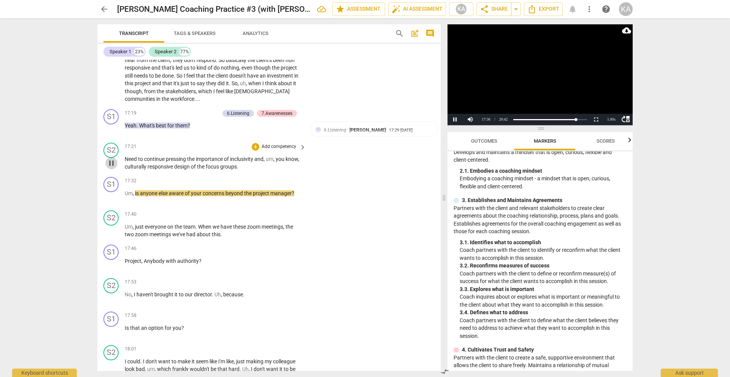
click at [113, 166] on span "pause" at bounding box center [111, 162] width 9 height 9
drag, startPoint x: 301, startPoint y: 194, endPoint x: 206, endPoint y: 190, distance: 95.1
click at [206, 190] on div "Um , is anyone else aware of your concerns beyond the project manager ?" at bounding box center [216, 193] width 182 height 8
drag, startPoint x: 303, startPoint y: 193, endPoint x: 259, endPoint y: 193, distance: 44.5
click at [259, 193] on div "Um , is anyone else aware of your concerns beyond the project manager ?" at bounding box center [216, 193] width 182 height 8
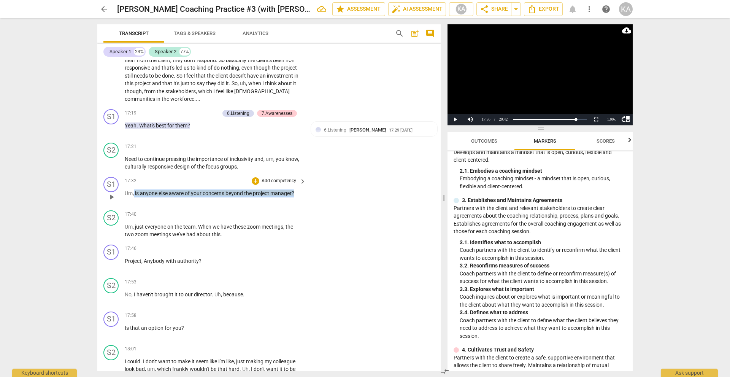
drag, startPoint x: 299, startPoint y: 193, endPoint x: 134, endPoint y: 191, distance: 165.0
click at [134, 191] on p "Um , is anyone else aware of your concerns beyond the project manager ?" at bounding box center [213, 193] width 177 height 8
click at [253, 182] on div "+" at bounding box center [256, 181] width 8 height 8
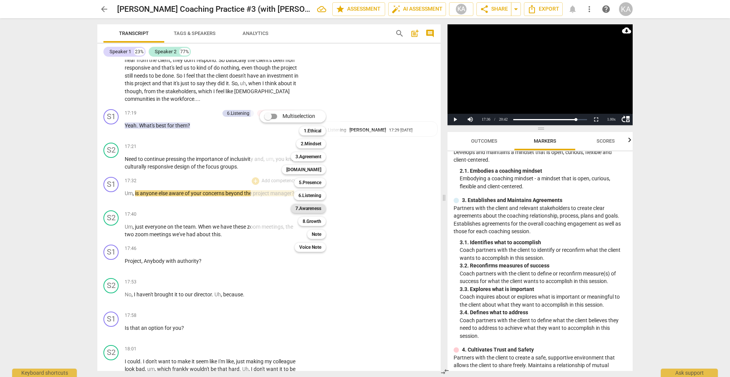
click at [308, 207] on b "7.Awareness" at bounding box center [308, 208] width 26 height 9
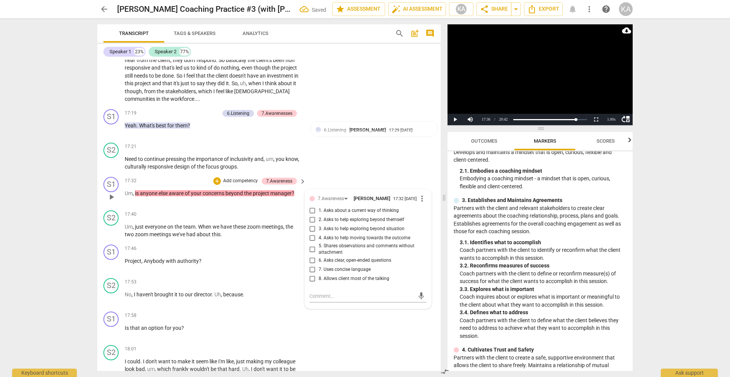
click at [369, 227] on span "3. Asks to help exploring beyond situation" at bounding box center [362, 228] width 86 height 7
click at [319, 227] on input "3. Asks to help exploring beyond situation" at bounding box center [312, 228] width 12 height 9
click at [369, 227] on span "3. Asks to help exploring beyond situation" at bounding box center [362, 228] width 86 height 7
click at [319, 227] on input "3. Asks to help exploring beyond situation" at bounding box center [312, 228] width 12 height 9
click at [323, 297] on textarea at bounding box center [361, 295] width 105 height 7
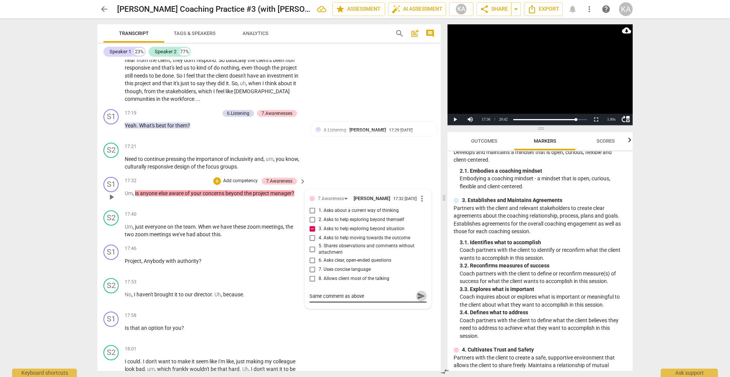
click at [417, 294] on span "send" at bounding box center [421, 296] width 8 height 8
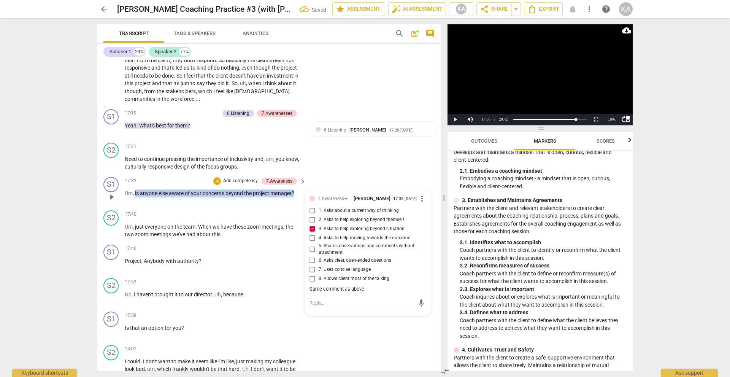
drag, startPoint x: 299, startPoint y: 192, endPoint x: 135, endPoint y: 195, distance: 163.5
click at [135, 195] on p "Um , is anyone else aware of your concerns beyond the project manager ?" at bounding box center [213, 193] width 177 height 8
click at [214, 182] on div "+" at bounding box center [217, 181] width 8 height 8
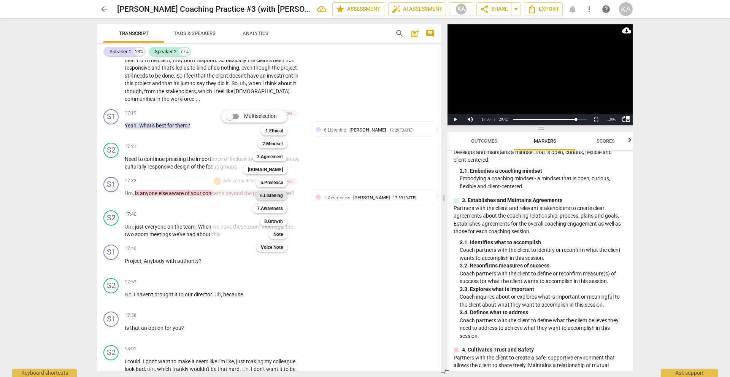
click at [276, 192] on b "6.Listening" at bounding box center [271, 195] width 23 height 9
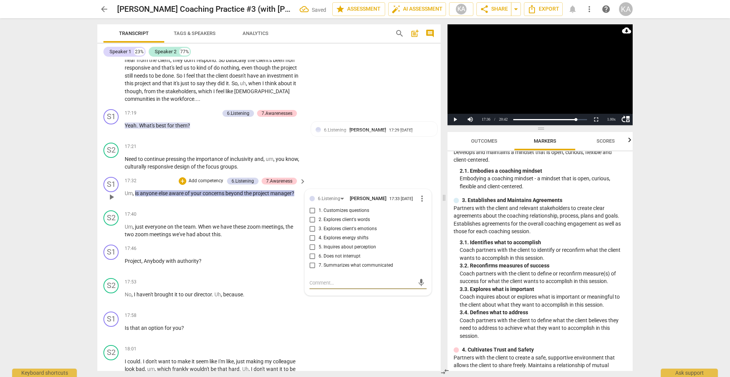
click at [344, 254] on span "6. Does not interrupt" at bounding box center [340, 256] width 42 height 7
click at [319, 254] on input "6. Does not interrupt" at bounding box center [312, 256] width 12 height 9
click at [344, 254] on span "6. Does not interrupt" at bounding box center [340, 256] width 42 height 7
click at [319, 254] on input "6. Does not interrupt" at bounding box center [312, 256] width 12 height 9
click at [327, 282] on textarea at bounding box center [361, 282] width 105 height 7
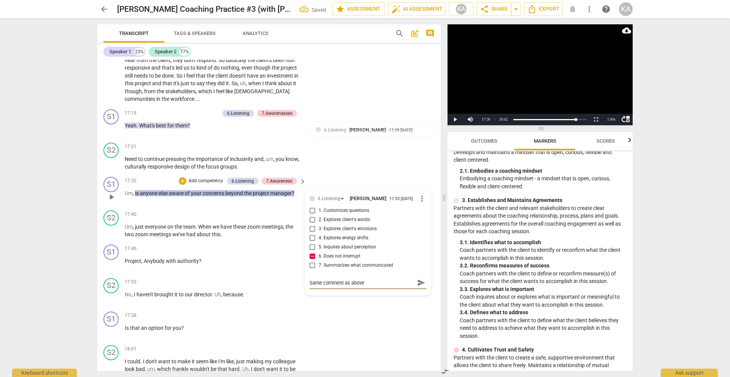
click at [419, 282] on span "send" at bounding box center [421, 282] width 8 height 8
click at [116, 232] on span "play_arrow" at bounding box center [111, 230] width 9 height 9
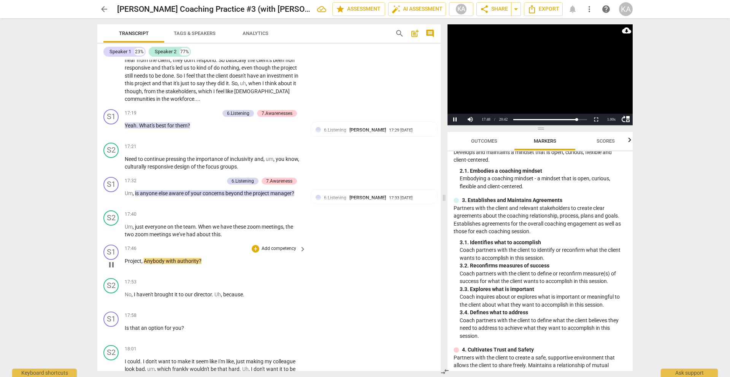
click at [103, 265] on div "S1 play_arrow pause" at bounding box center [113, 257] width 21 height 27
click at [108, 265] on span "pause" at bounding box center [111, 264] width 9 height 9
click at [217, 233] on span "this" at bounding box center [216, 234] width 9 height 6
click at [222, 236] on span "thisproject" at bounding box center [224, 234] width 25 height 6
click at [144, 264] on p "Project , Anybody with authority ?" at bounding box center [213, 261] width 177 height 8
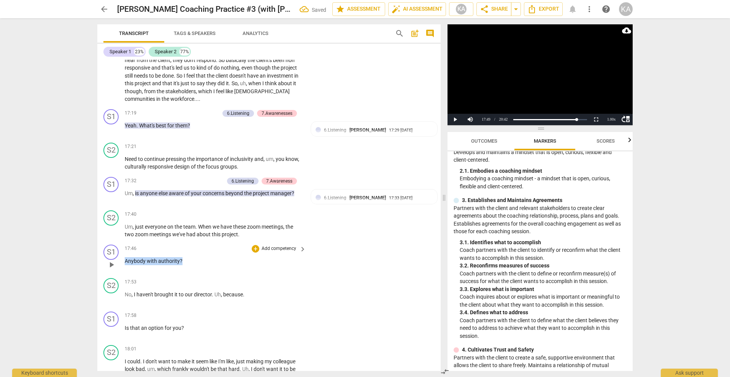
drag, startPoint x: 183, startPoint y: 263, endPoint x: 122, endPoint y: 262, distance: 60.8
click at [122, 262] on div "S1 play_arrow pause 17:46 + Add competency keyboard_arrow_right Anybody with au…" at bounding box center [268, 257] width 343 height 33
click at [187, 250] on div "+" at bounding box center [188, 251] width 8 height 8
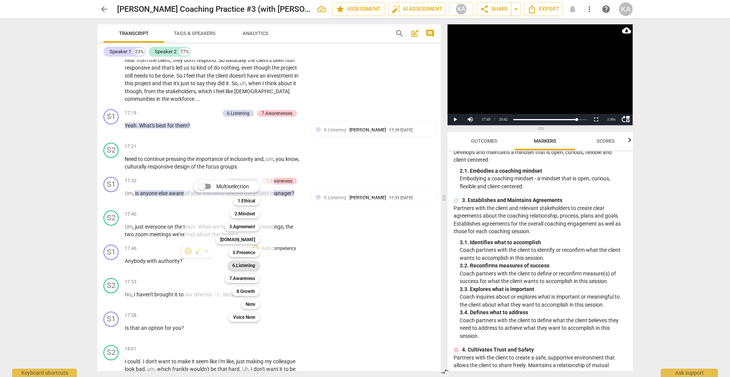
click at [244, 263] on b "6.Listening" at bounding box center [243, 265] width 23 height 9
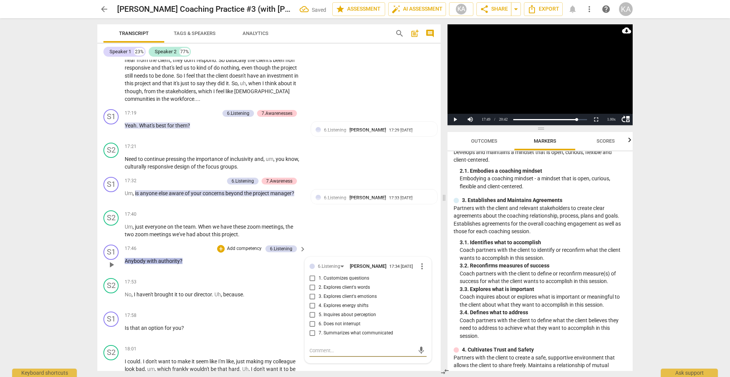
click at [335, 325] on span "6. Does not interrupt" at bounding box center [340, 323] width 42 height 7
click at [319, 325] on input "6. Does not interrupt" at bounding box center [312, 323] width 12 height 9
click at [335, 325] on span "6. Does not interrupt" at bounding box center [340, 323] width 42 height 7
click at [319, 325] on input "6. Does not interrupt" at bounding box center [312, 323] width 12 height 9
click at [325, 347] on textarea at bounding box center [361, 350] width 105 height 7
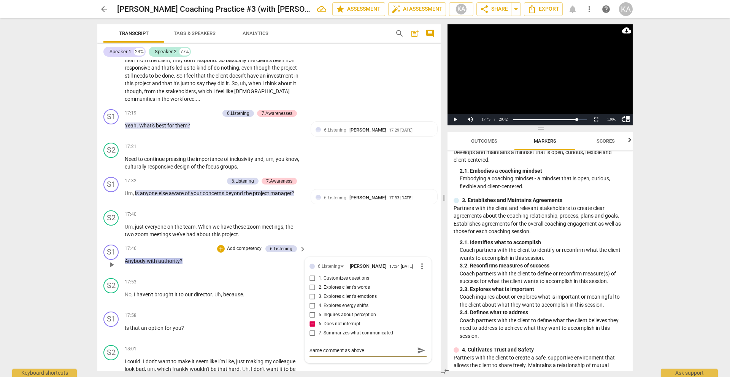
click at [418, 351] on span "send" at bounding box center [421, 350] width 8 height 8
drag, startPoint x: 193, startPoint y: 260, endPoint x: 122, endPoint y: 259, distance: 71.5
click at [122, 259] on div "S1 play_arrow pause 17:46 + Add competency 6.Listening keyboard_arrow_right Any…" at bounding box center [268, 257] width 343 height 33
click at [188, 250] on div "+" at bounding box center [188, 251] width 8 height 8
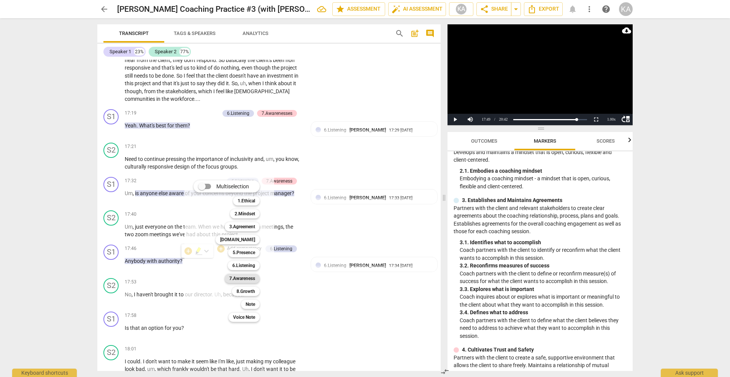
click at [242, 274] on b "7.Awareness" at bounding box center [242, 278] width 26 height 9
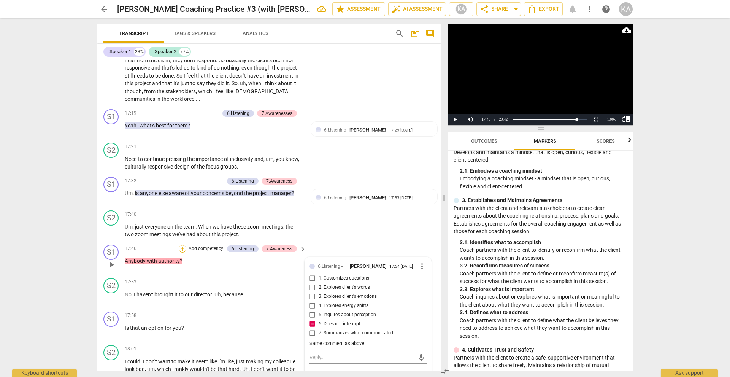
click at [183, 248] on div "+" at bounding box center [183, 249] width 8 height 8
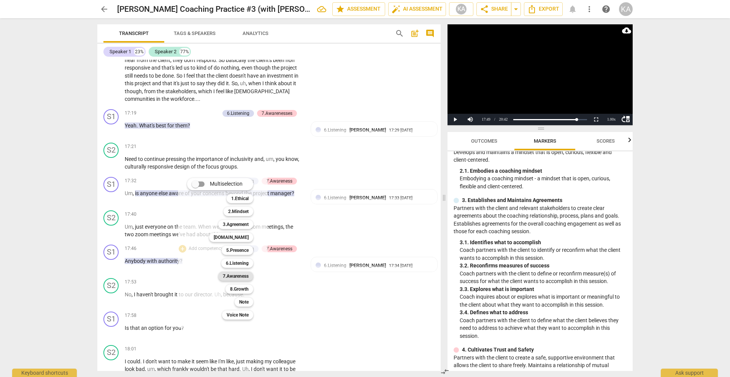
click at [238, 278] on b "7.Awareness" at bounding box center [236, 275] width 26 height 9
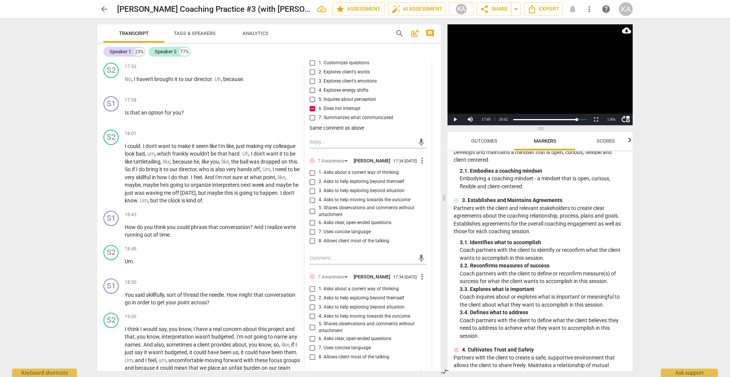
scroll to position [2553, 0]
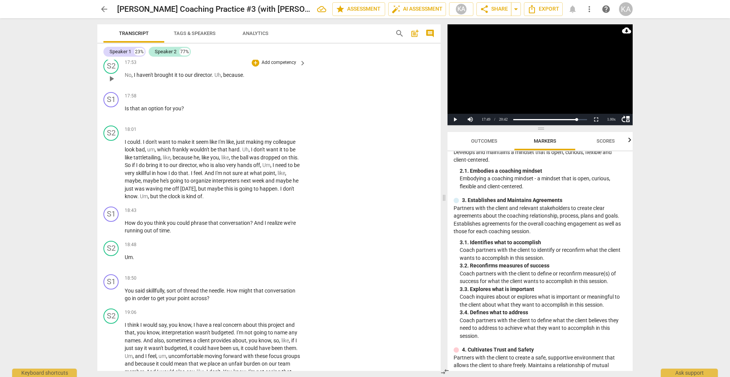
click at [429, 87] on div "S2 play_arrow pause 17:53 + Add competency keyboard_arrow_right No , I haven't …" at bounding box center [268, 71] width 343 height 33
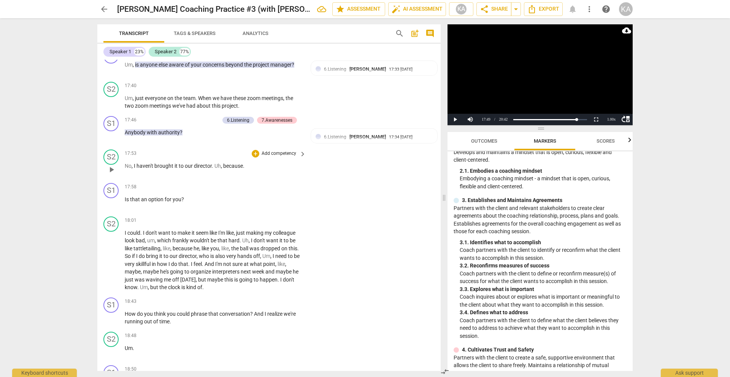
scroll to position [2462, 0]
click at [277, 122] on div "7.Awarenesses" at bounding box center [276, 120] width 31 height 7
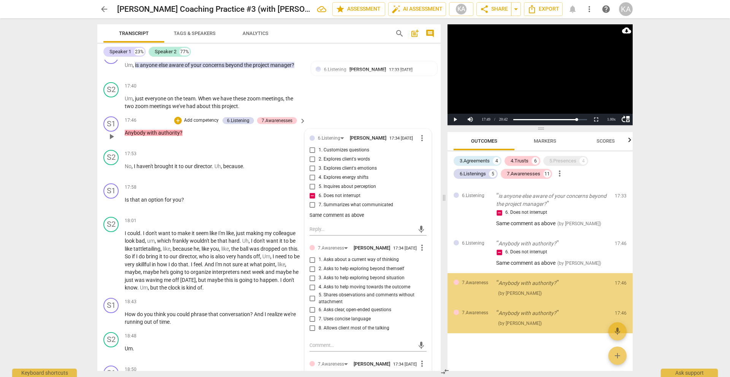
scroll to position [1455, 0]
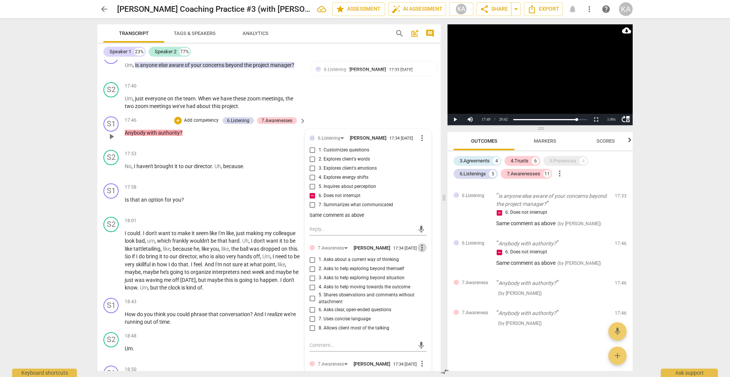
click at [421, 249] on span "more_vert" at bounding box center [421, 247] width 9 height 9
click at [429, 264] on li "Delete" at bounding box center [428, 262] width 26 height 14
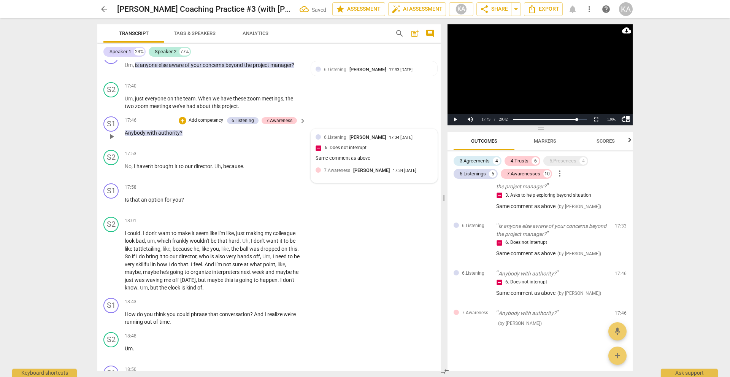
scroll to position [1425, 0]
click at [278, 122] on div "7.Awareness" at bounding box center [279, 120] width 26 height 7
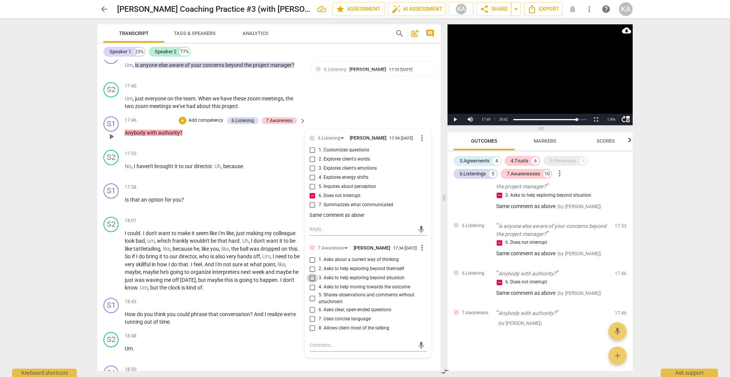
click at [313, 275] on input "3. Asks to help exploring beyond situation" at bounding box center [312, 277] width 12 height 9
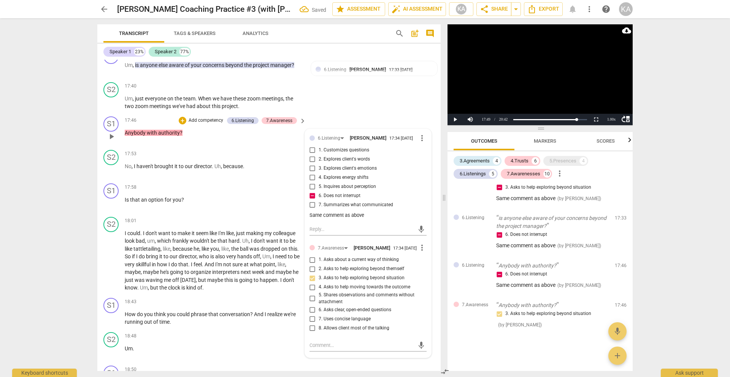
scroll to position [1434, 0]
click at [309, 277] on input "3. Asks to help exploring beyond situation" at bounding box center [312, 277] width 12 height 9
click at [320, 342] on textarea at bounding box center [361, 344] width 105 height 7
click at [418, 345] on span "send" at bounding box center [421, 345] width 8 height 8
click at [191, 132] on p "Anybody with authority ?" at bounding box center [213, 133] width 177 height 8
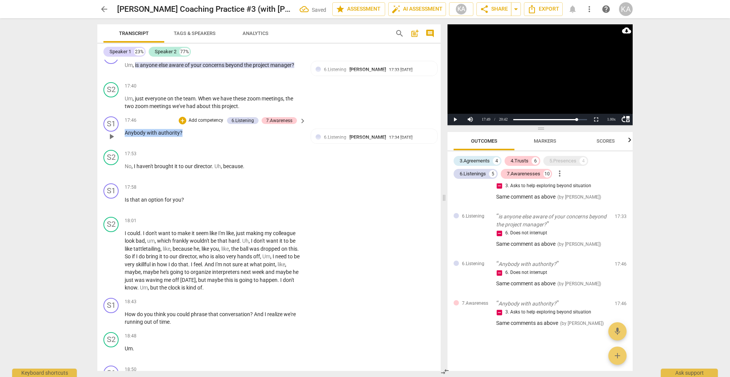
drag, startPoint x: 191, startPoint y: 132, endPoint x: 126, endPoint y: 133, distance: 65.0
click at [126, 133] on p "Anybody with authority ?" at bounding box center [213, 133] width 177 height 8
click at [191, 122] on div "+" at bounding box center [188, 123] width 8 height 8
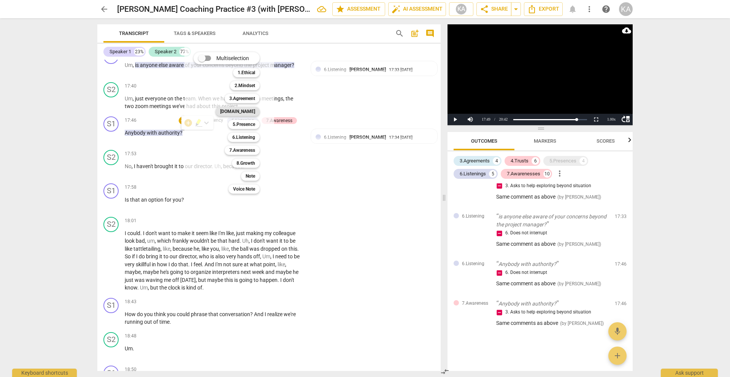
click at [249, 113] on b "[DOMAIN_NAME]" at bounding box center [237, 111] width 35 height 9
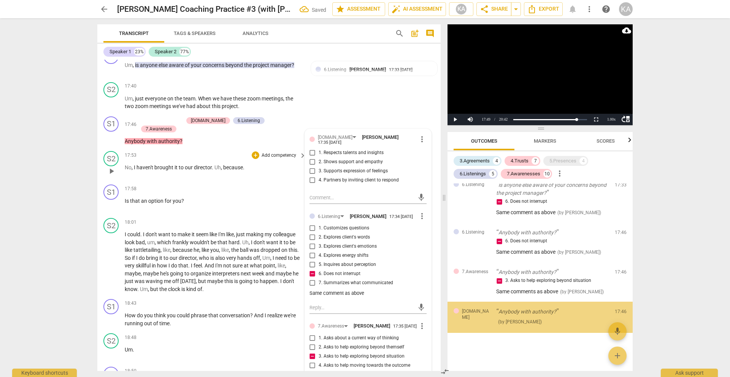
scroll to position [1464, 0]
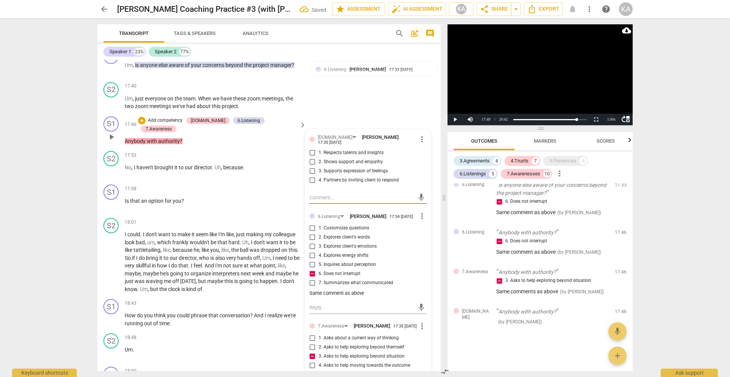
click at [360, 177] on span "4. Partners by inviting client to respond" at bounding box center [359, 180] width 80 height 7
click at [319, 176] on input "4. Partners by inviting client to respond" at bounding box center [312, 180] width 12 height 9
click at [360, 177] on span "4. Partners by inviting client to respond" at bounding box center [359, 180] width 80 height 7
click at [319, 176] on input "4. Partners by inviting client to respond" at bounding box center [312, 180] width 12 height 9
click at [353, 194] on textarea at bounding box center [361, 197] width 105 height 7
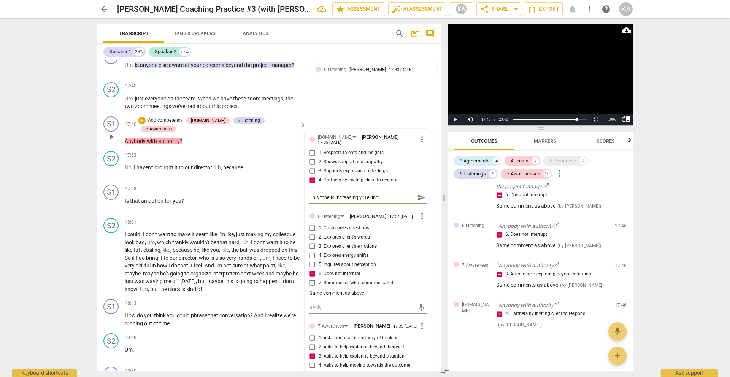
click at [418, 193] on span "send" at bounding box center [421, 197] width 8 height 8
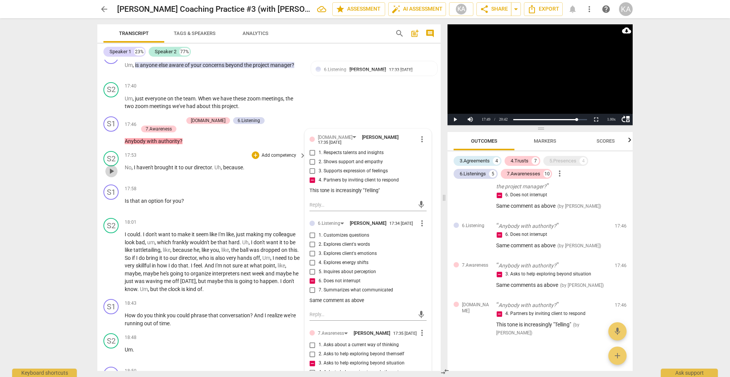
click at [114, 168] on span "play_arrow" at bounding box center [111, 170] width 9 height 9
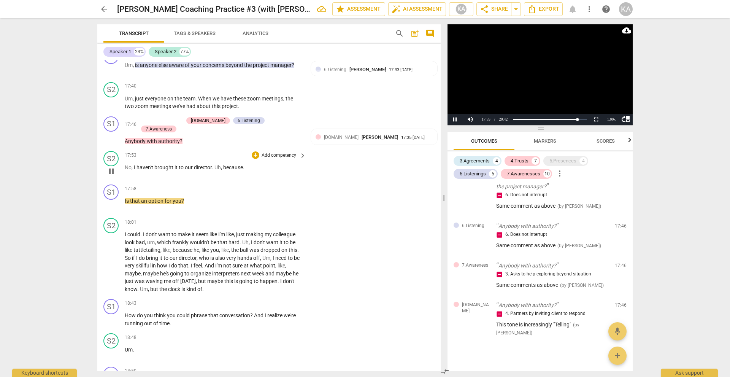
click at [114, 168] on span "pause" at bounding box center [111, 170] width 9 height 9
drag, startPoint x: 190, startPoint y: 200, endPoint x: 125, endPoint y: 200, distance: 65.0
click at [125, 200] on p "Is that an option for you ?" at bounding box center [213, 201] width 177 height 8
click at [189, 192] on div "+" at bounding box center [190, 190] width 8 height 8
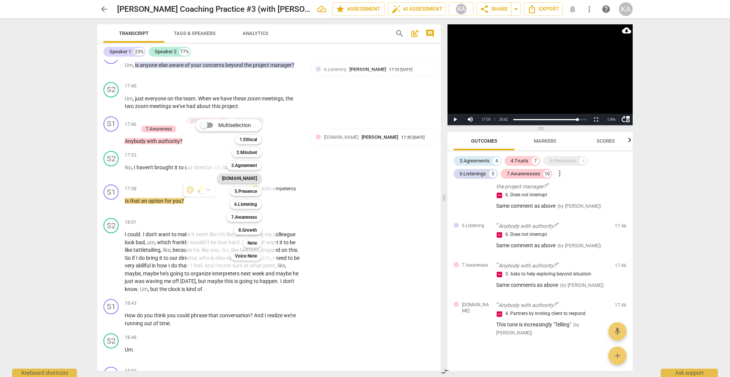
click at [254, 176] on b "[DOMAIN_NAME]" at bounding box center [239, 178] width 35 height 9
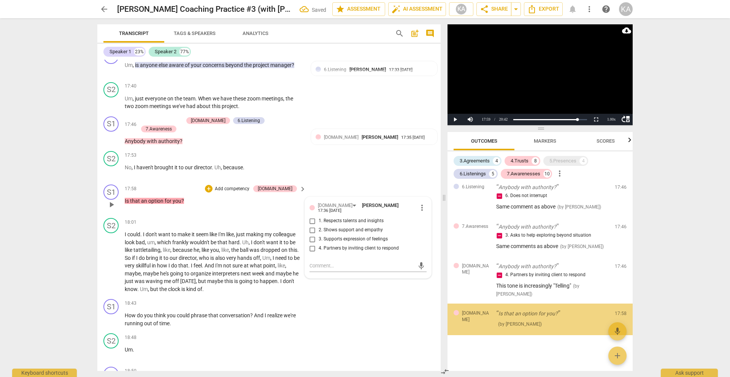
scroll to position [1504, 0]
click at [340, 245] on span "4. Partners by inviting client to respond" at bounding box center [359, 248] width 80 height 7
click at [319, 244] on input "4. Partners by inviting client to respond" at bounding box center [312, 248] width 12 height 9
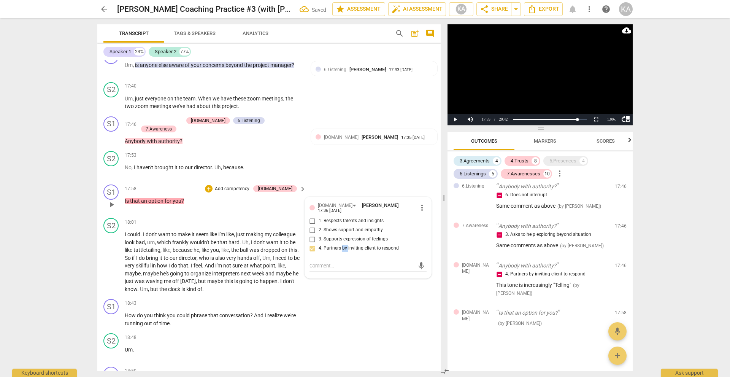
click at [340, 245] on span "4. Partners by inviting client to respond" at bounding box center [359, 248] width 80 height 7
click at [319, 244] on input "4. Partners by inviting client to respond" at bounding box center [312, 248] width 12 height 9
click at [338, 264] on textarea at bounding box center [361, 265] width 105 height 7
click at [423, 261] on span "send" at bounding box center [420, 265] width 11 height 9
drag, startPoint x: 196, startPoint y: 201, endPoint x: 121, endPoint y: 200, distance: 75.3
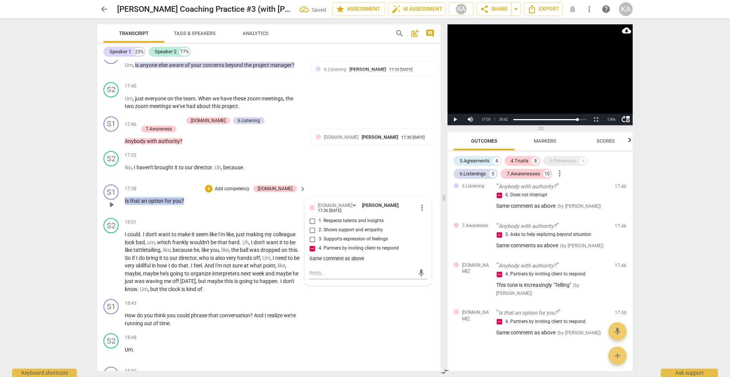
click at [121, 200] on div "S1 play_arrow pause 17:58 + Add competency [DOMAIN_NAME] keyboard_arrow_right I…" at bounding box center [268, 197] width 343 height 33
click at [189, 188] on div "+" at bounding box center [190, 190] width 8 height 8
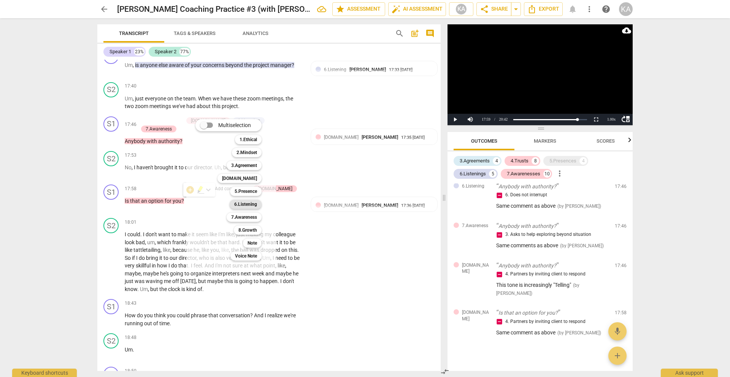
click at [240, 206] on b "6.Listening" at bounding box center [245, 204] width 23 height 9
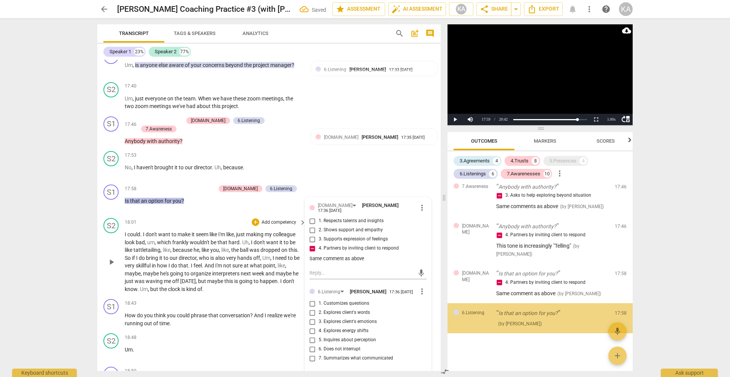
scroll to position [1543, 0]
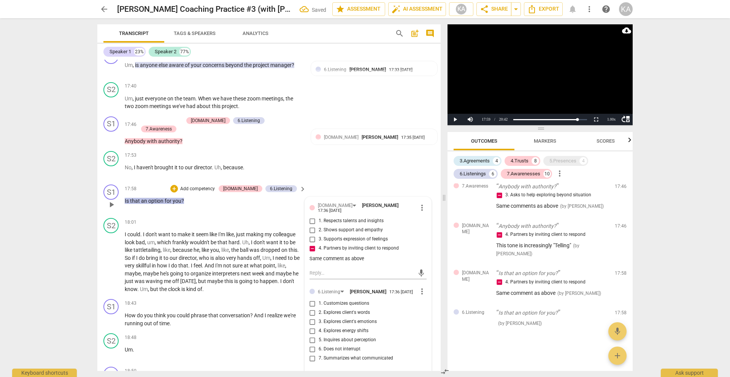
click at [346, 345] on span "6. Does not interrupt" at bounding box center [340, 348] width 42 height 7
click at [319, 344] on input "6. Does not interrupt" at bounding box center [312, 348] width 12 height 9
click at [345, 372] on textarea at bounding box center [361, 375] width 105 height 7
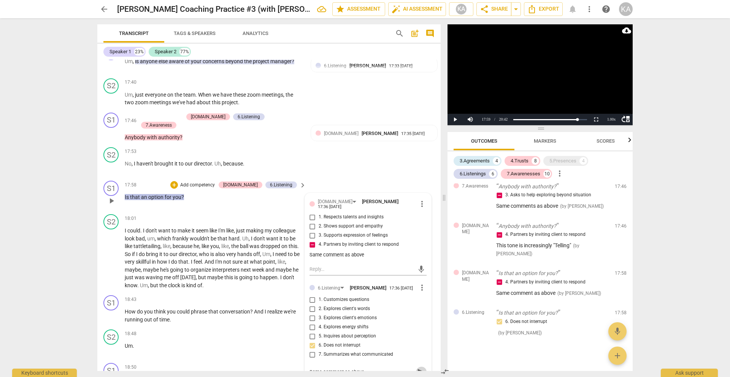
click at [418, 369] on span "send" at bounding box center [421, 372] width 8 height 8
drag, startPoint x: 197, startPoint y: 198, endPoint x: 124, endPoint y: 197, distance: 73.0
click at [124, 197] on div "S1 play_arrow pause 17:58 + Add competency [DOMAIN_NAME] 6.Listening keyboard_a…" at bounding box center [268, 193] width 343 height 33
click at [191, 185] on div "+" at bounding box center [190, 186] width 8 height 8
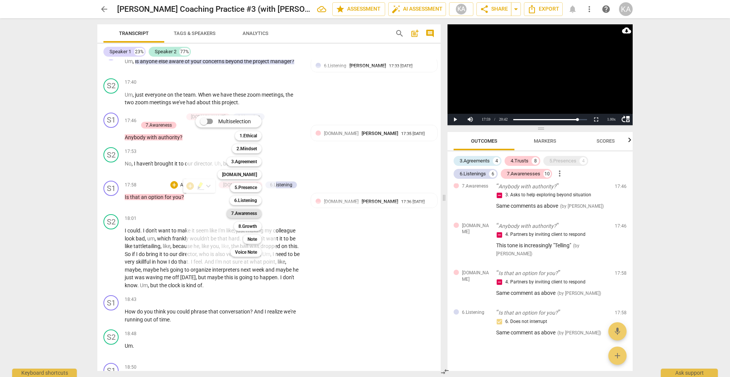
click at [249, 210] on b "7.Awareness" at bounding box center [244, 213] width 26 height 9
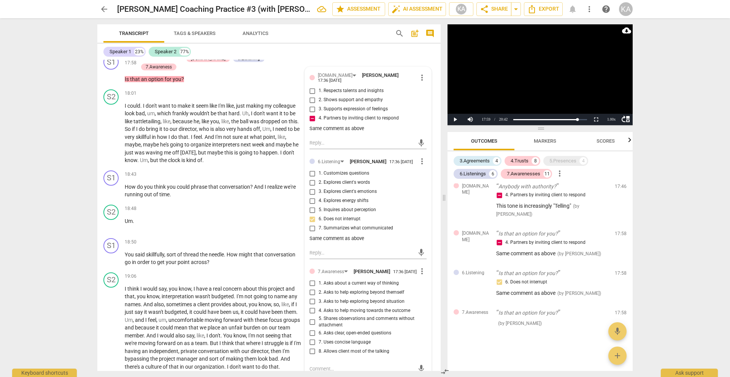
scroll to position [2584, 0]
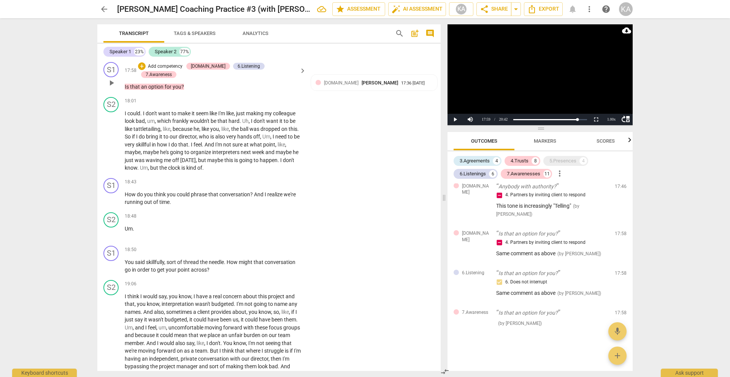
click at [143, 84] on span "an" at bounding box center [144, 87] width 7 height 6
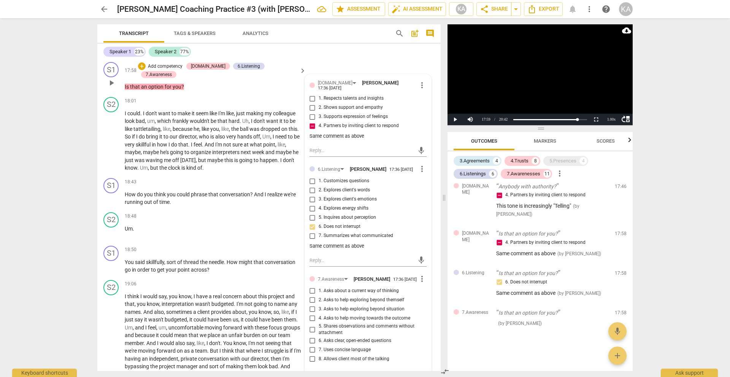
click at [374, 306] on span "3. Asks to help exploring beyond situation" at bounding box center [362, 309] width 86 height 7
click at [319, 304] on input "3. Asks to help exploring beyond situation" at bounding box center [312, 308] width 12 height 9
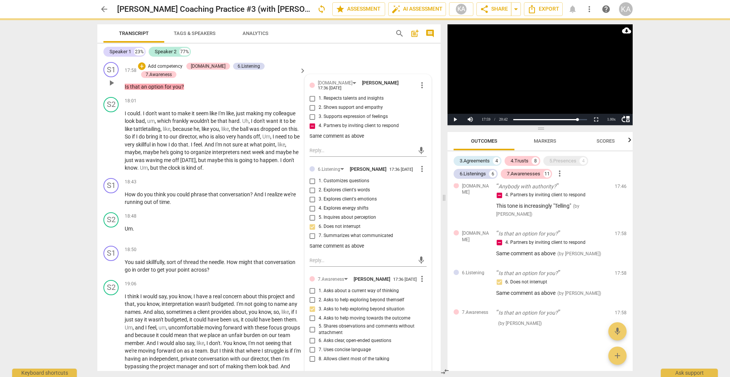
click at [334, 306] on span "3. Asks to help exploring beyond situation" at bounding box center [362, 309] width 86 height 7
click at [319, 304] on input "3. Asks to help exploring beyond situation" at bounding box center [312, 308] width 12 height 9
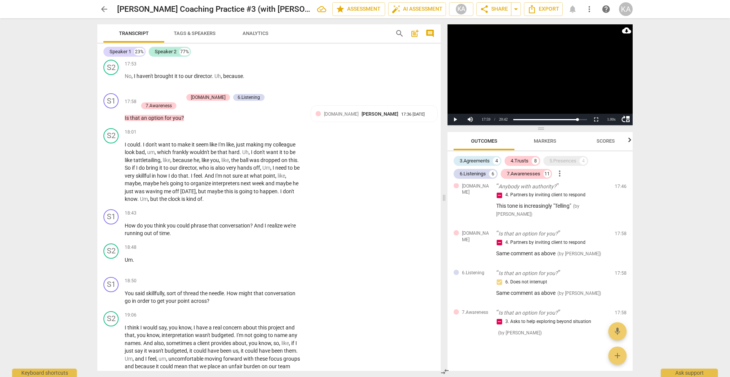
scroll to position [2549, 0]
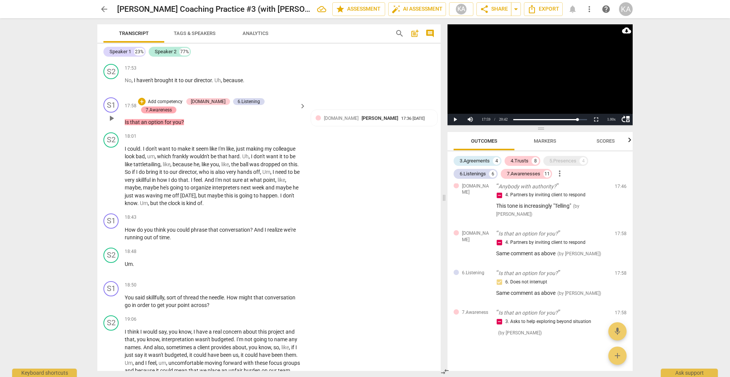
click at [172, 106] on div "7.Awareness" at bounding box center [159, 109] width 26 height 7
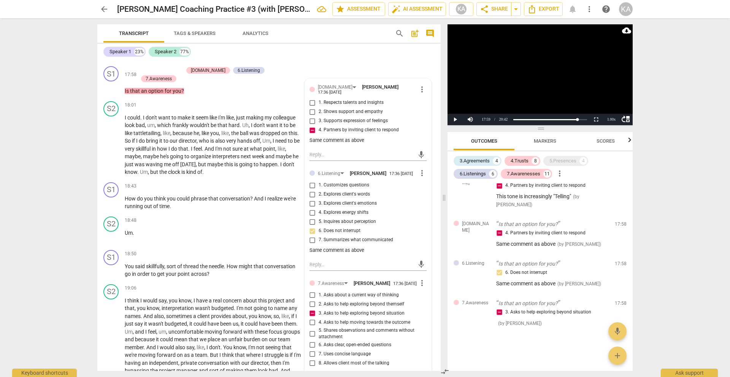
scroll to position [2561, 0]
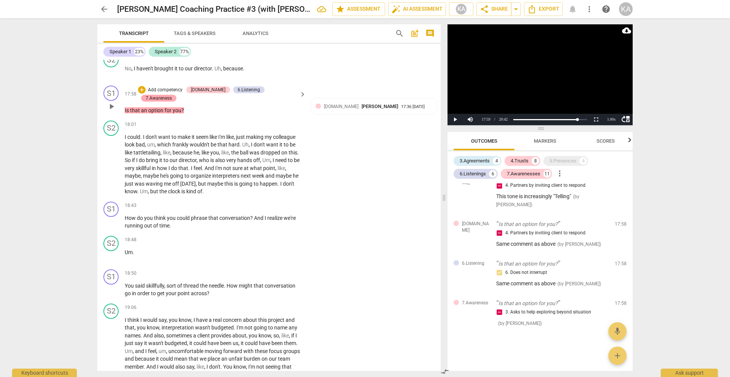
click at [172, 95] on div "7.Awareness" at bounding box center [159, 98] width 26 height 7
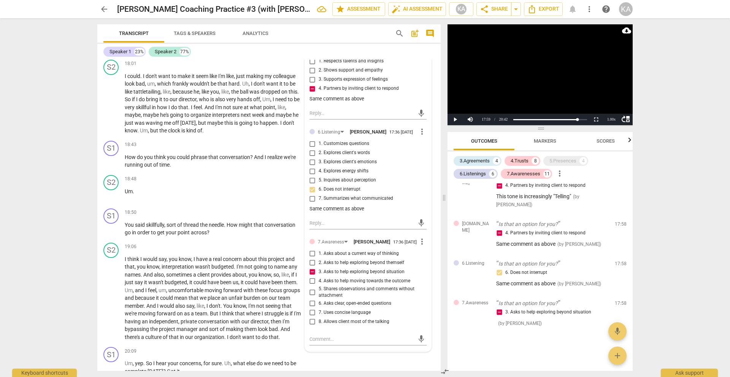
scroll to position [2637, 0]
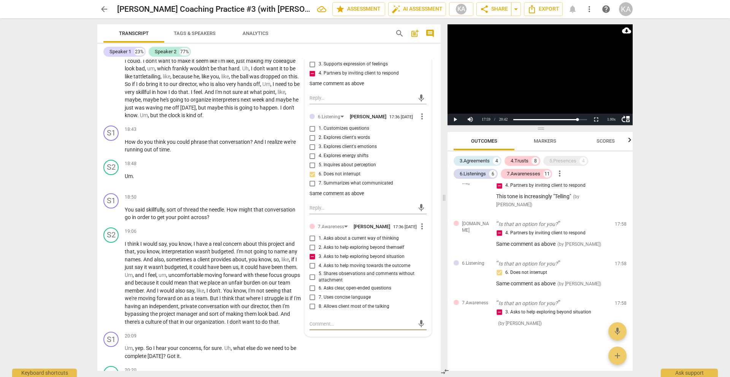
click at [343, 320] on textarea at bounding box center [361, 323] width 105 height 7
click at [419, 321] on span "send" at bounding box center [421, 324] width 8 height 8
click at [241, 98] on span "interpreters" at bounding box center [226, 100] width 29 height 6
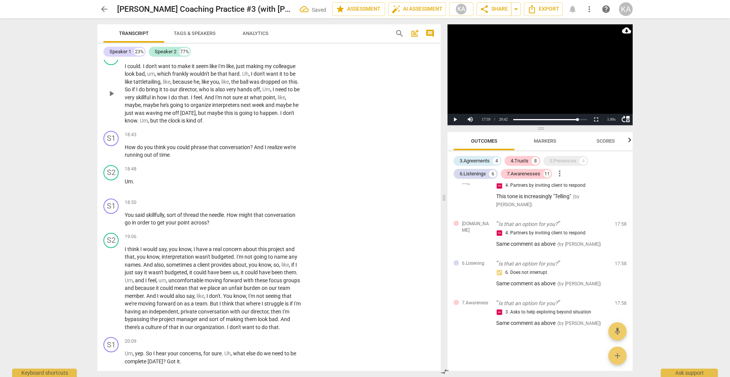
scroll to position [2446, 0]
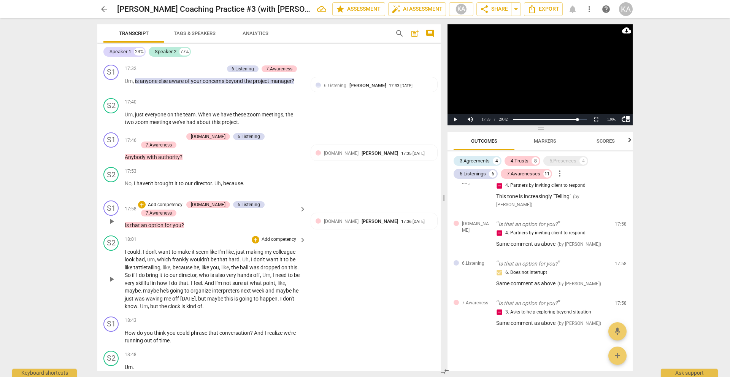
click at [111, 217] on span "play_arrow" at bounding box center [111, 221] width 9 height 9
click at [110, 279] on span "pause" at bounding box center [111, 278] width 9 height 9
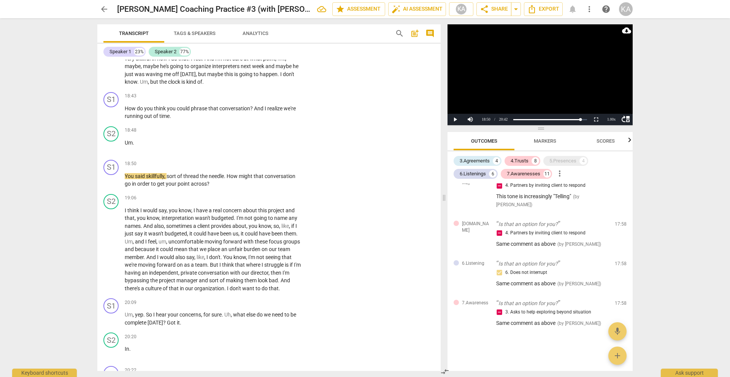
scroll to position [2662, 0]
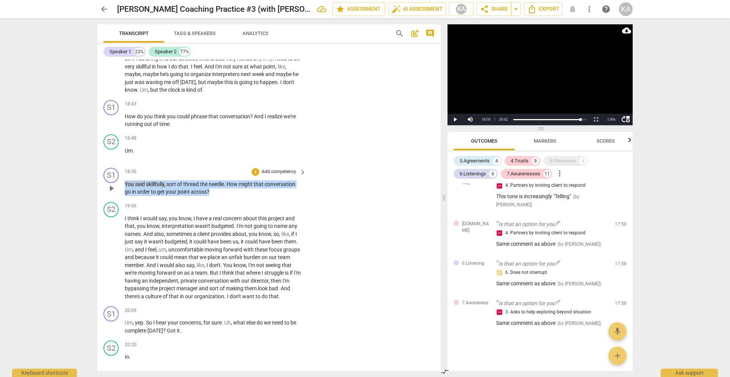
drag, startPoint x: 223, startPoint y: 188, endPoint x: 124, endPoint y: 183, distance: 99.7
click at [124, 183] on div "S1 play_arrow pause 18:50 + Add competency keyboard_arrow_right You said skillf…" at bounding box center [268, 182] width 343 height 34
click at [215, 177] on div "+" at bounding box center [217, 179] width 8 height 8
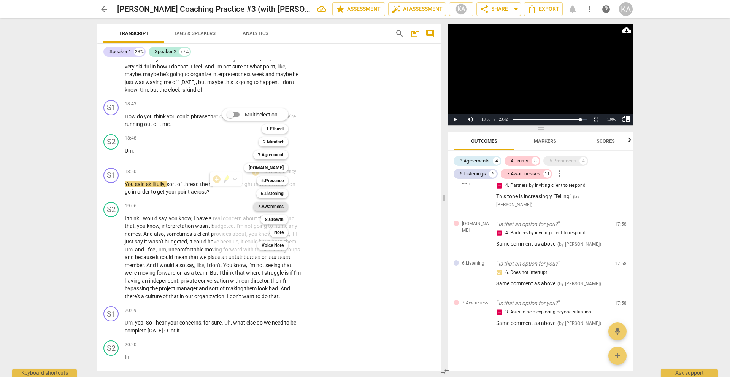
click at [277, 205] on b "7.Awareness" at bounding box center [271, 206] width 26 height 9
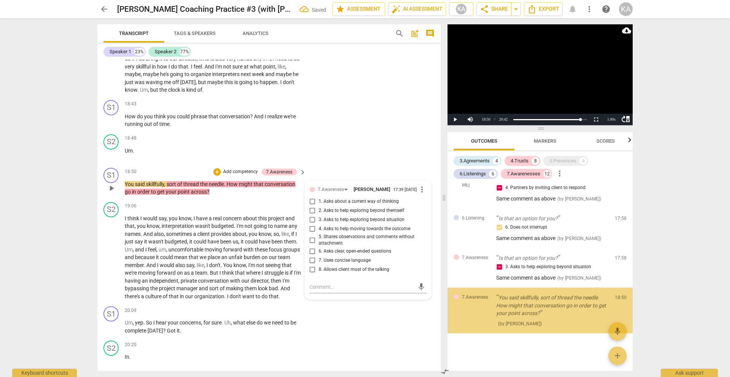
scroll to position [1638, 0]
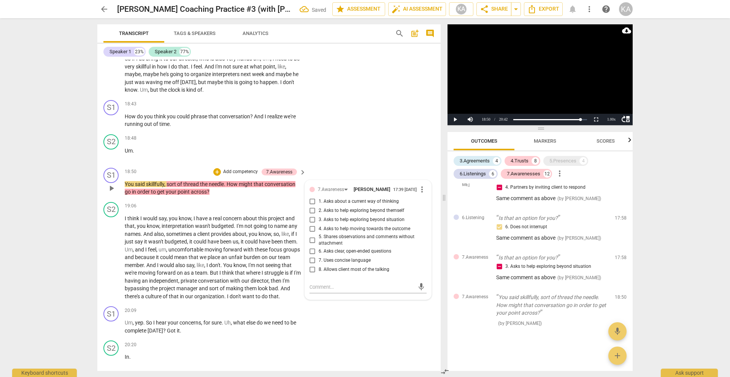
click at [374, 219] on span "3. Asks to help exploring beyond situation" at bounding box center [362, 219] width 86 height 7
click at [319, 219] on input "3. Asks to help exploring beyond situation" at bounding box center [312, 219] width 12 height 9
click at [374, 219] on span "3. Asks to help exploring beyond situation" at bounding box center [362, 219] width 86 height 7
click at [319, 219] on input "3. Asks to help exploring beyond situation" at bounding box center [312, 219] width 12 height 9
click at [309, 217] on input "3. Asks to help exploring beyond situation" at bounding box center [312, 219] width 12 height 9
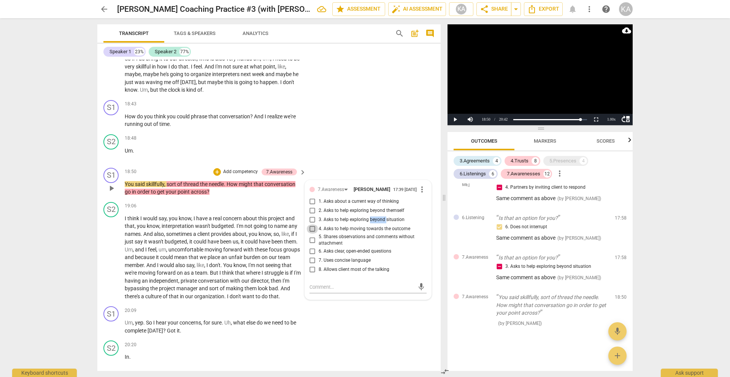
click at [309, 224] on input "4. Asks to help moving towards the outcome" at bounding box center [312, 228] width 12 height 9
click at [309, 217] on input "3. Asks to help exploring beyond situation" at bounding box center [312, 219] width 12 height 9
click at [310, 224] on input "4. Asks to help moving towards the outcome" at bounding box center [312, 228] width 12 height 9
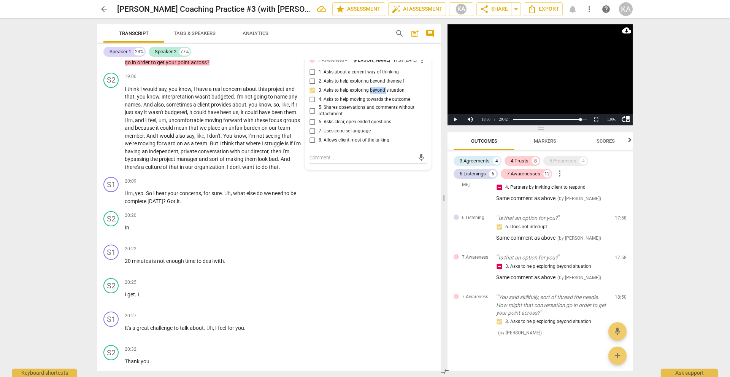
scroll to position [2795, 0]
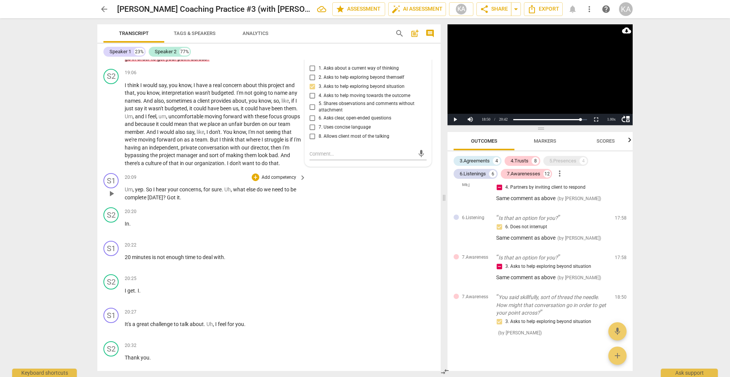
click at [180, 194] on p "Um , yep . So I hear your concerns , for sure . Uh , what else do we need to be…" at bounding box center [213, 193] width 177 height 16
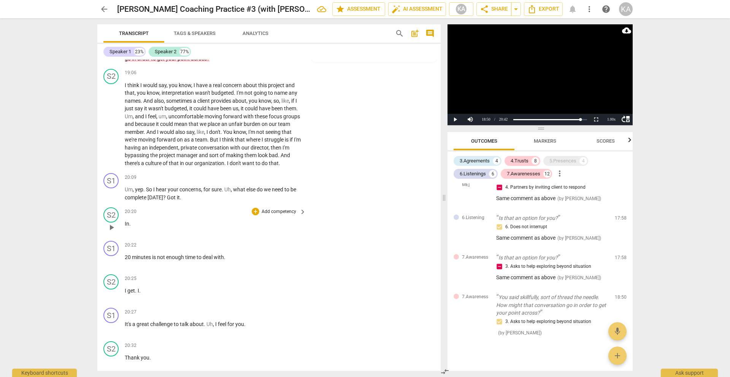
click at [126, 223] on span "In" at bounding box center [127, 223] width 5 height 6
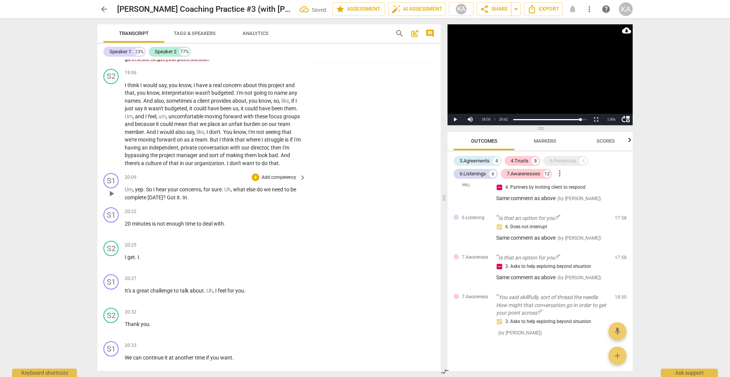
click at [180, 194] on span "." at bounding box center [181, 197] width 3 height 6
click at [110, 229] on span "play_arrow" at bounding box center [111, 227] width 9 height 9
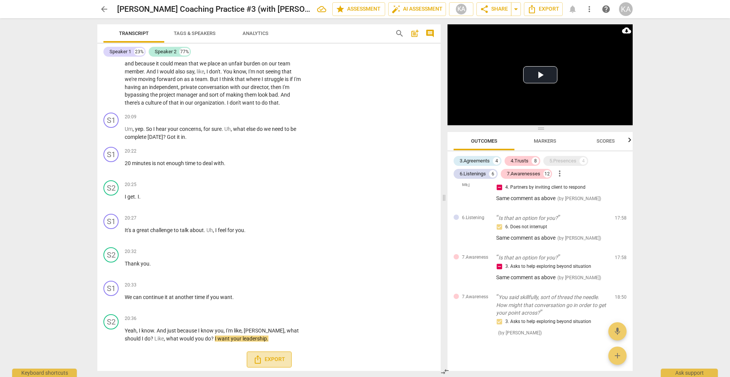
click at [274, 355] on span "Export" at bounding box center [269, 359] width 32 height 9
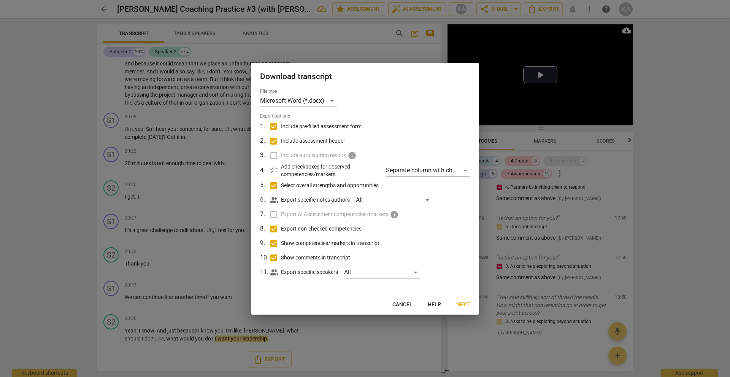
click at [462, 303] on span "Next" at bounding box center [463, 305] width 14 height 8
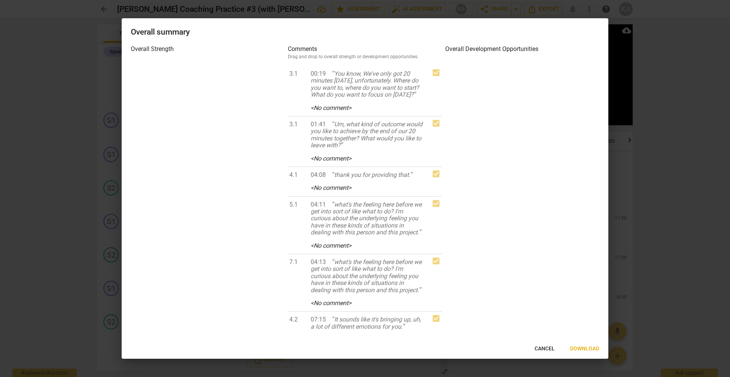
click at [584, 344] on button "Download" at bounding box center [584, 349] width 41 height 14
